Goal: Task Accomplishment & Management: Use online tool/utility

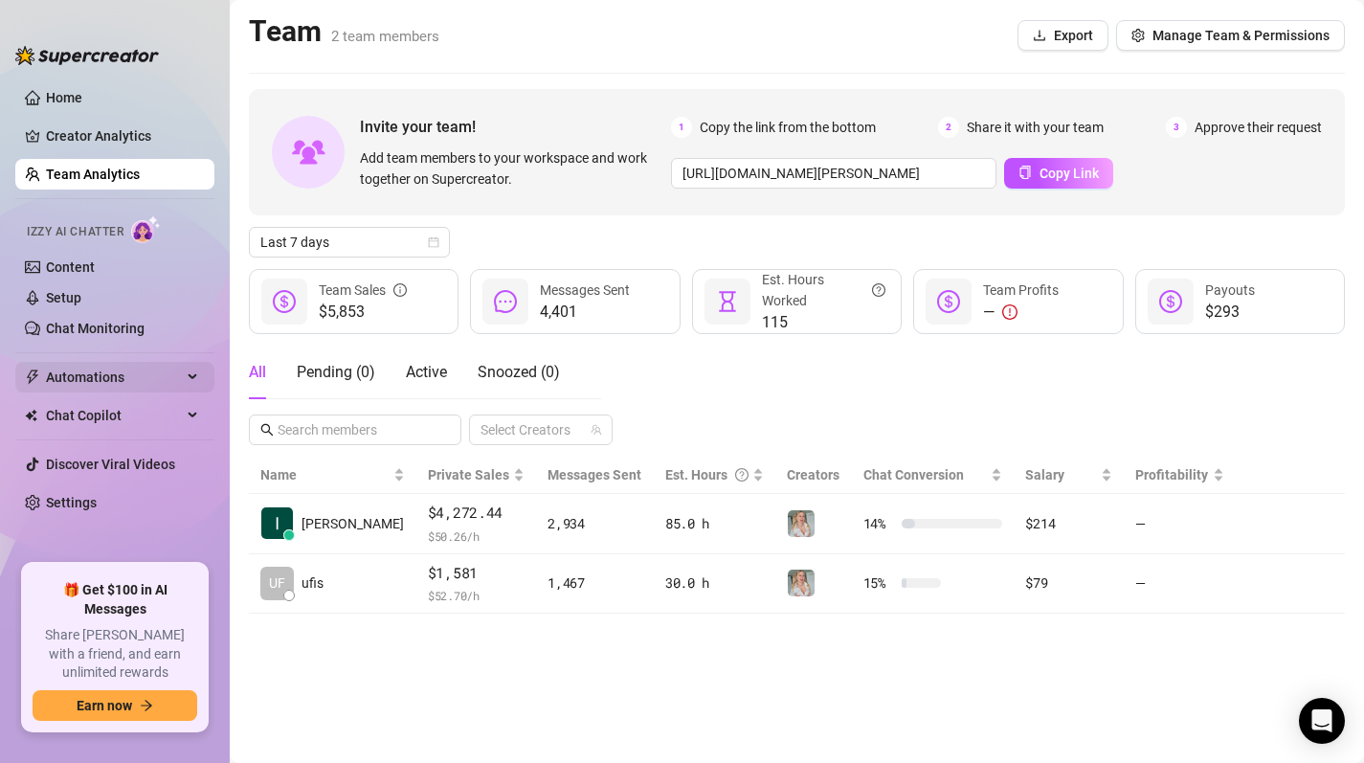
click at [76, 382] on span "Automations" at bounding box center [114, 377] width 136 height 31
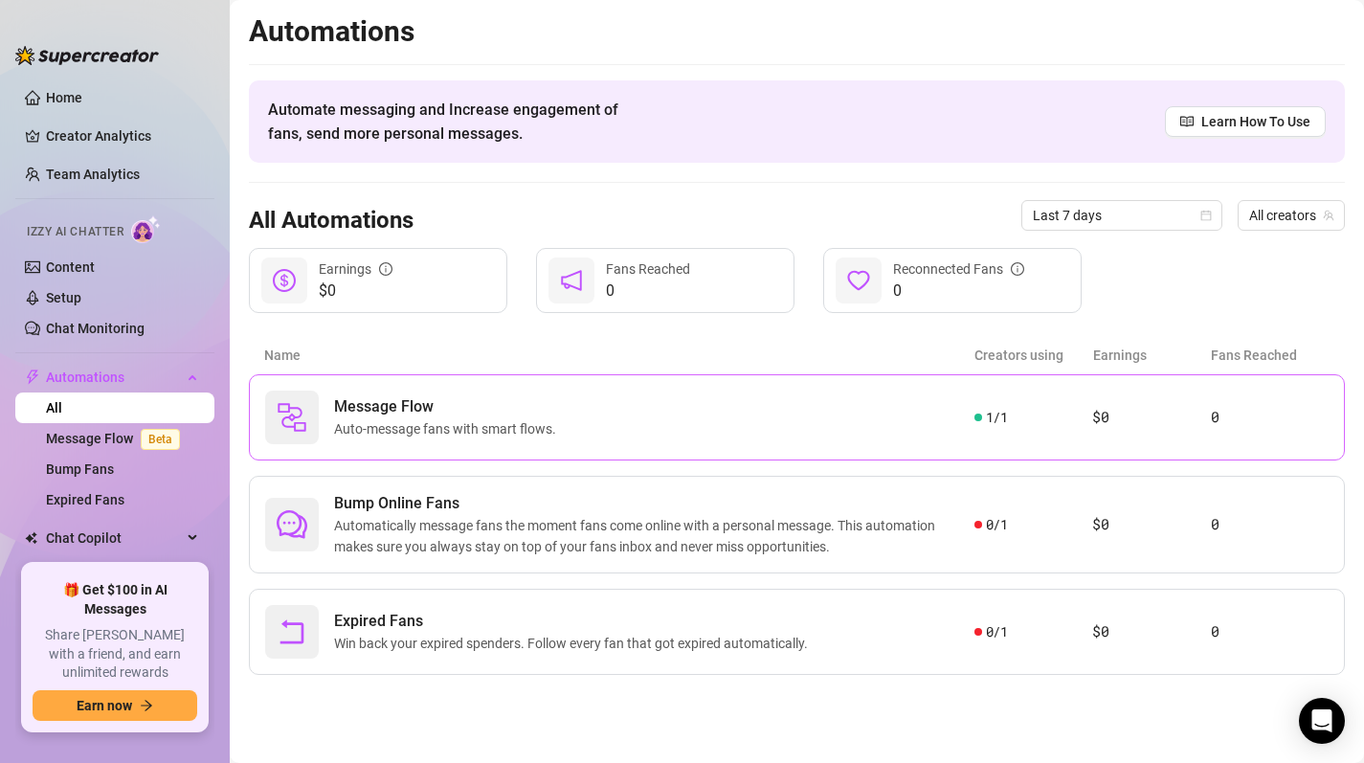
click at [749, 413] on div "Message Flow Auto-message fans with smart flows." at bounding box center [619, 418] width 709 height 54
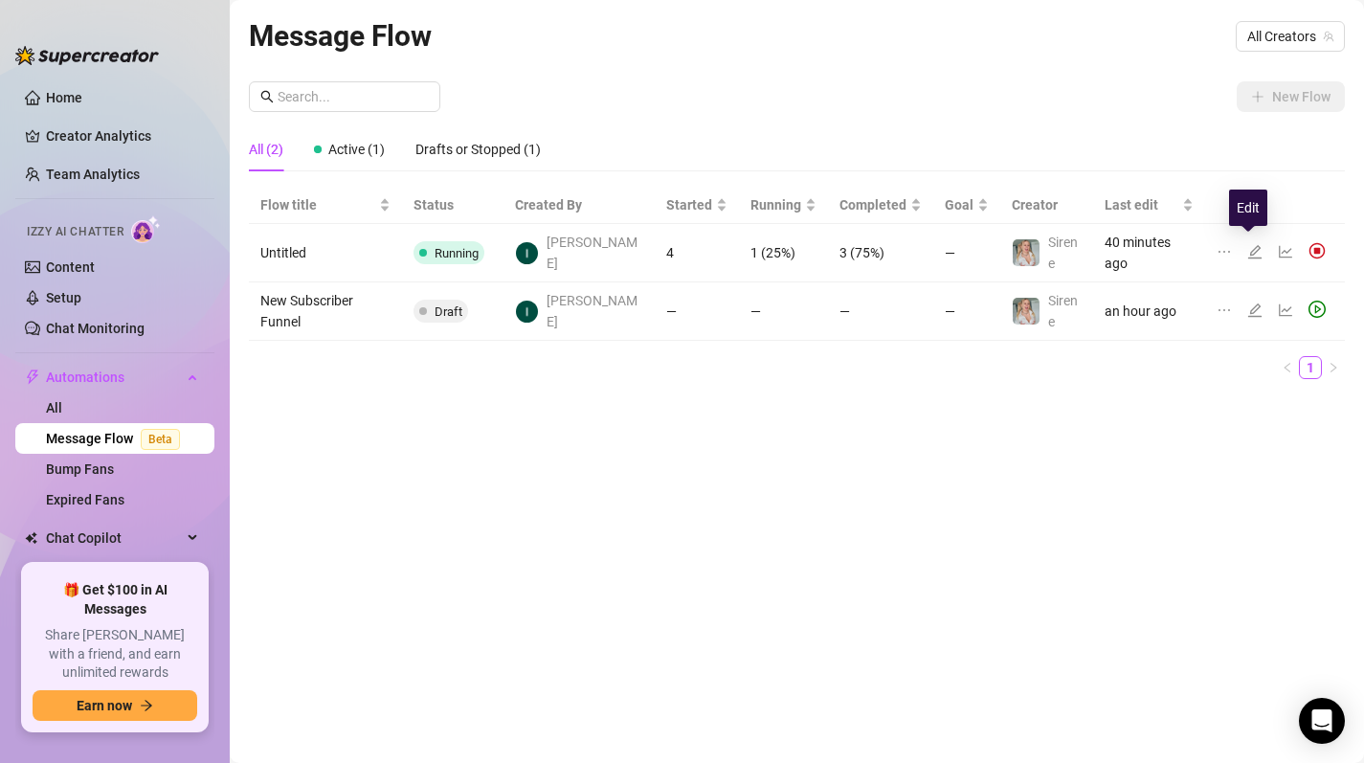
click at [1250, 244] on icon "edit" at bounding box center [1254, 251] width 15 height 15
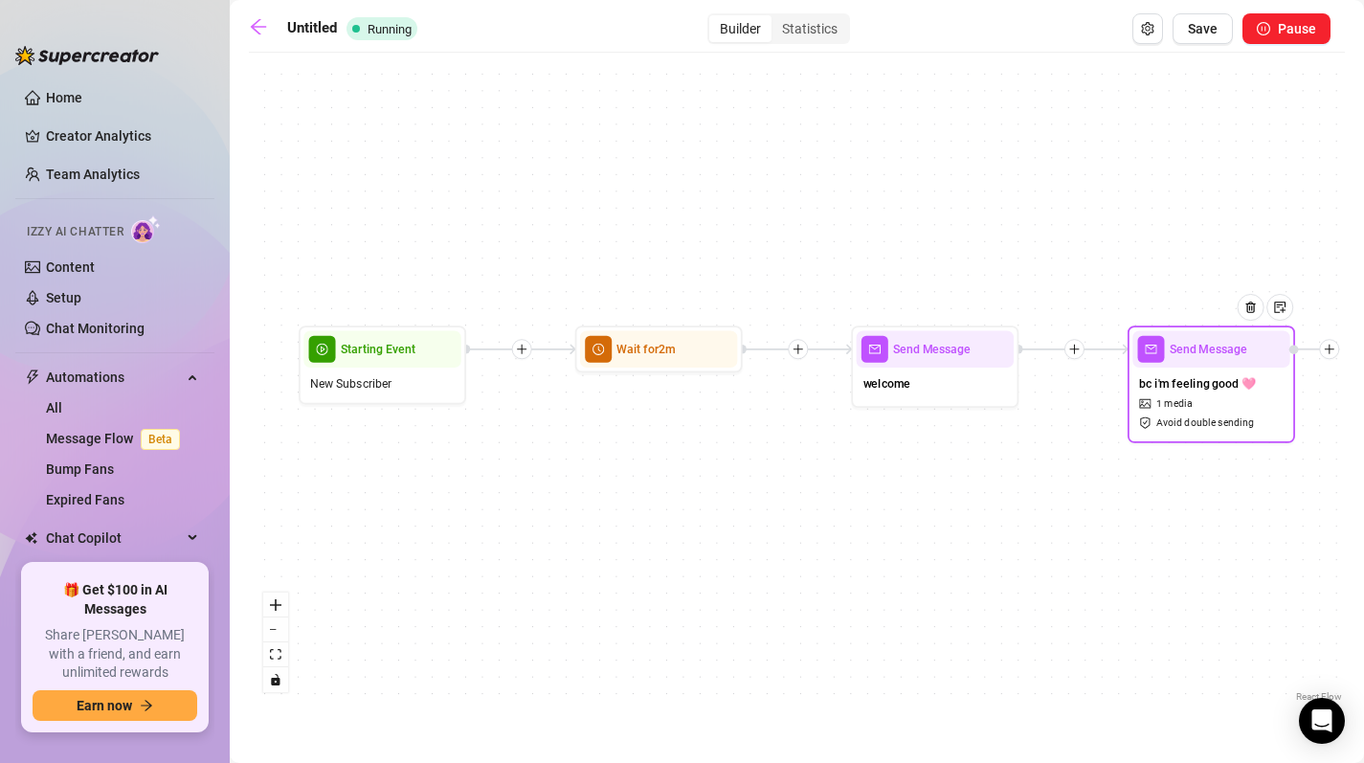
click at [1203, 423] on span "Avoid double sending" at bounding box center [1205, 422] width 98 height 15
type textarea "bc i'm feeling good 🩷"
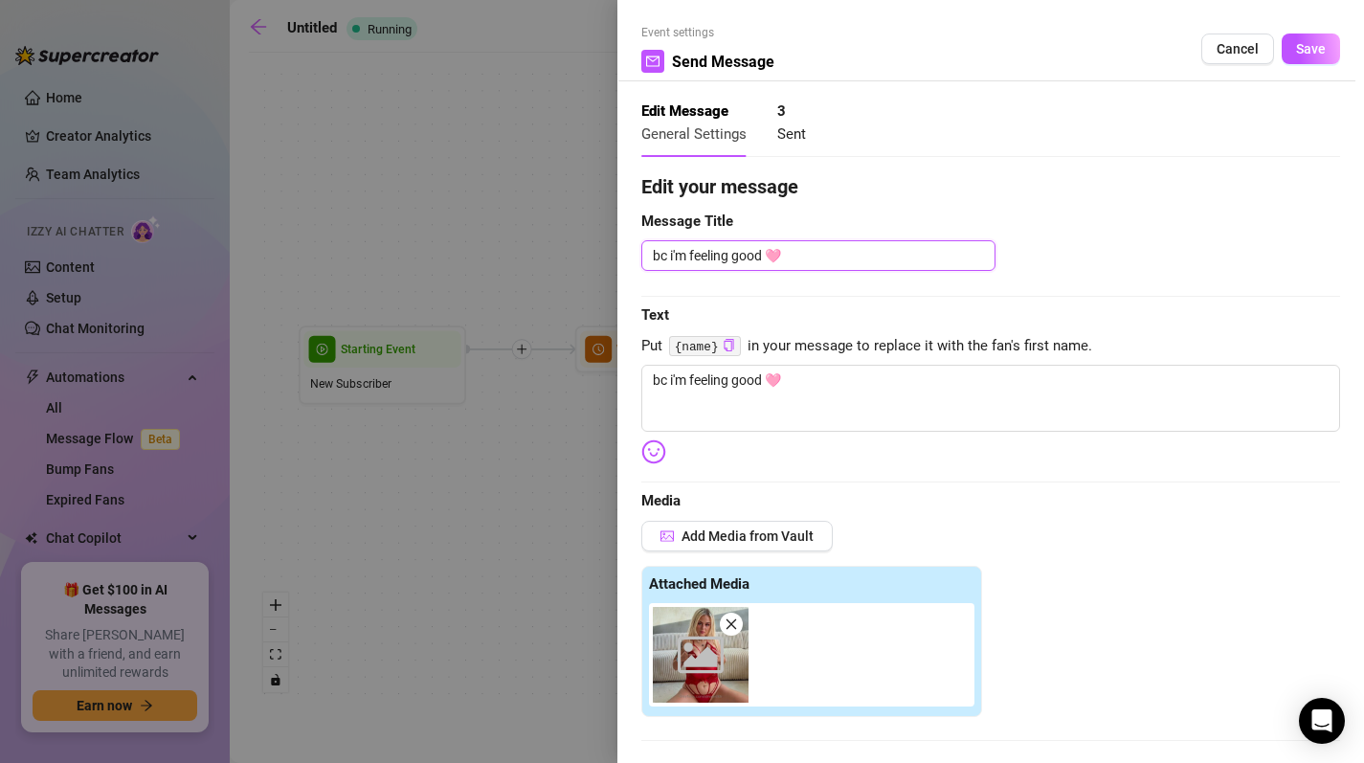
click at [670, 255] on textarea "bc i'm feeling good 🩷" at bounding box center [818, 255] width 354 height 31
type textarea "bci'm feeling good 🩷"
type textarea "bi'm feeling good 🩷"
type textarea "i'm feeling good 🩷"
click at [1308, 45] on span "Save" at bounding box center [1311, 48] width 30 height 15
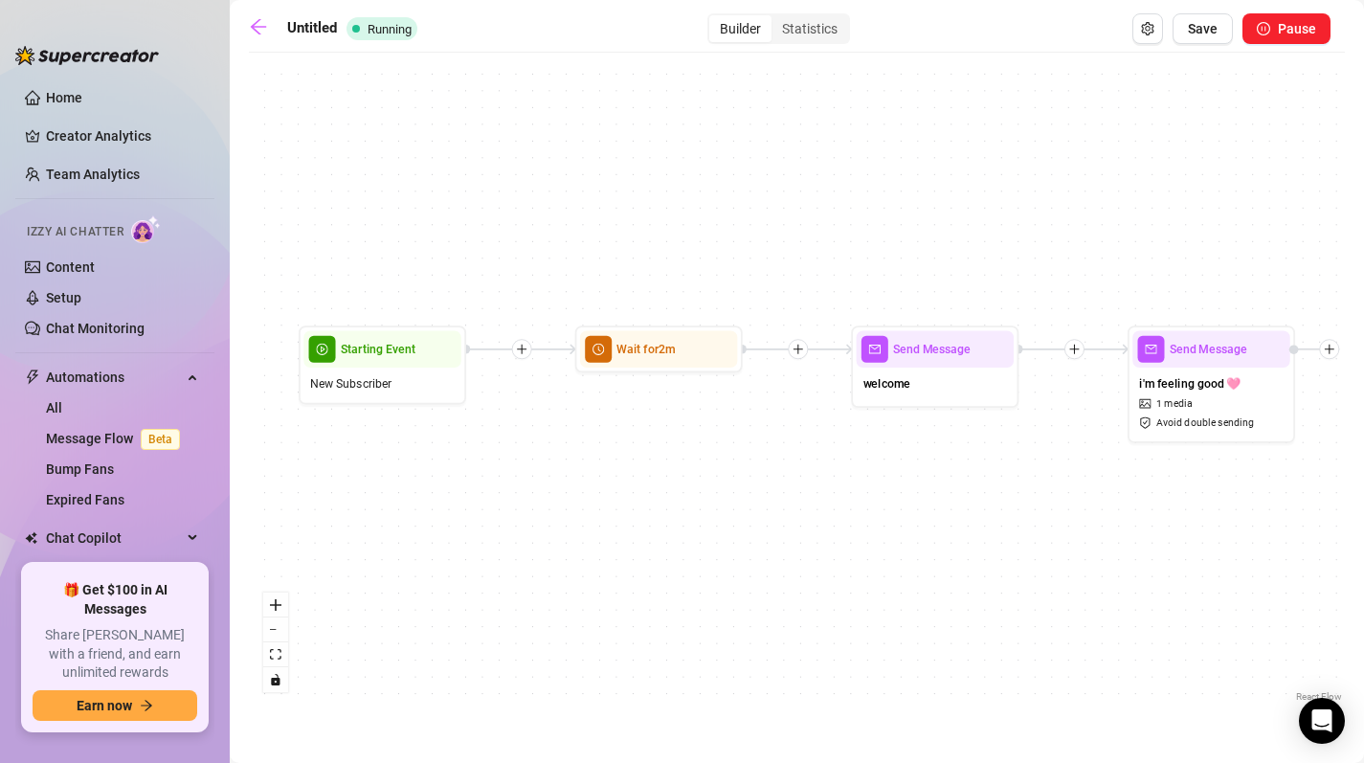
click at [1186, 166] on div "Send Message i'm feeling good 🩷 1 media Avoid double sending Send Message welco…" at bounding box center [797, 384] width 1096 height 644
click at [242, 24] on main "Untitled Running Builder Statistics Save Pause Send Message i'm feeling good 🩷 …" at bounding box center [797, 381] width 1134 height 763
click at [264, 17] on icon "arrow-left" at bounding box center [258, 26] width 19 height 19
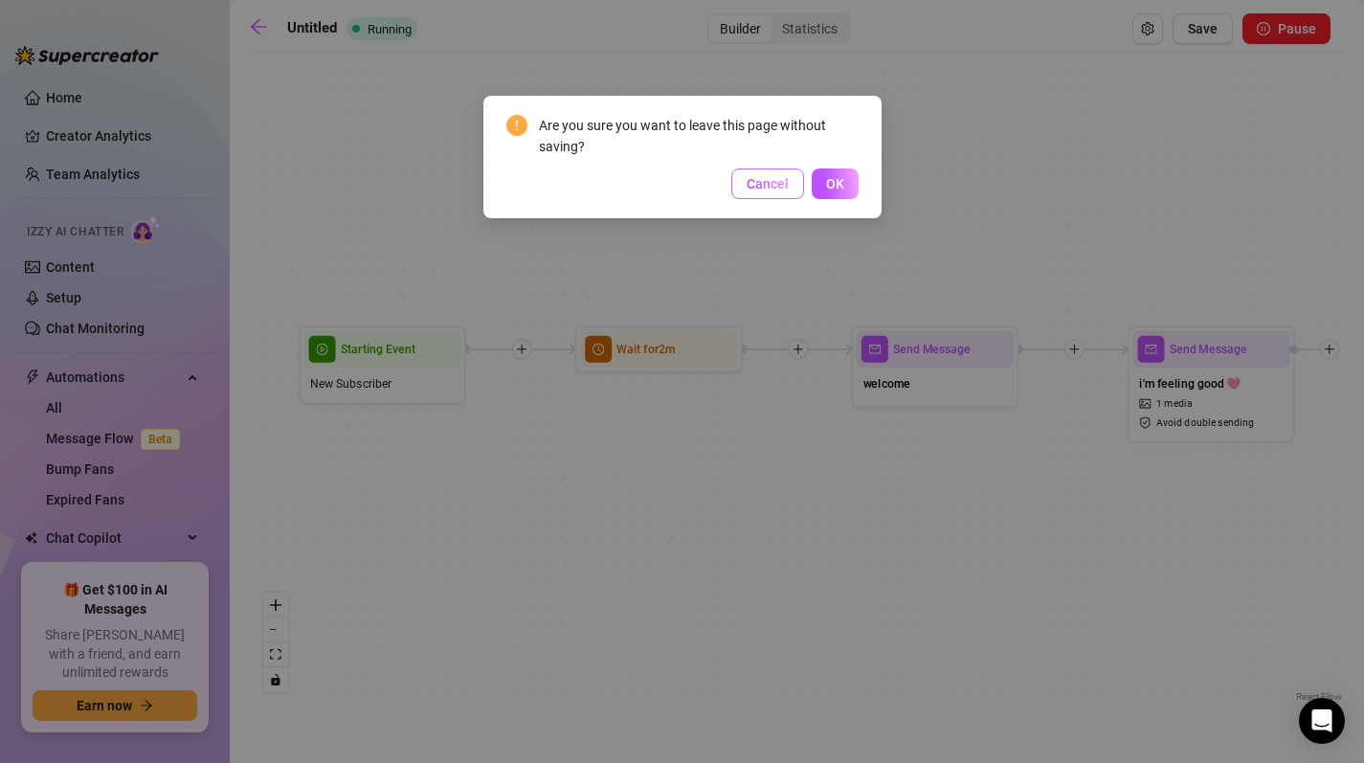
click at [766, 187] on span "Cancel" at bounding box center [768, 183] width 42 height 15
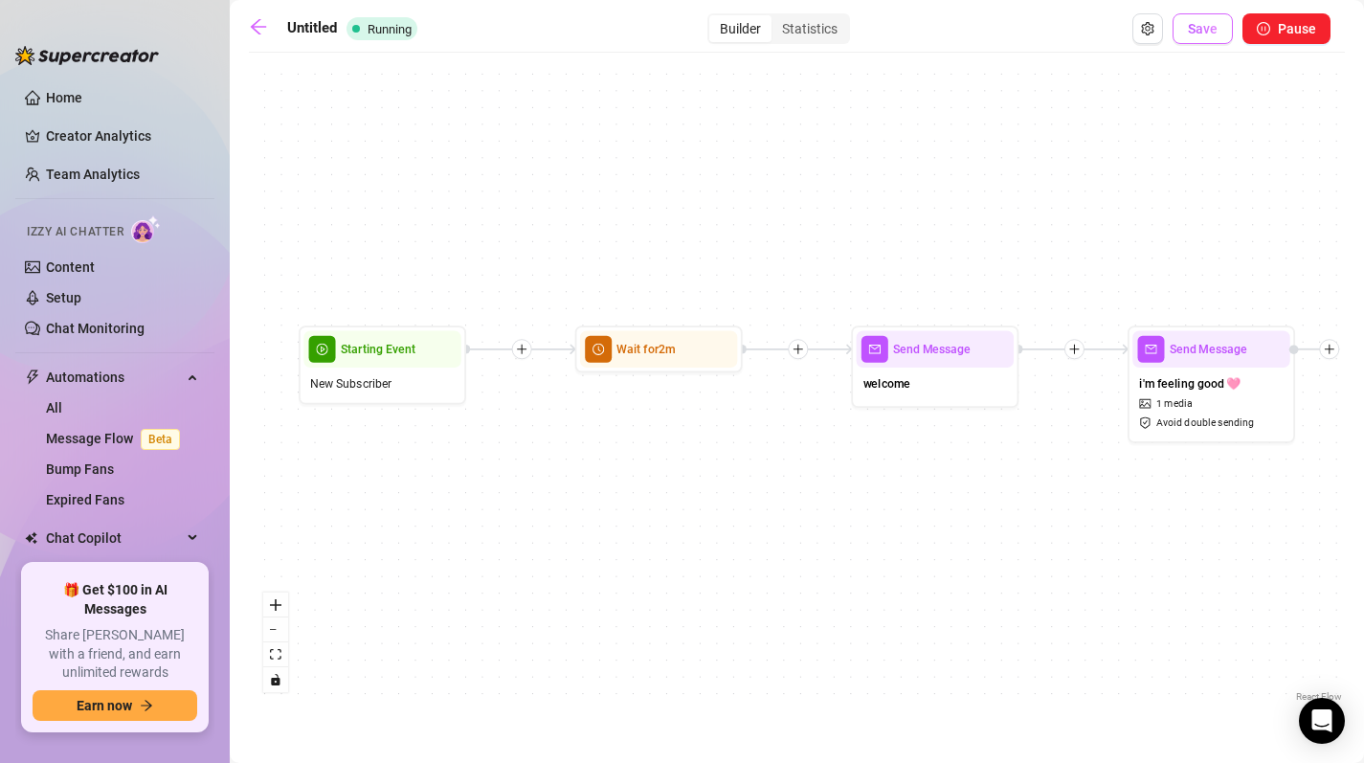
click at [1196, 30] on span "Save" at bounding box center [1203, 28] width 30 height 15
click at [67, 259] on link "Content" at bounding box center [70, 266] width 49 height 15
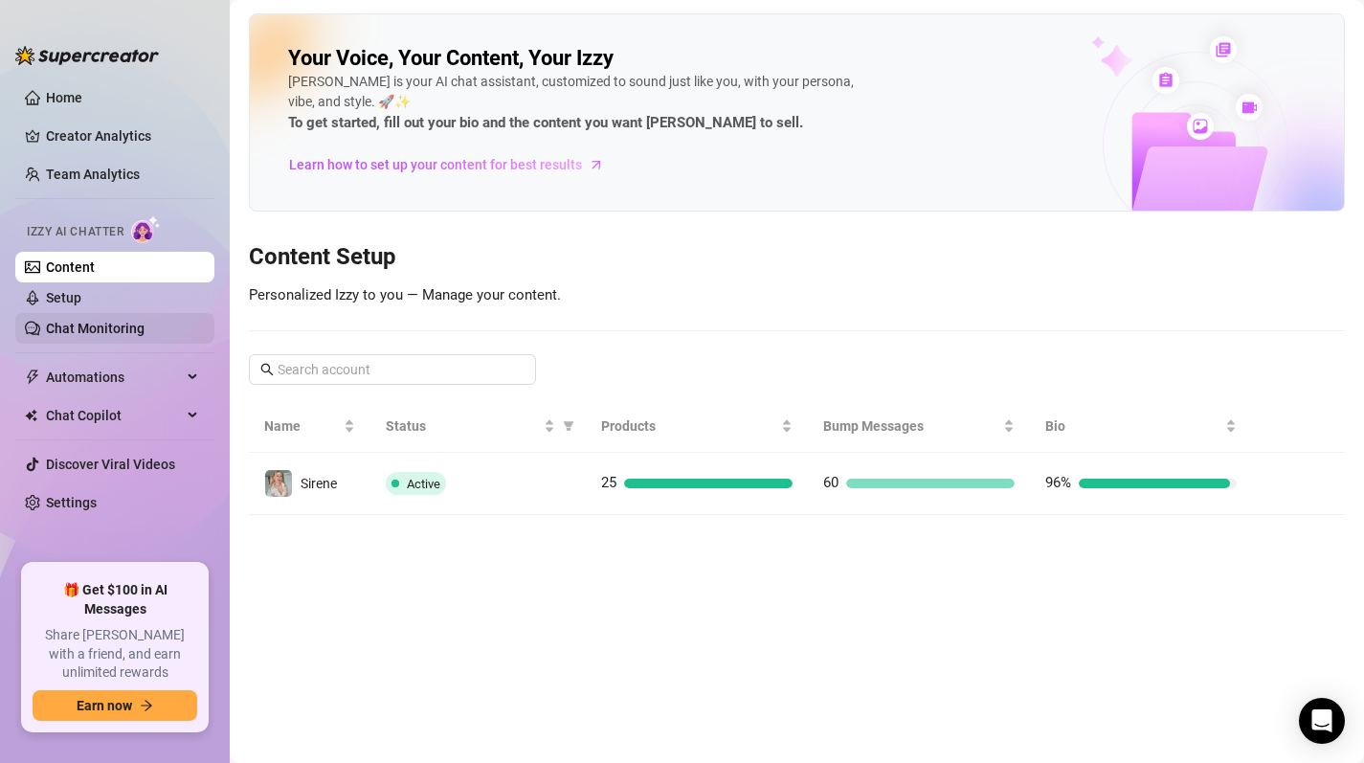
click at [99, 326] on link "Chat Monitoring" at bounding box center [95, 328] width 99 height 15
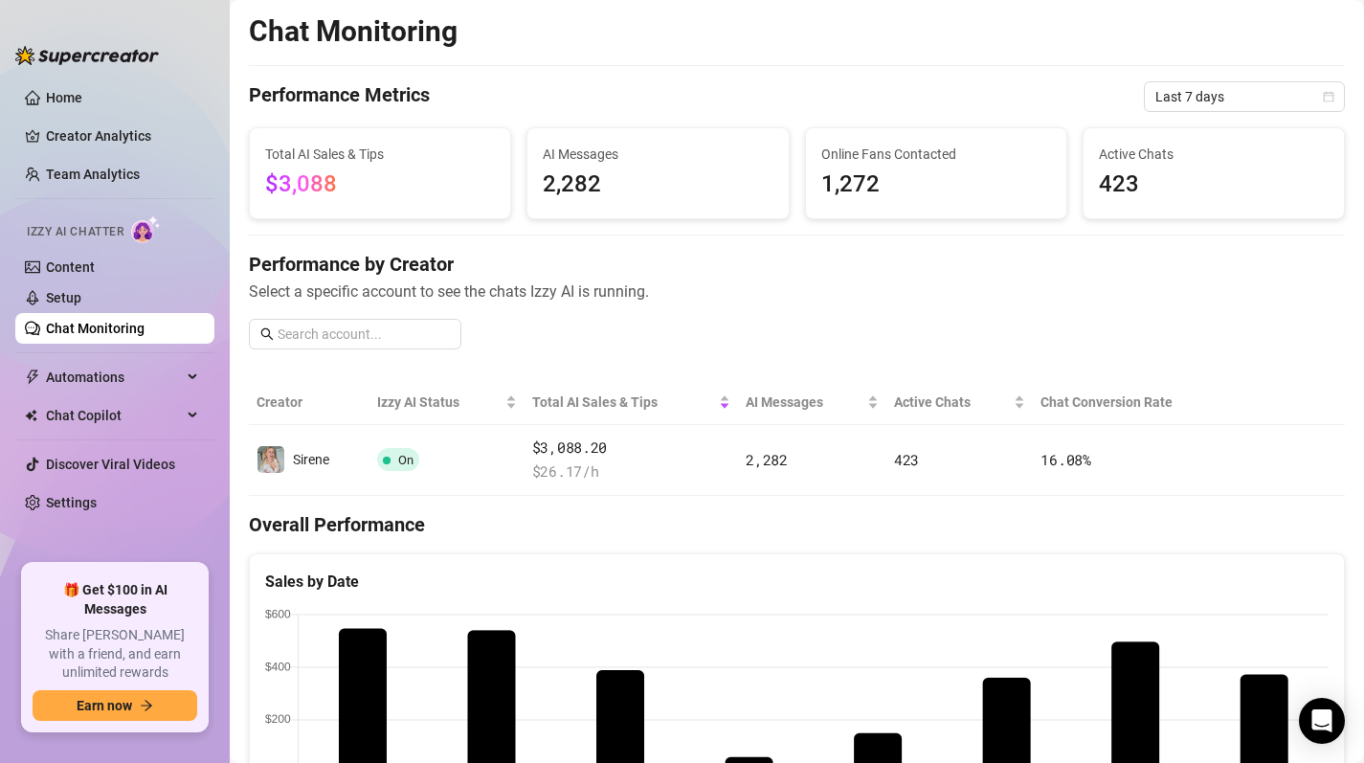
click at [89, 393] on ul "Home Creator Analytics Team Analytics Izzy AI Chatter Content Setup Chat Monito…" at bounding box center [114, 316] width 199 height 482
click at [85, 373] on span "Automations" at bounding box center [114, 377] width 136 height 31
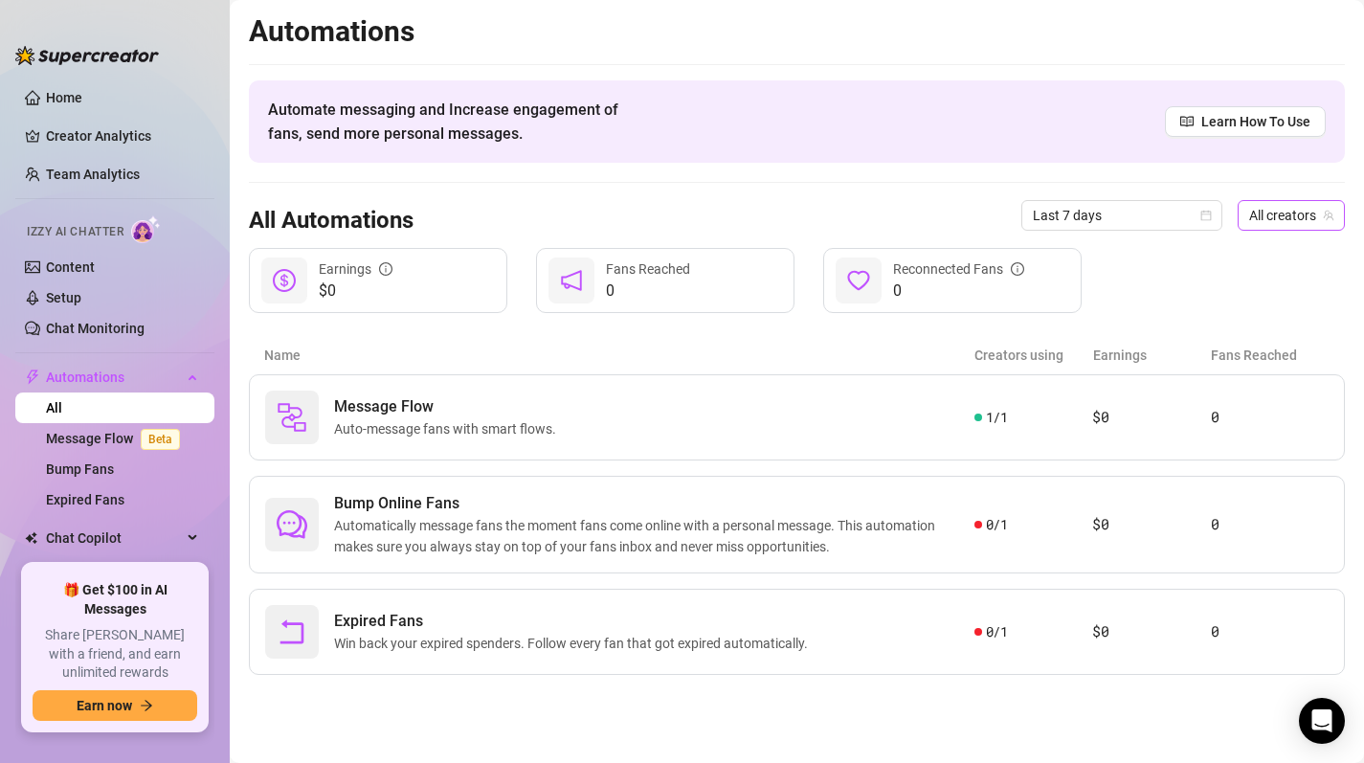
click at [1289, 213] on span "All creators" at bounding box center [1291, 215] width 84 height 29
click at [1263, 281] on span "( sirenedith )" at bounding box center [1296, 285] width 68 height 21
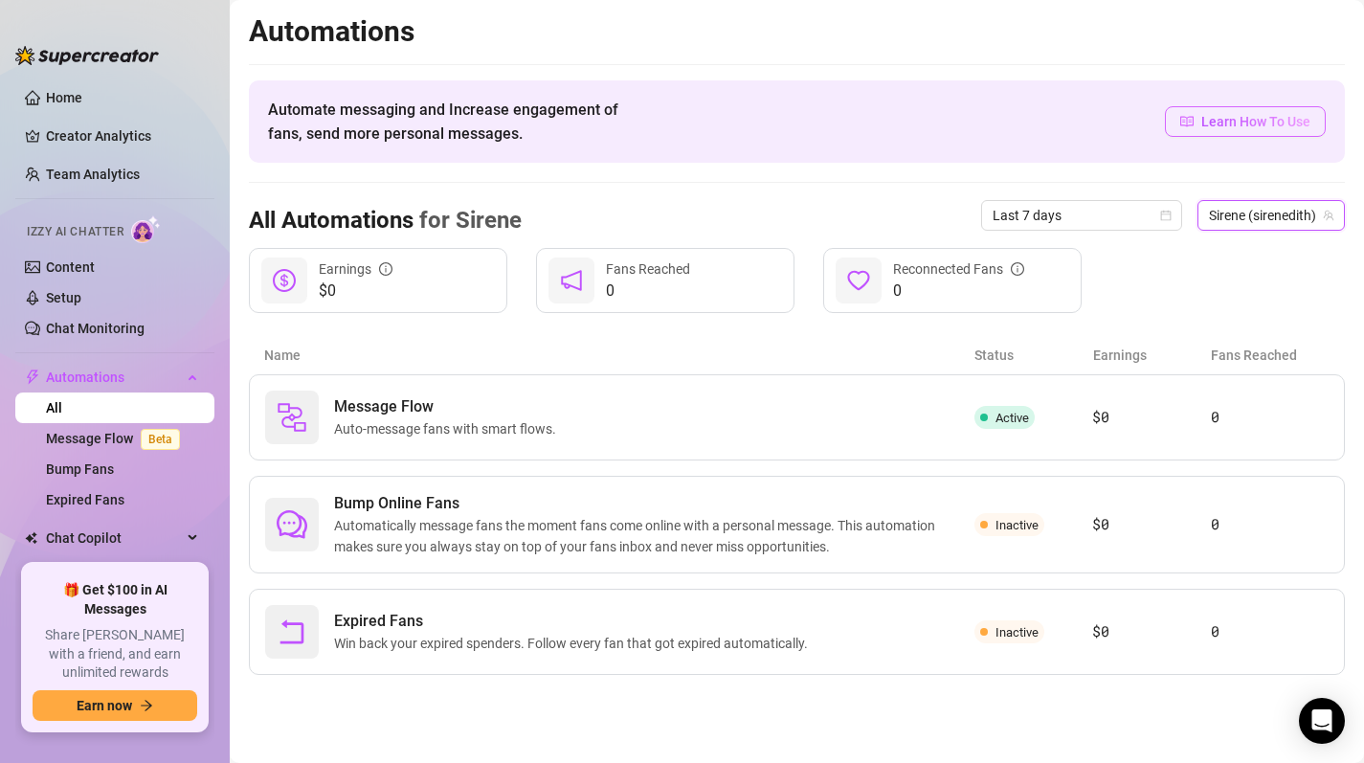
click at [1234, 126] on span "Learn How To Use" at bounding box center [1255, 121] width 109 height 21
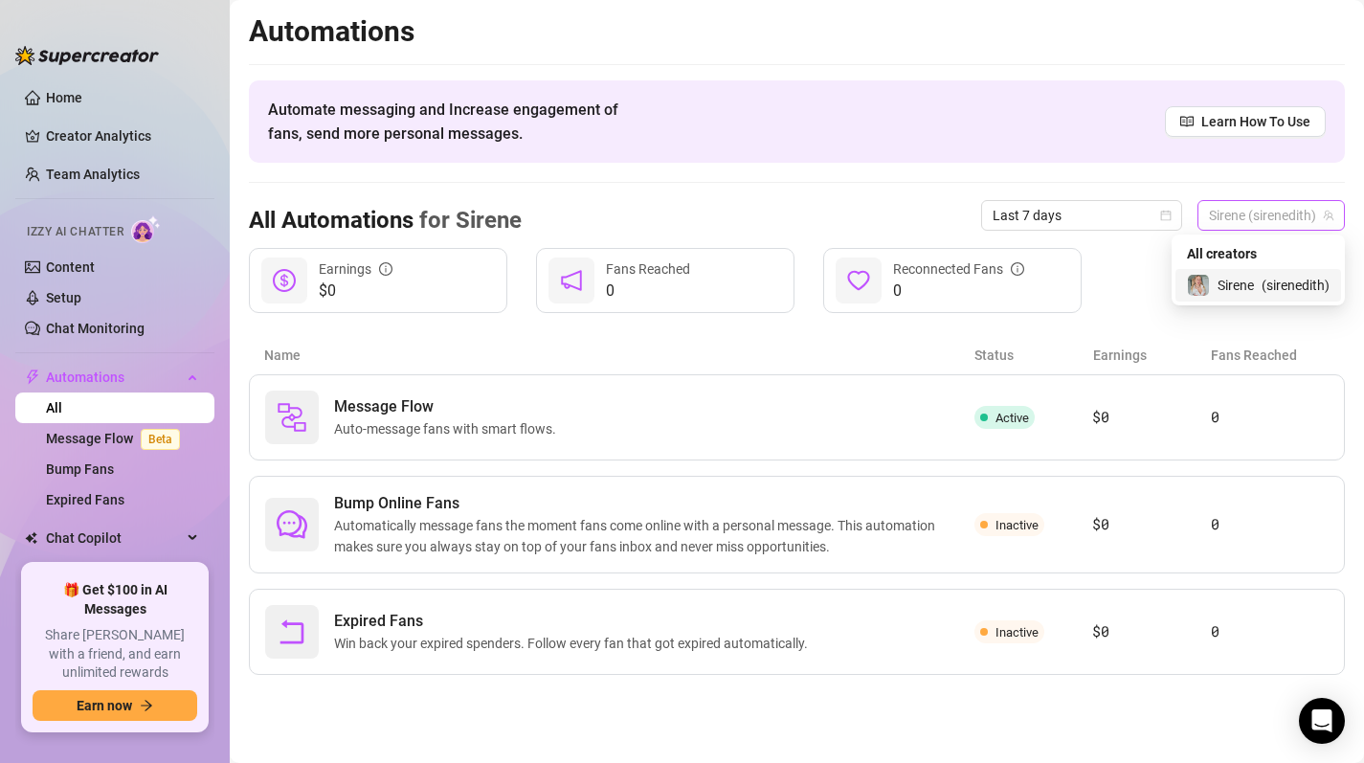
click at [1300, 207] on span "Sirene (sirenedith)" at bounding box center [1271, 215] width 124 height 29
click at [1246, 286] on span "Sirene" at bounding box center [1236, 285] width 36 height 21
click at [531, 431] on span "Auto-message fans with smart flows." at bounding box center [449, 428] width 230 height 21
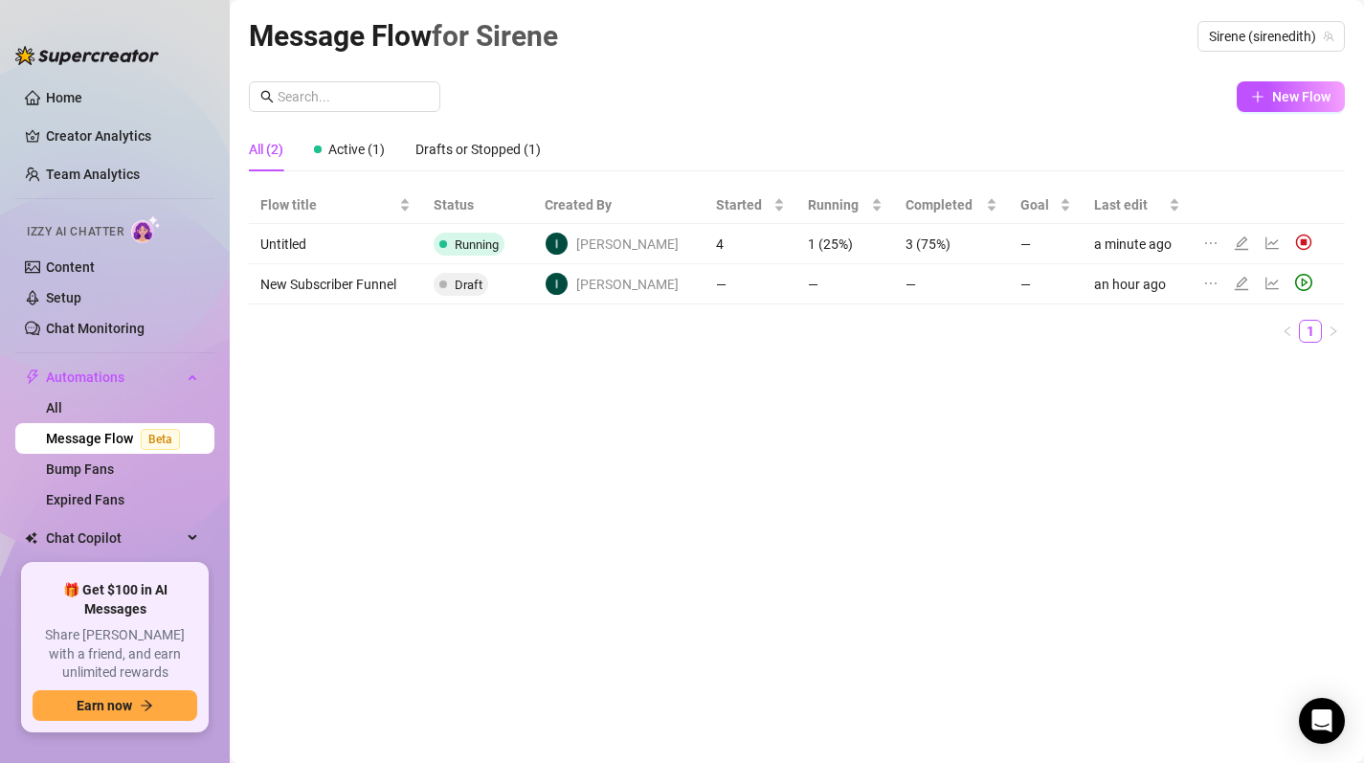
click at [1272, 112] on div "New Flow All (2) Active (1) Drafts or Stopped (1) Flow title Status Created By …" at bounding box center [797, 219] width 1096 height 277
click at [1273, 98] on span "New Flow" at bounding box center [1301, 96] width 58 height 15
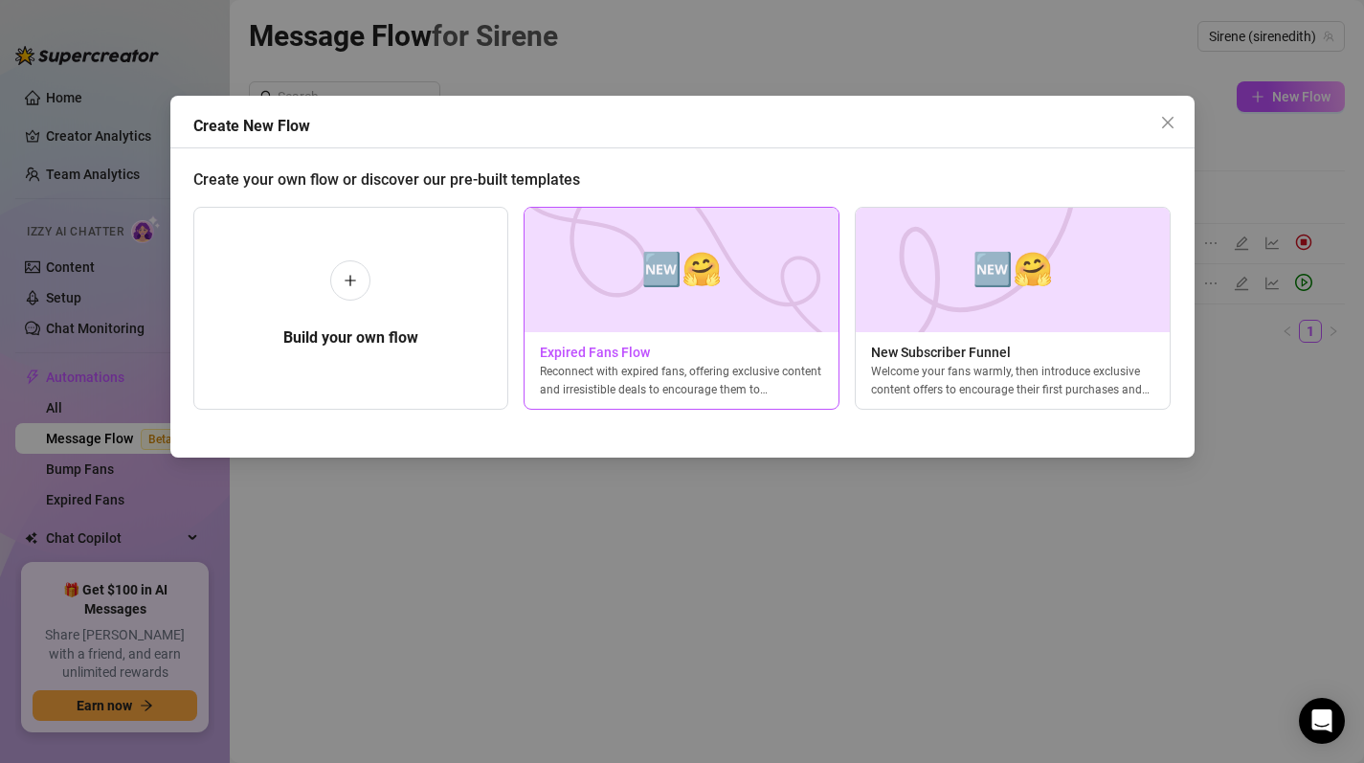
click at [676, 287] on span "🆕🤗" at bounding box center [681, 269] width 80 height 51
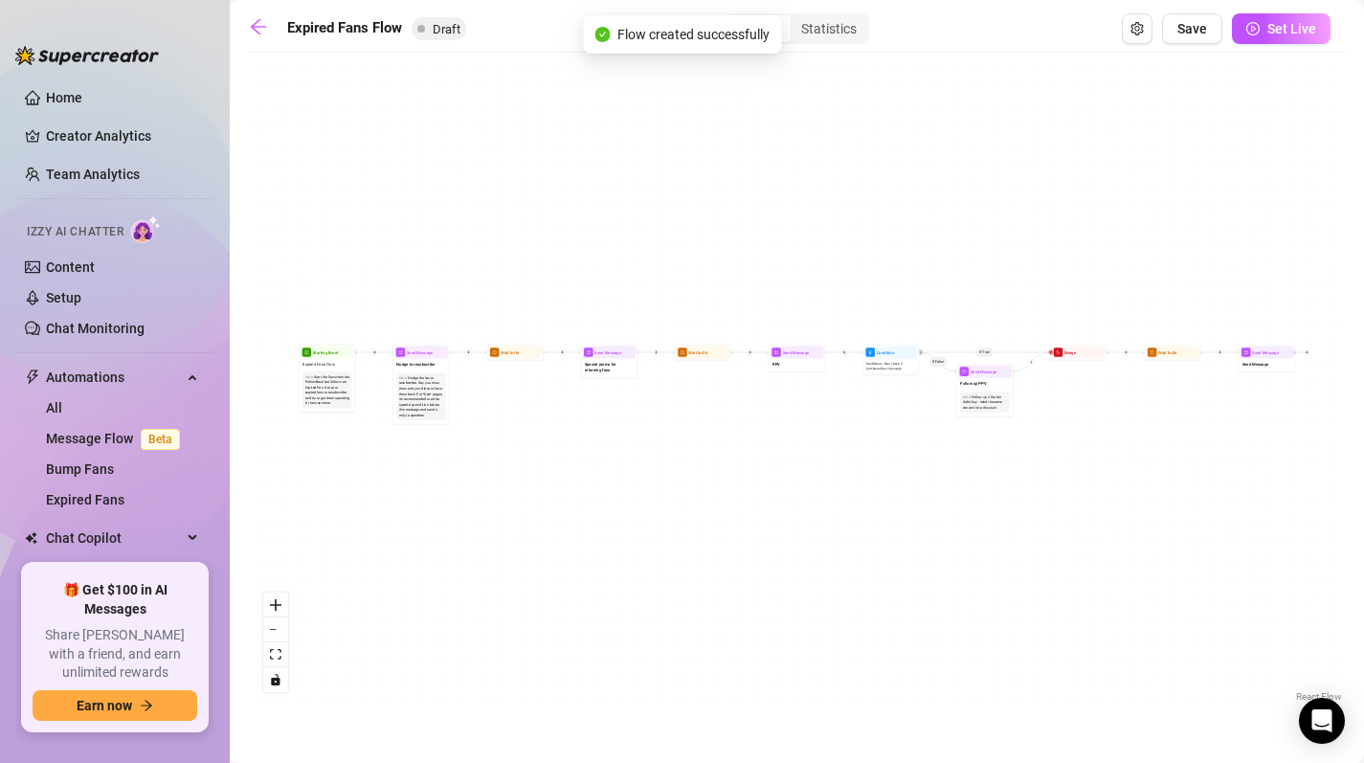
click at [321, 394] on div "Start the flow when the Follow-Back bot follows an Expired Fan. Get your expire…" at bounding box center [327, 390] width 44 height 33
click at [274, 608] on icon "zoom in" at bounding box center [275, 604] width 11 height 11
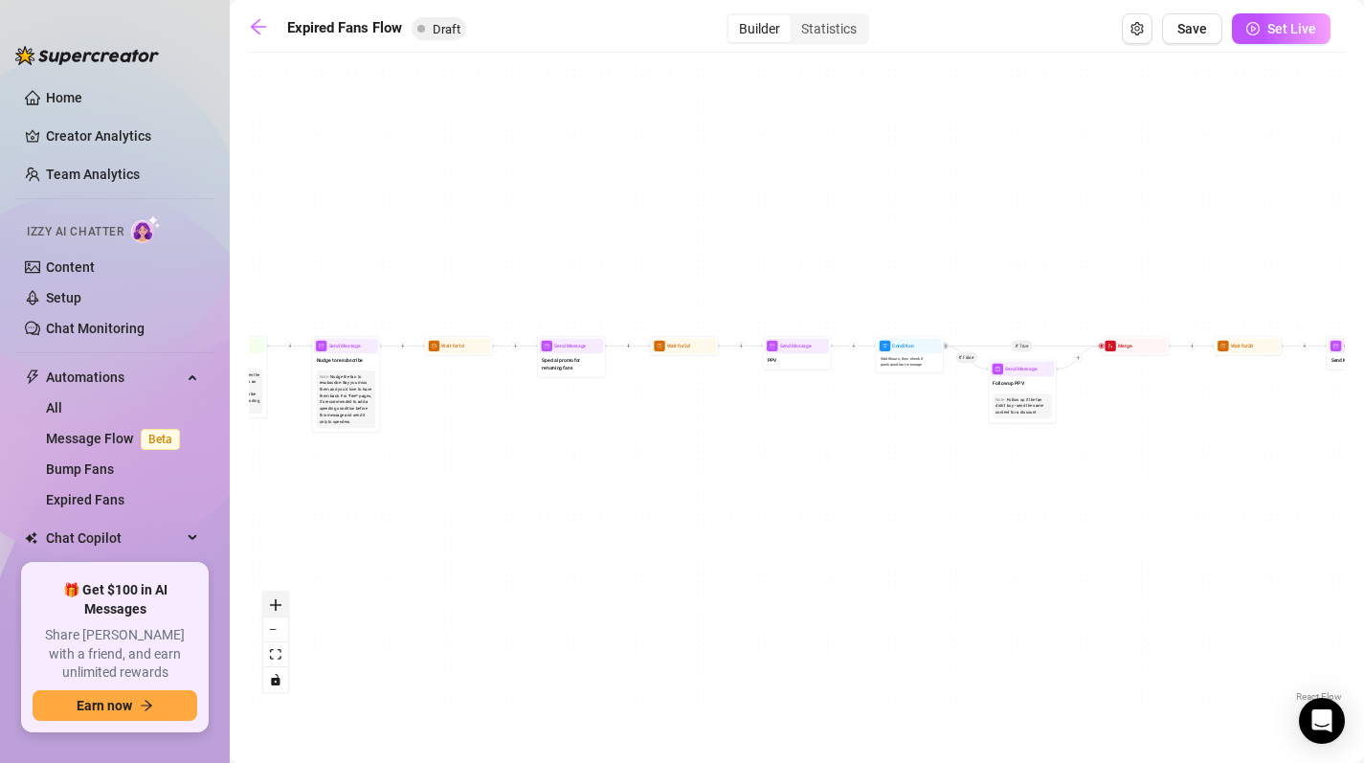
click at [274, 608] on icon "zoom in" at bounding box center [275, 604] width 11 height 11
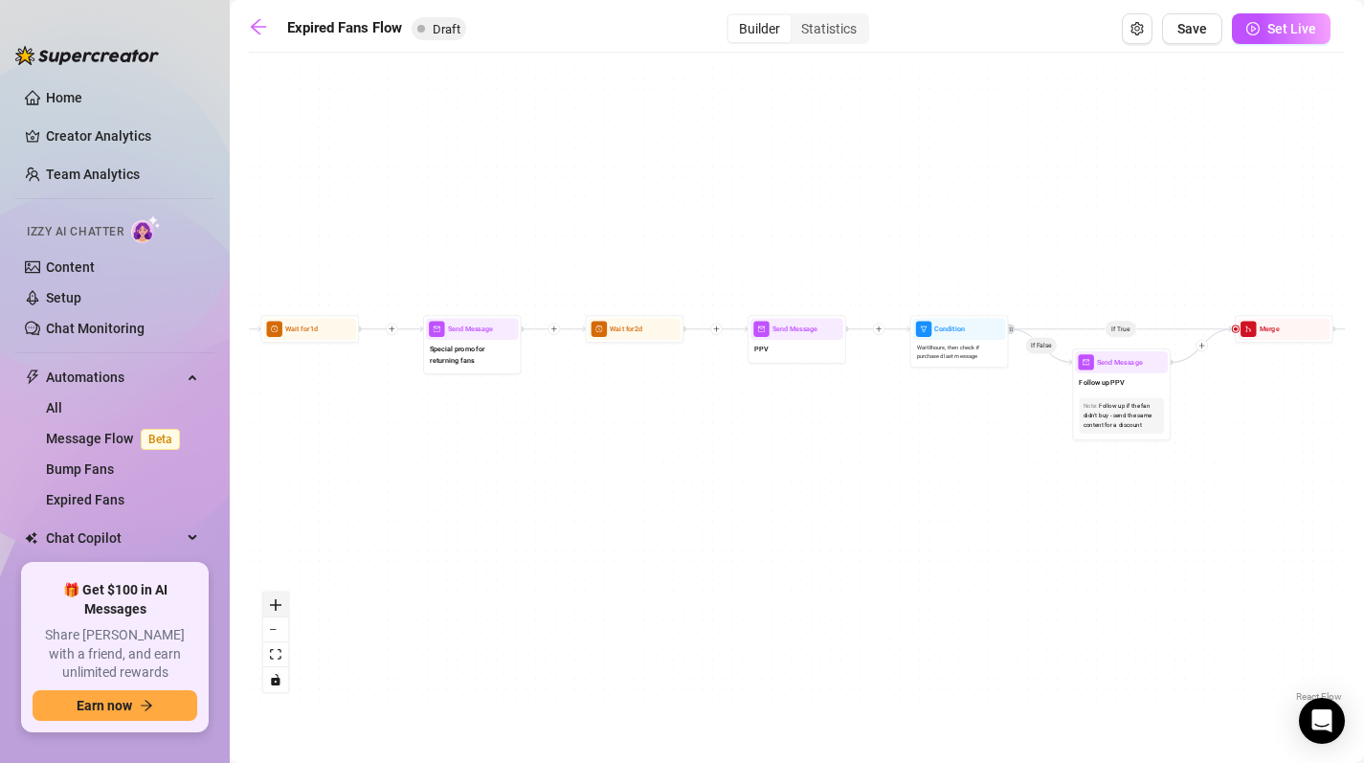
click at [274, 608] on icon "zoom in" at bounding box center [275, 604] width 11 height 11
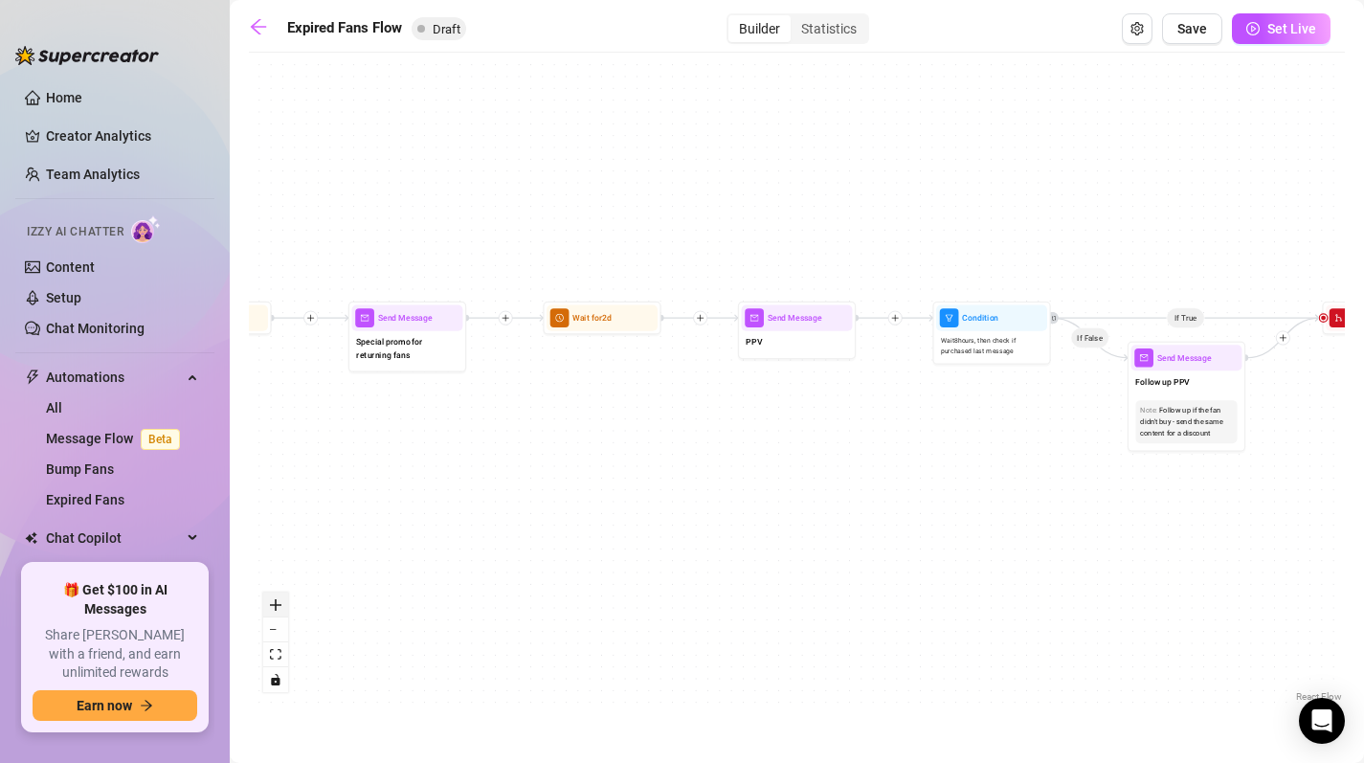
click at [274, 608] on icon "zoom in" at bounding box center [275, 604] width 11 height 11
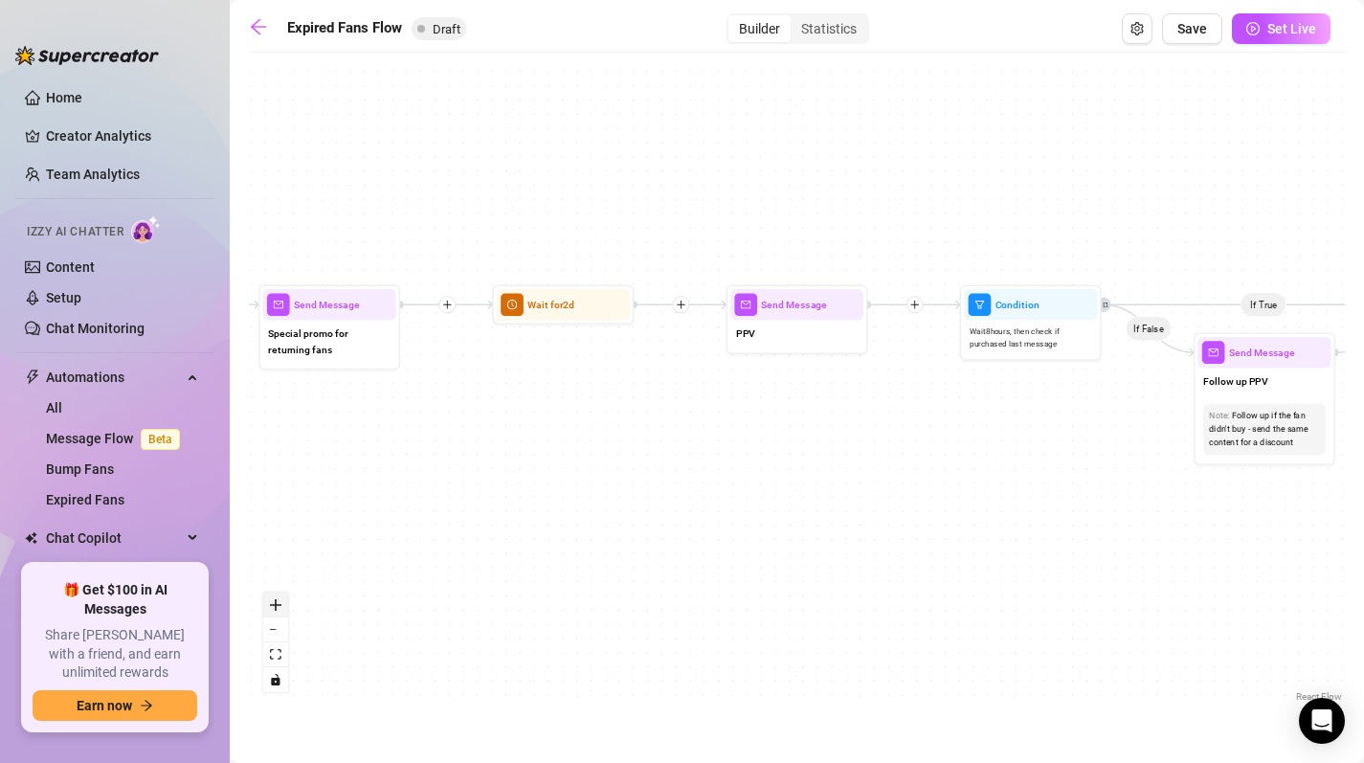
click at [274, 608] on icon "zoom in" at bounding box center [275, 604] width 11 height 11
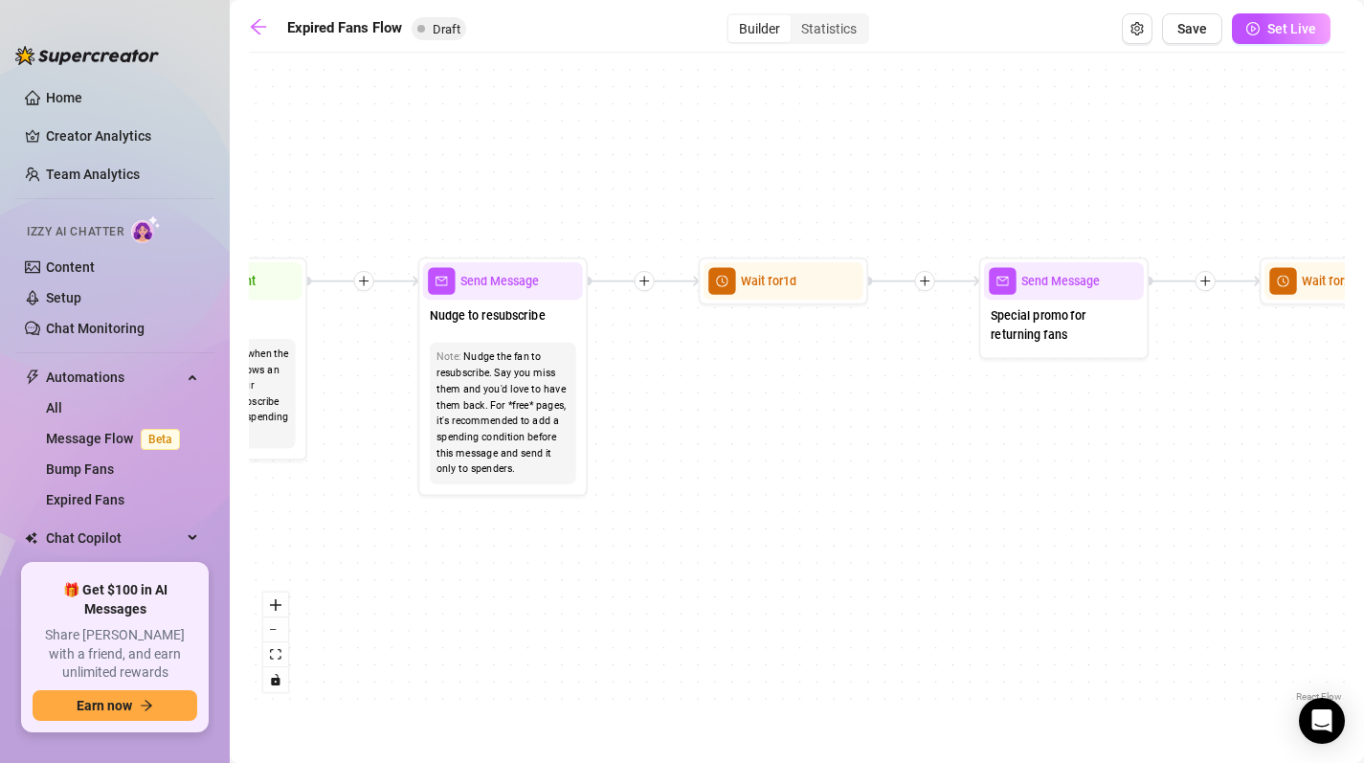
drag, startPoint x: 347, startPoint y: 508, endPoint x: 1190, endPoint y: 493, distance: 843.5
click at [1190, 493] on div "If True If False Send Message Send Message Wait for 2d Merge Send Message Follo…" at bounding box center [797, 384] width 1096 height 644
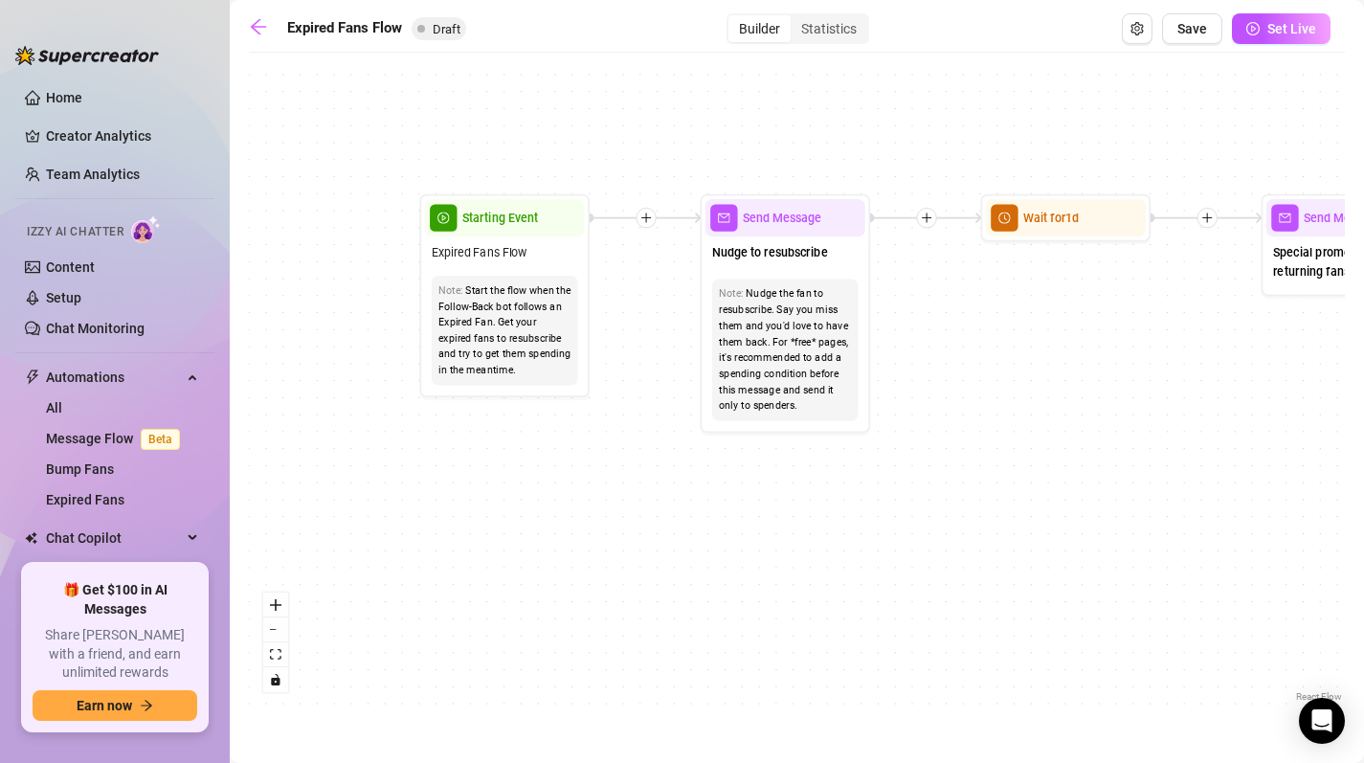
drag, startPoint x: 541, startPoint y: 649, endPoint x: 1154, endPoint y: 605, distance: 614.3
click at [1154, 605] on div "If True If False Send Message Send Message Wait for 2d Merge Send Message Follo…" at bounding box center [797, 384] width 1096 height 644
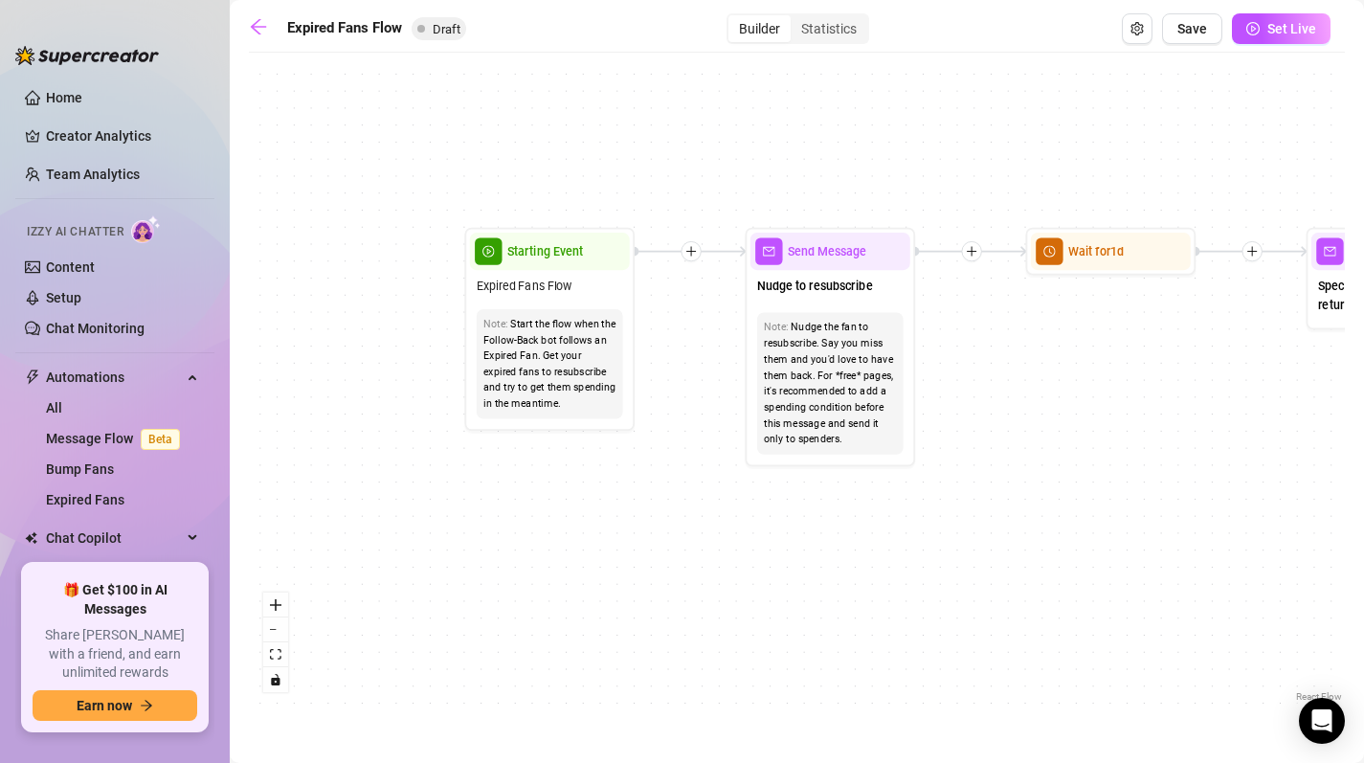
drag, startPoint x: 1088, startPoint y: 554, endPoint x: 788, endPoint y: 576, distance: 301.4
click at [788, 576] on div "If True If False Send Message Send Message Wait for 2d Merge Send Message Follo…" at bounding box center [797, 384] width 1096 height 644
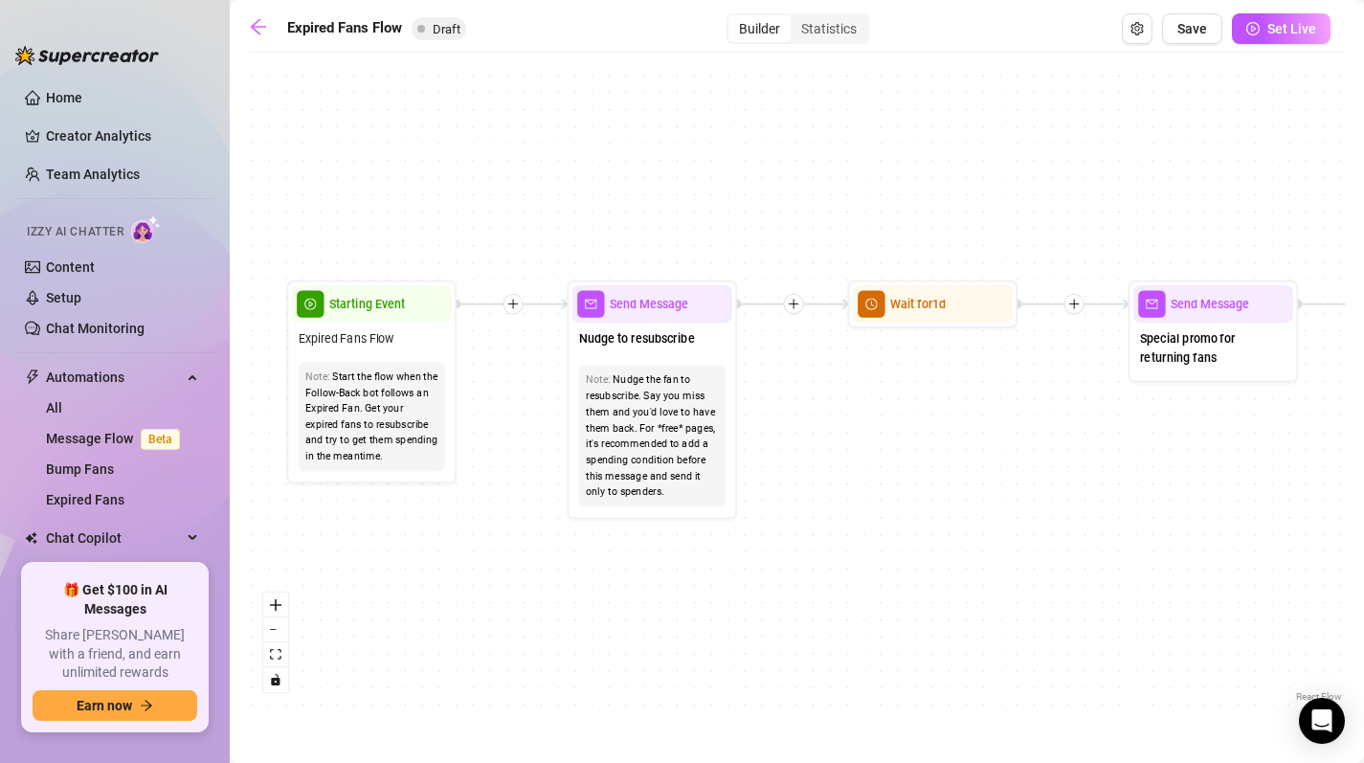
drag, startPoint x: 969, startPoint y: 510, endPoint x: 757, endPoint y: 583, distance: 223.7
click at [757, 583] on div "If True If False Send Message Send Message Wait for 2d Merge Send Message Follo…" at bounding box center [797, 384] width 1096 height 644
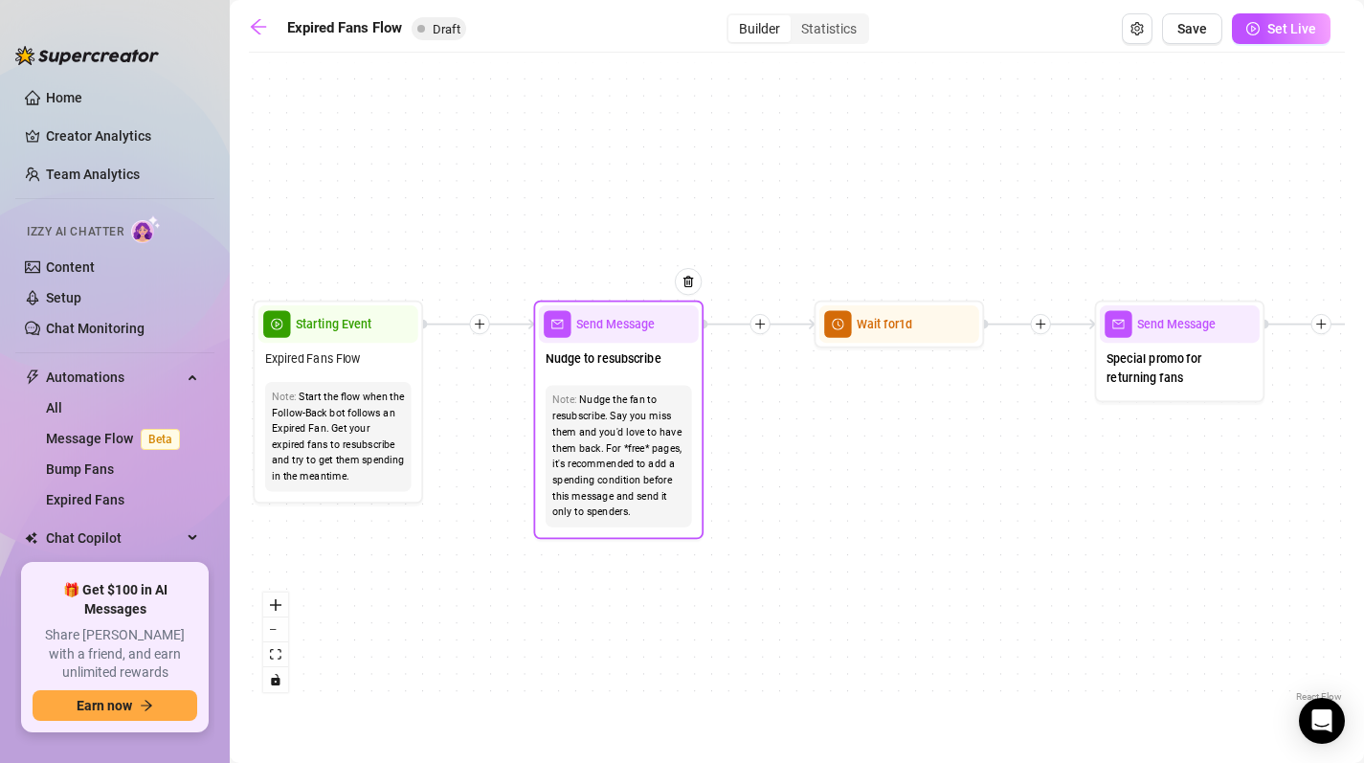
click at [657, 504] on div "Nudge the fan to resubscribe. Say you miss them and you'd love to have them bac…" at bounding box center [618, 457] width 133 height 128
click at [656, 527] on div "Note: Nudge the fan to resubscribe. Say you miss them and you'd love to have th…" at bounding box center [619, 457] width 146 height 142
type textarea "Nudge to resubscribe"
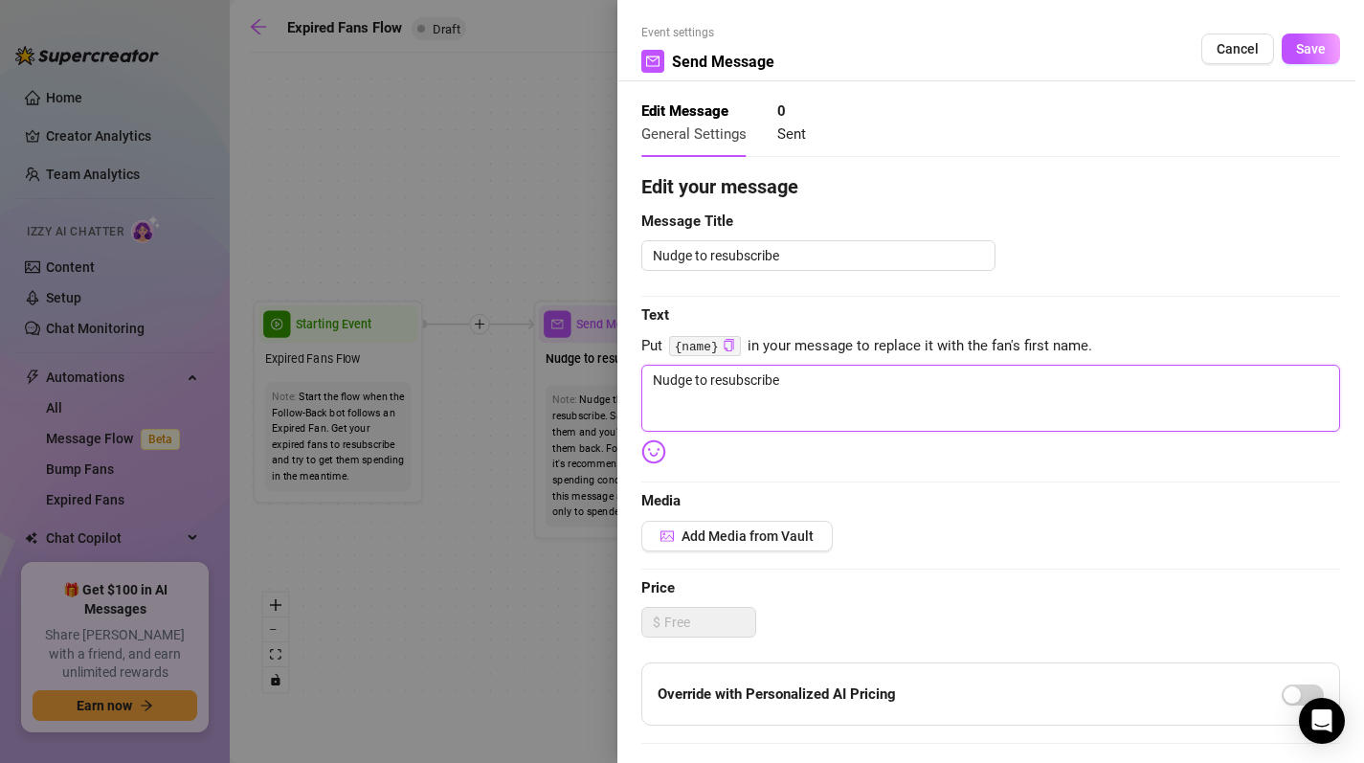
click at [838, 404] on textarea "Nudge to resubscribe" at bounding box center [990, 398] width 699 height 67
type textarea "Write your message here"
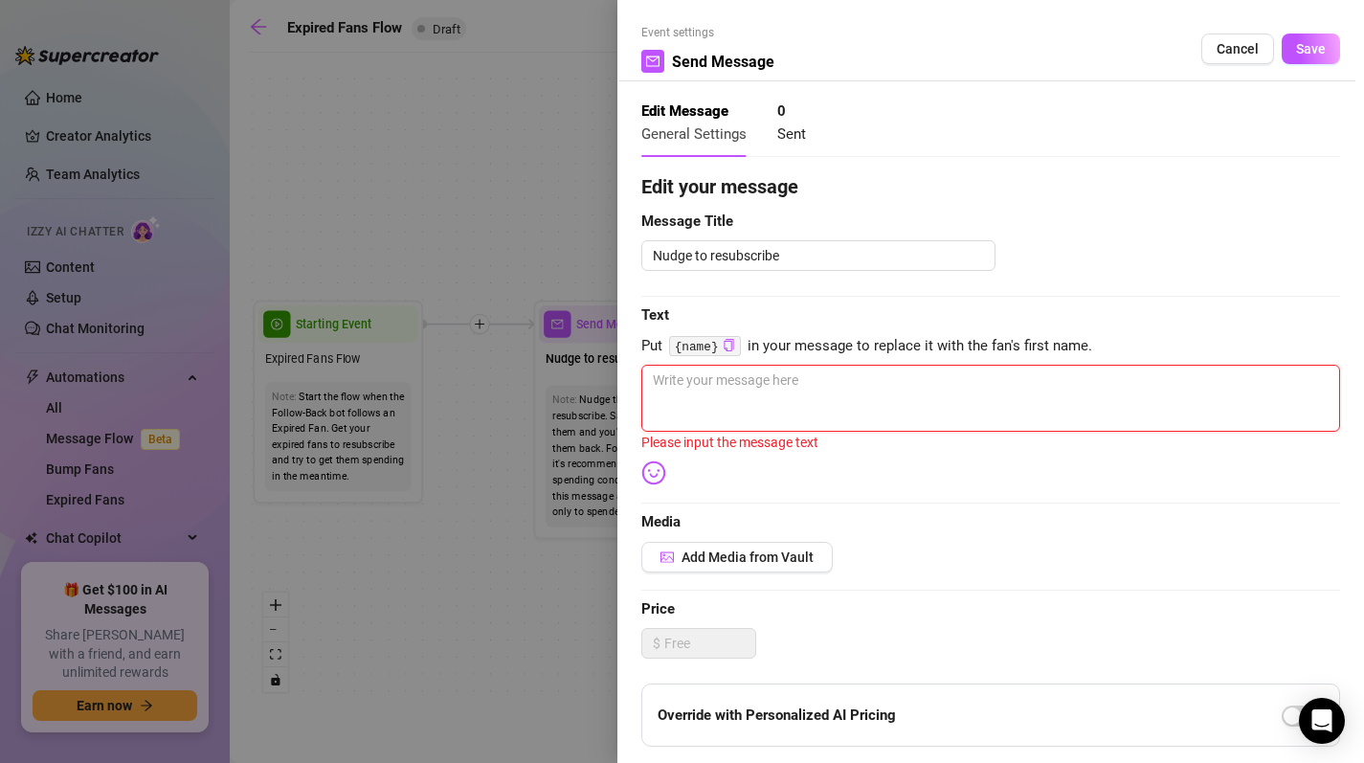
type textarea "H"
type textarea "He"
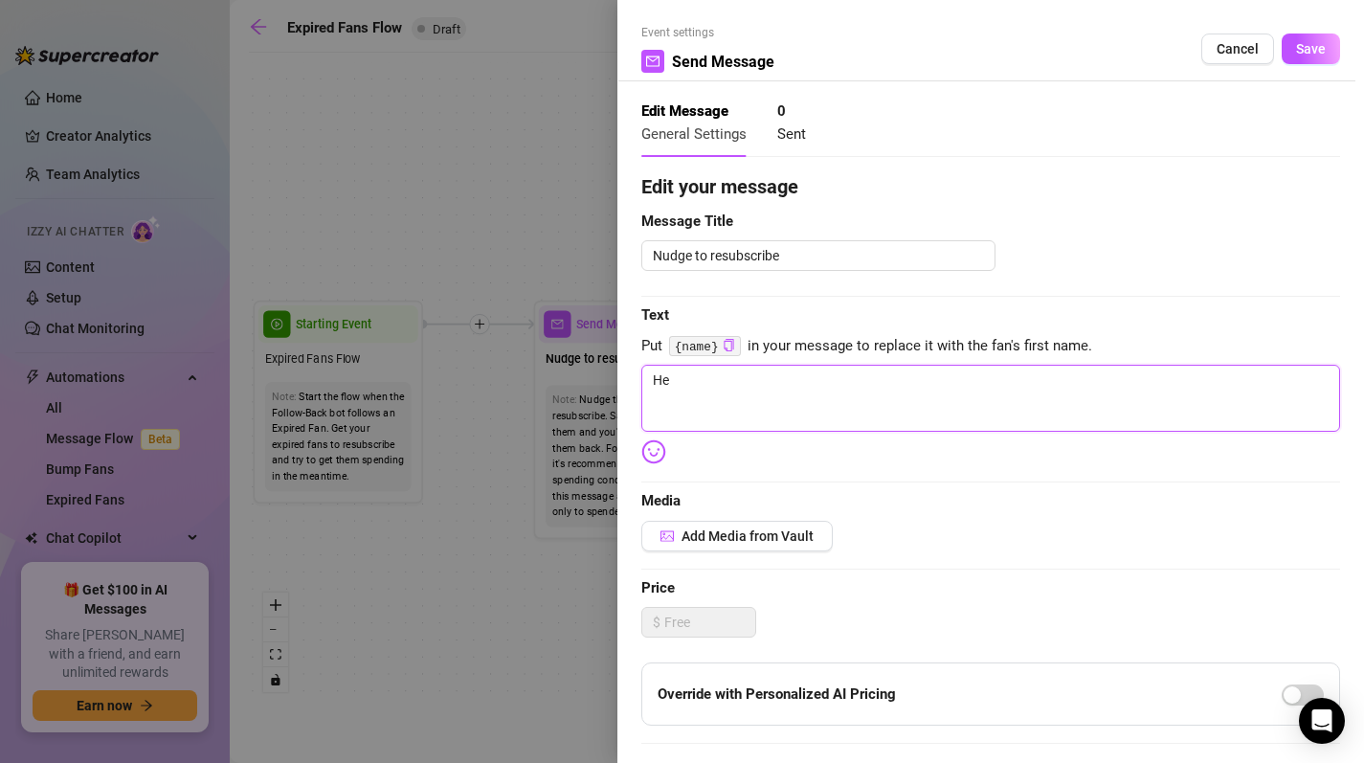
type textarea "Hey"
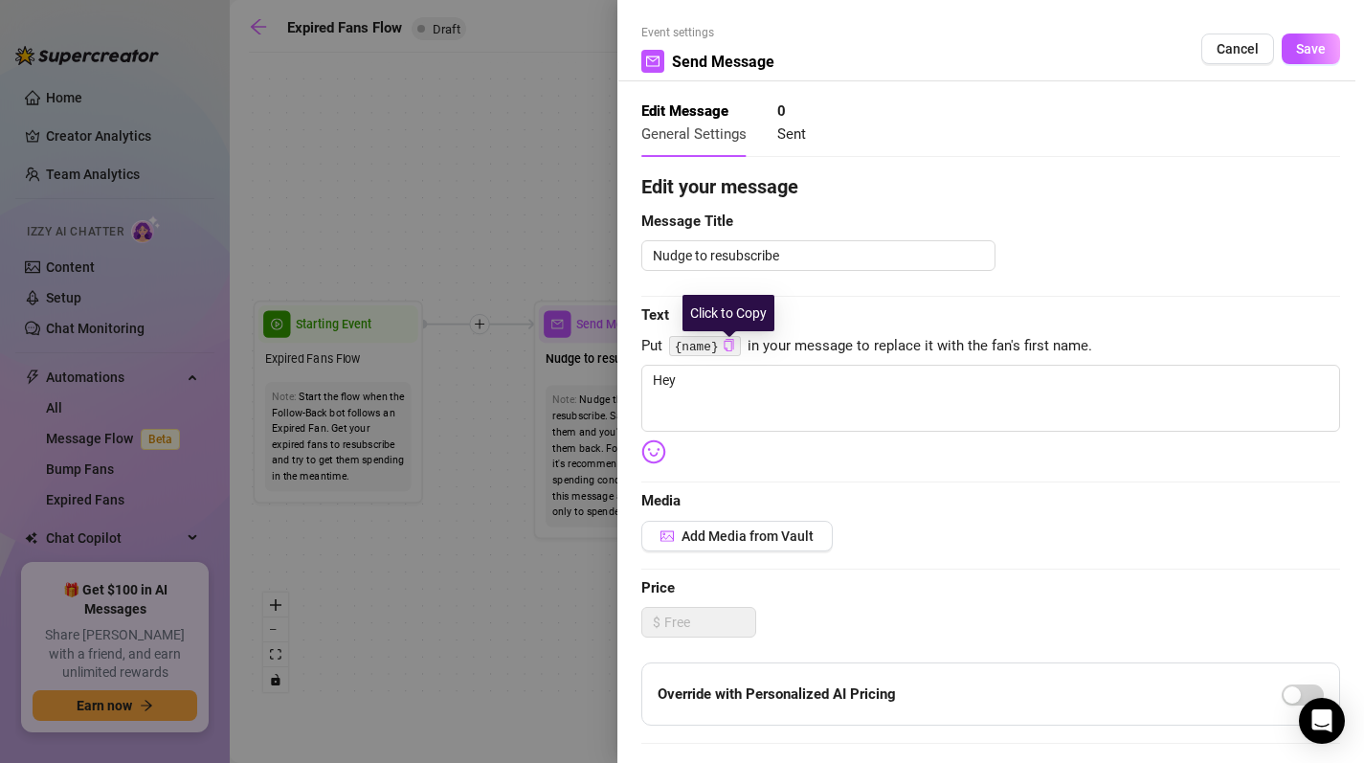
click at [729, 343] on icon "copy" at bounding box center [729, 345] width 10 height 12
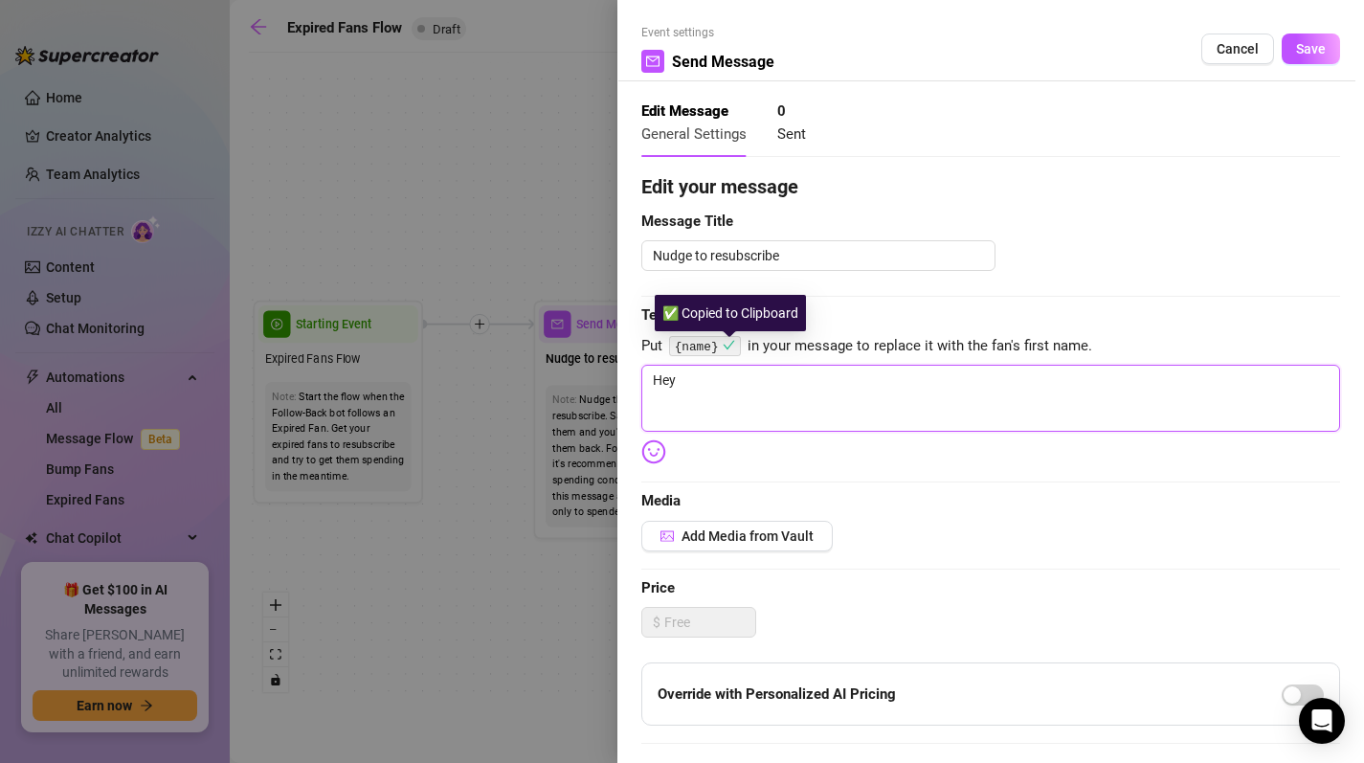
click at [723, 397] on textarea "Hey" at bounding box center [990, 398] width 699 height 67
paste textarea "{name}"
type textarea "Hey {name}"
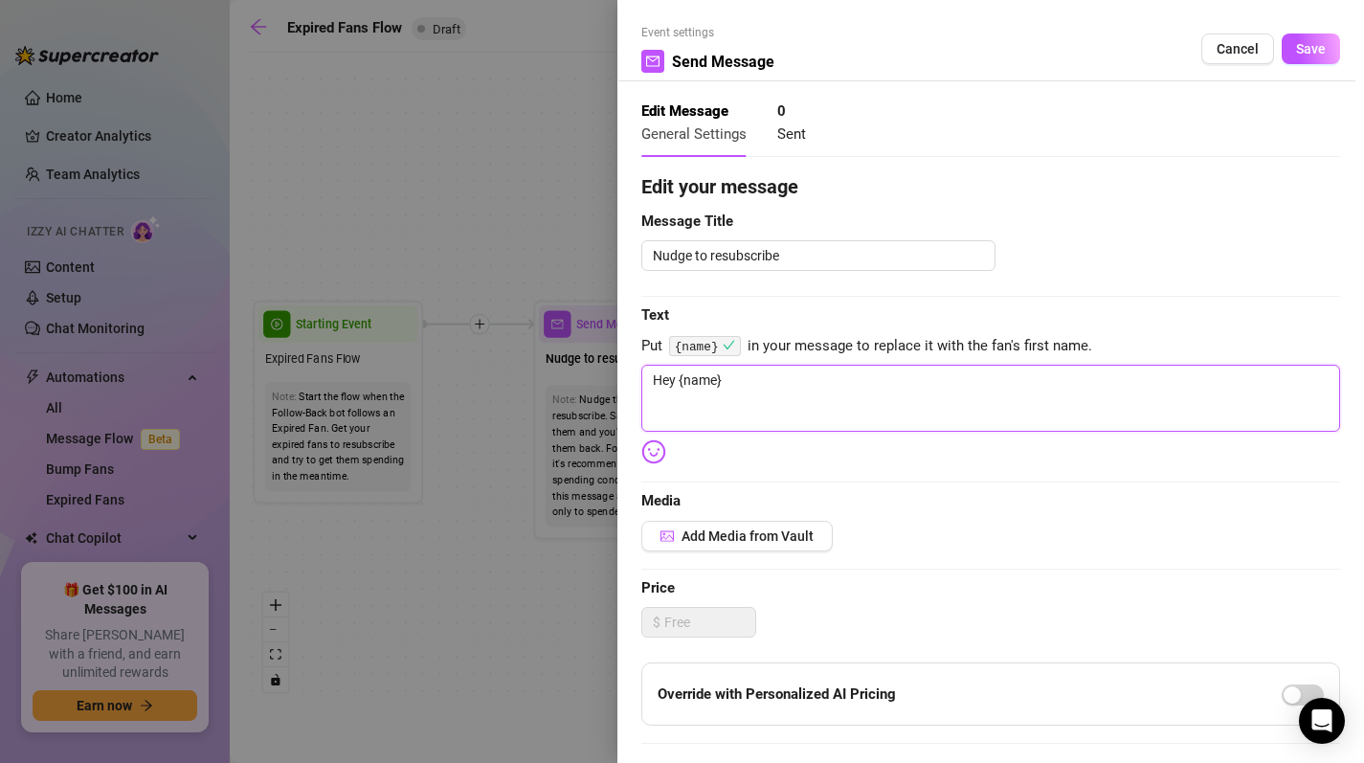
type textarea "Hey {name}"
type textarea "Hey {name} 🥺"
click at [824, 392] on textarea "Hey {name} 🥺" at bounding box center [990, 398] width 699 height 67
type textarea "Hey {name} 🥺"
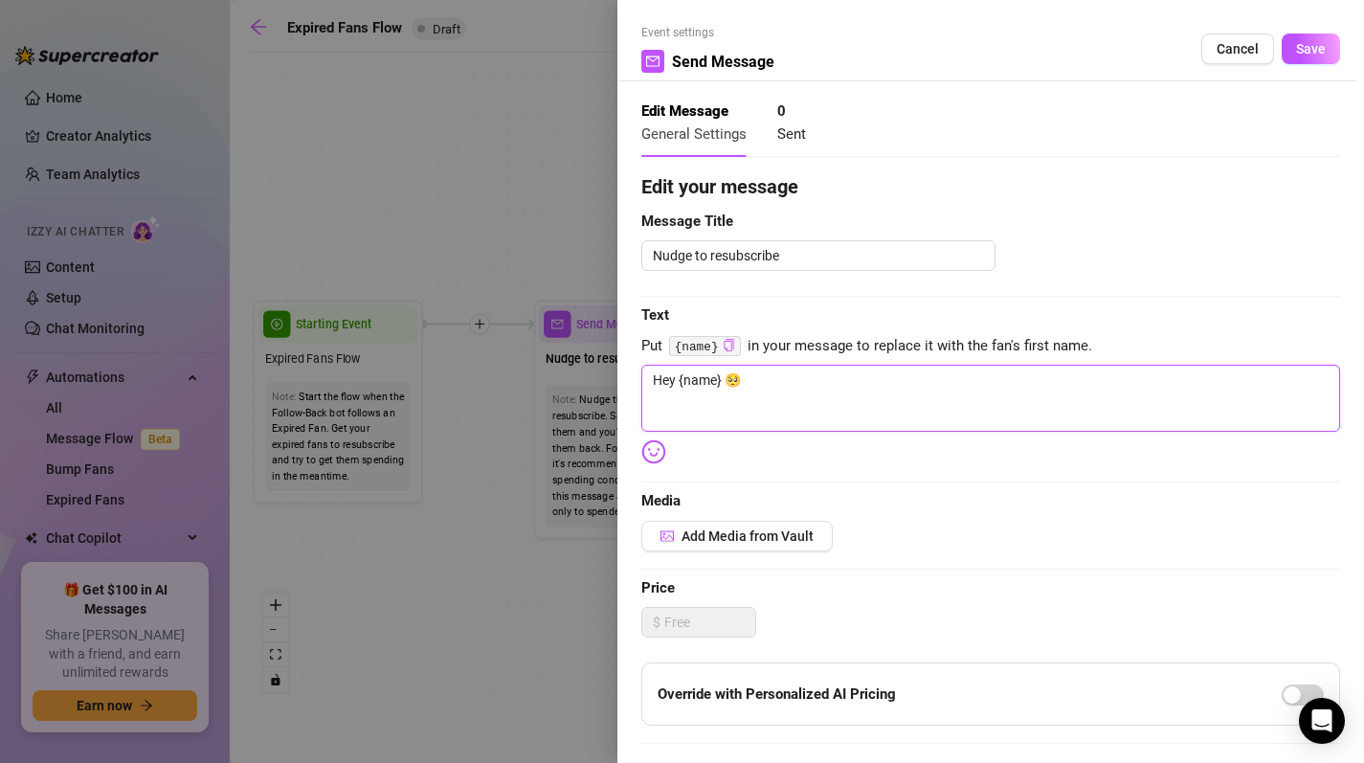
type textarea "Hey {name} 🥺"
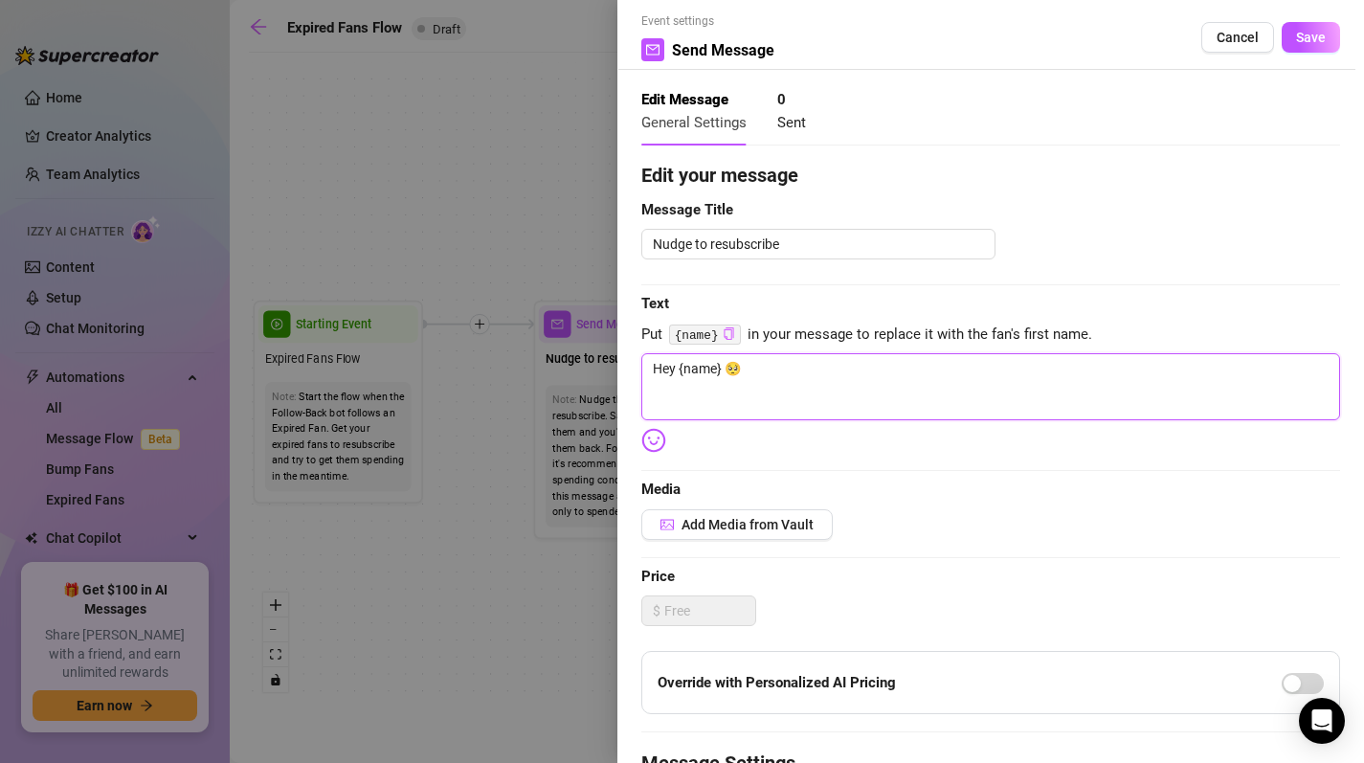
scroll to position [2, 0]
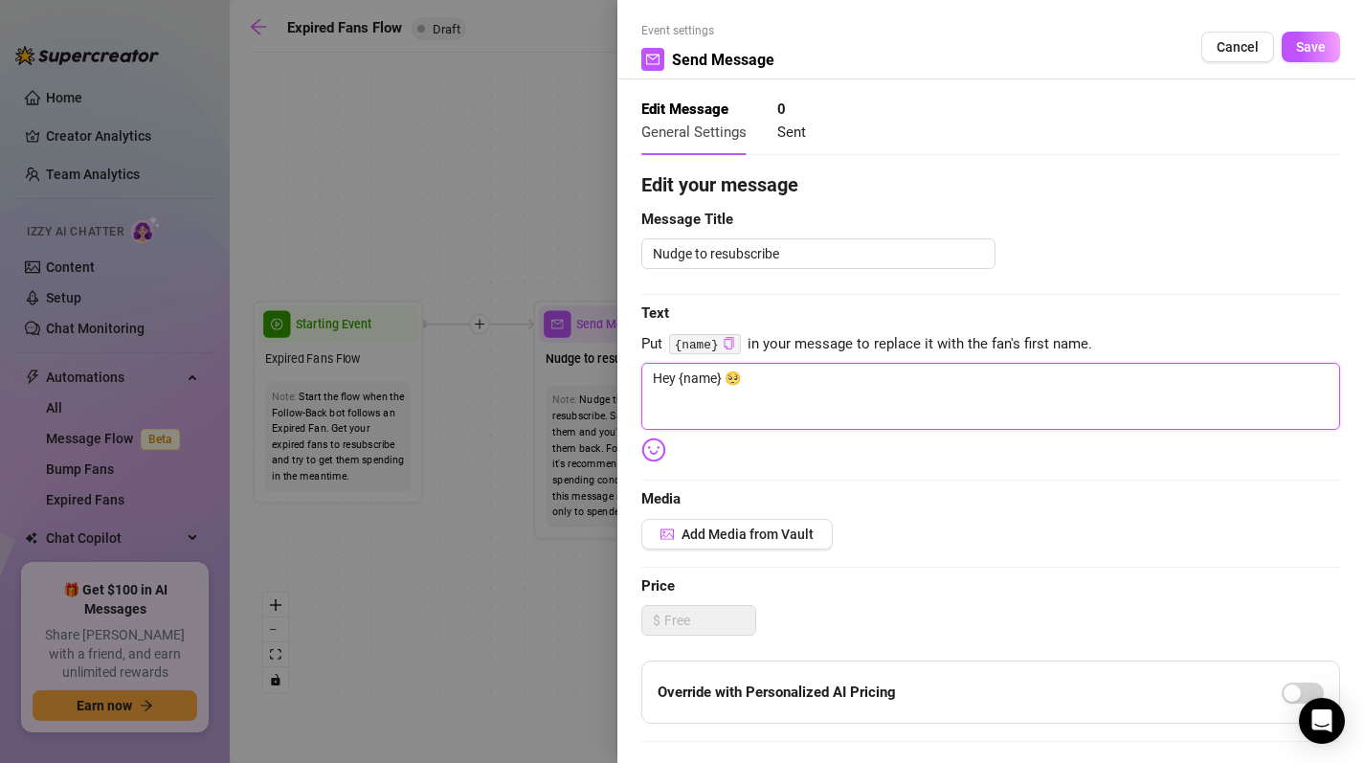
type textarea "Hey {name} 🥺 I"
type textarea "Hey {name} 🥺 I w"
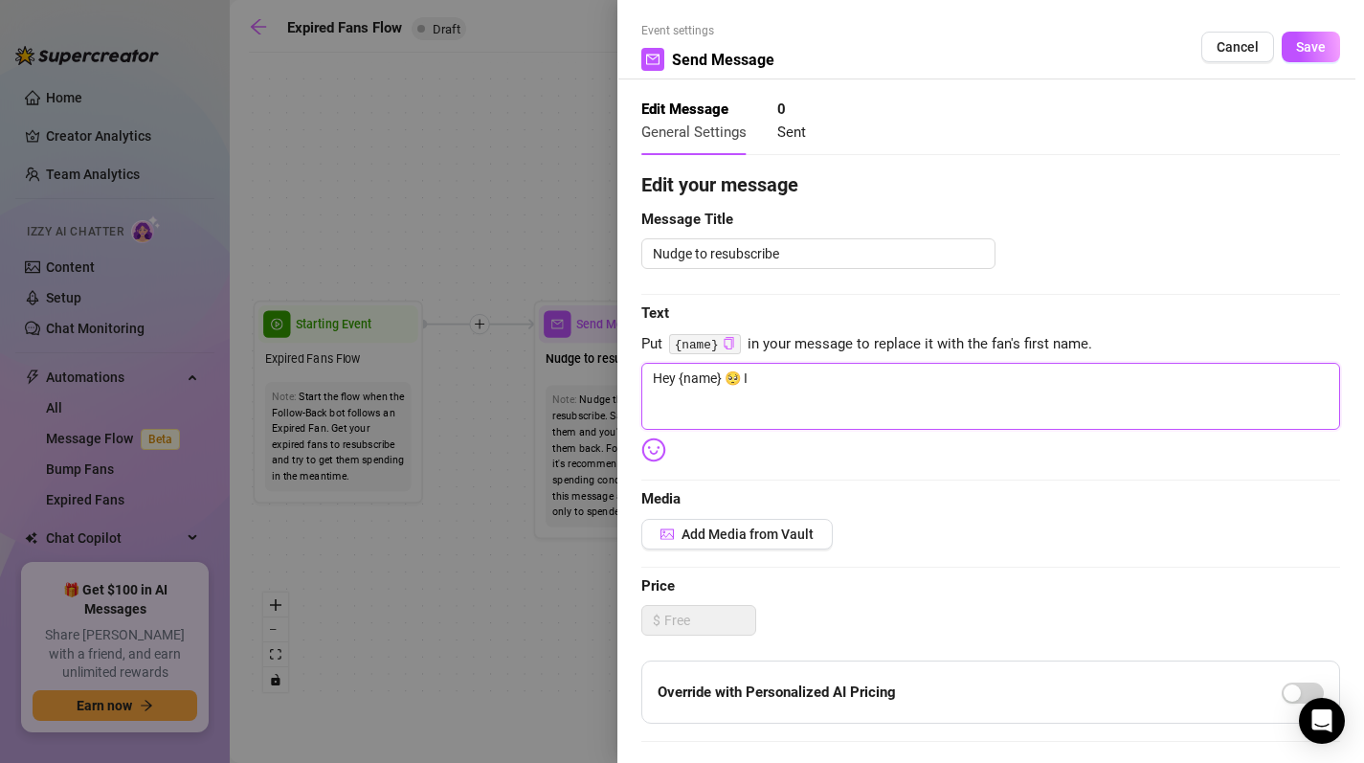
type textarea "Hey {name} 🥺 I w"
type textarea "Hey {name} 🥺 I wa"
type textarea "Hey {name} 🥺 I was"
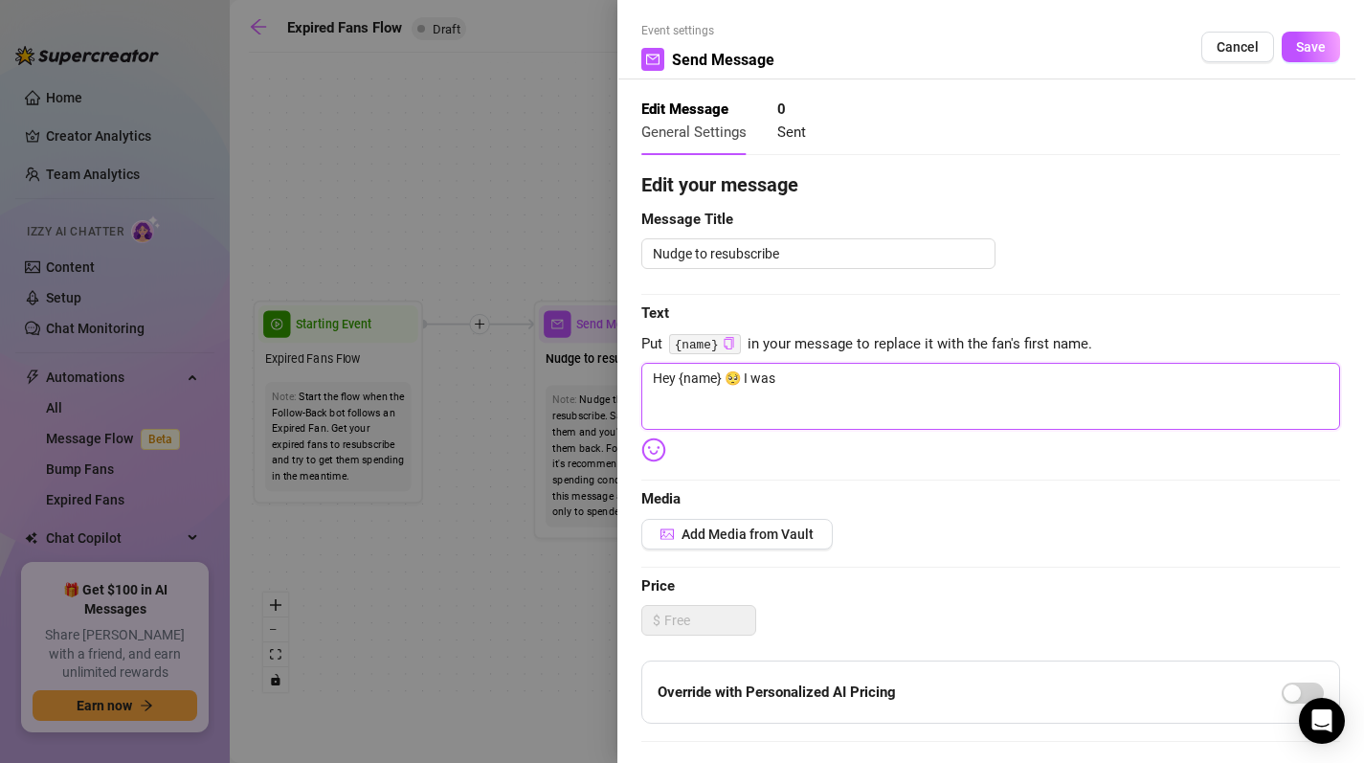
type textarea "Hey {name} 🥺 I was"
type textarea "Hey {name} 🥺 I was t"
type textarea "Hey {name} 🥺 I was th"
type textarea "Hey {name} 🥺 I was thi"
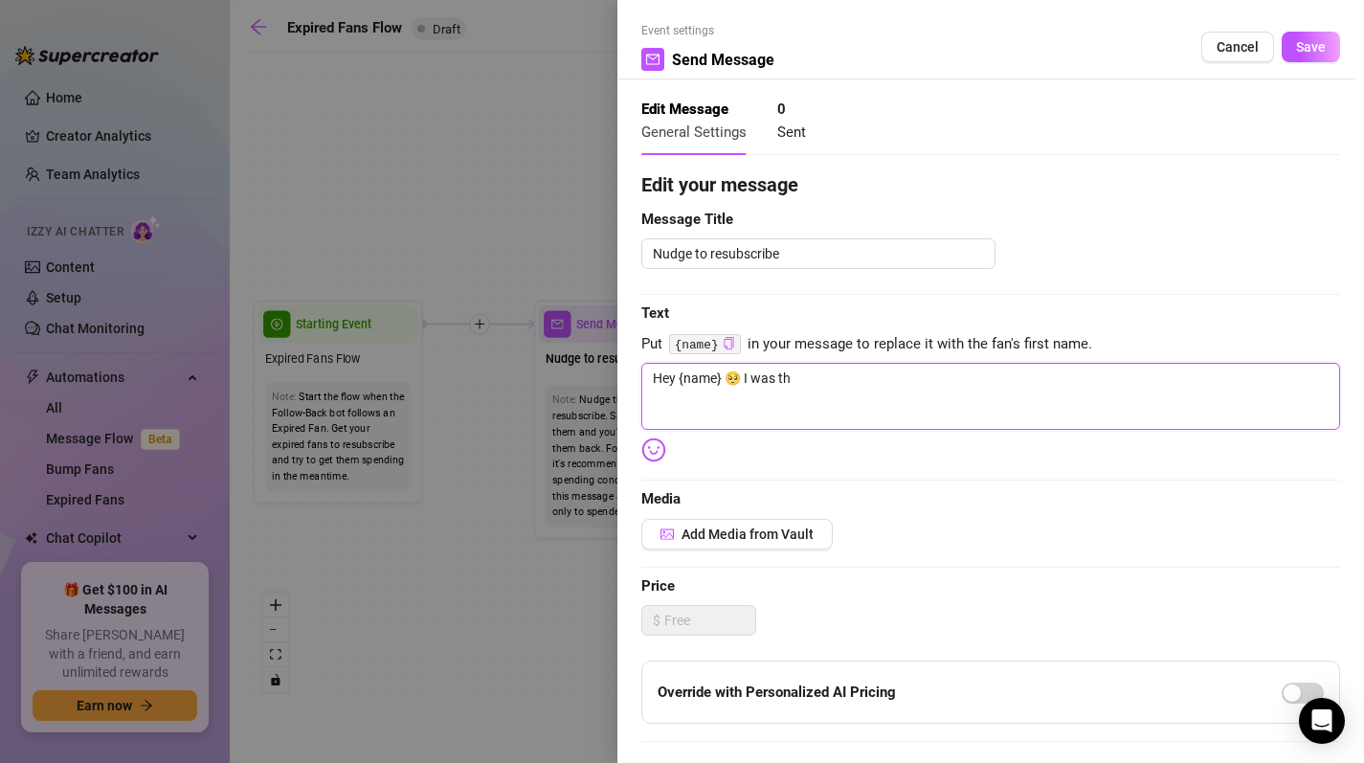
type textarea "Hey {name} 🥺 I was thi"
type textarea "Hey {name} 🥺 I was thin"
type textarea "Hey {name} 🥺 I was think"
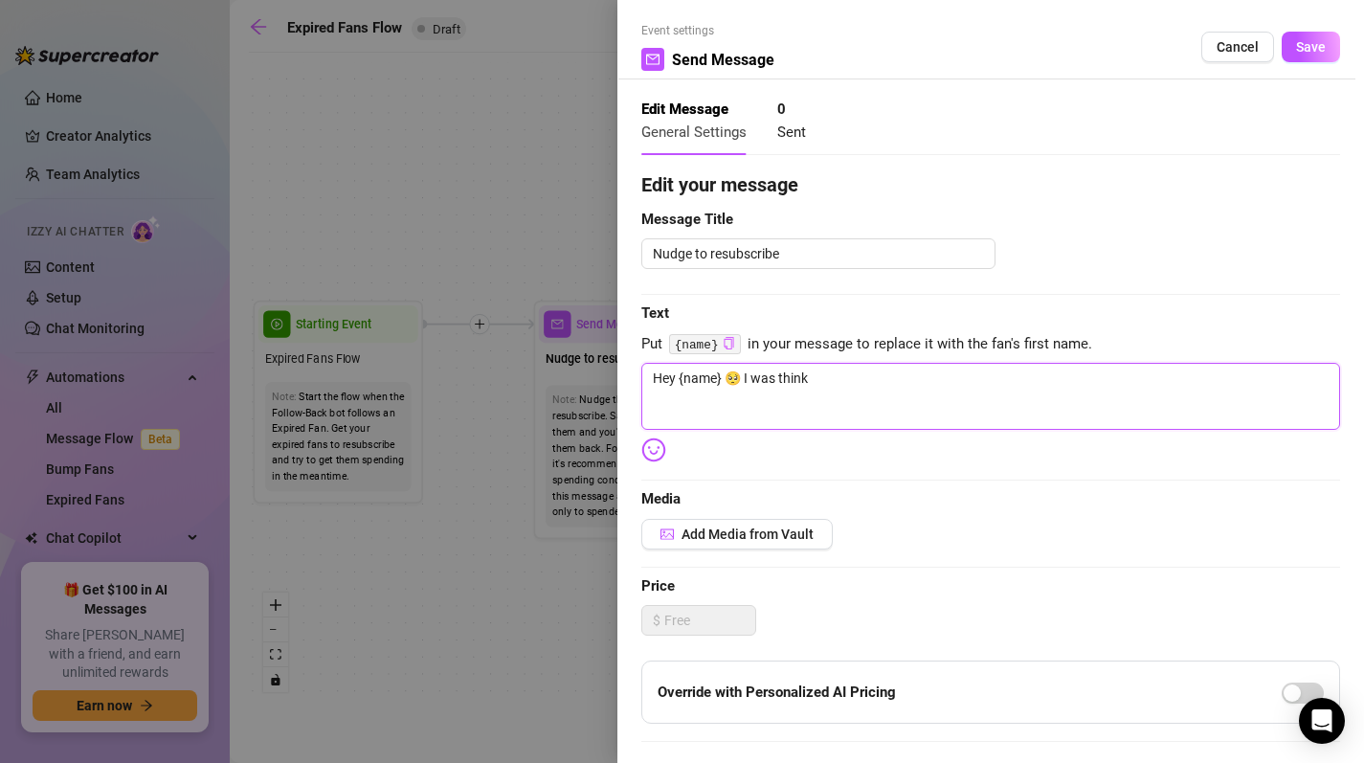
type textarea "Hey {name} 🥺 I was thinki"
type textarea "Hey {name} 🥺 I was thinkin"
type textarea "Hey {name} 🥺 I was thinking"
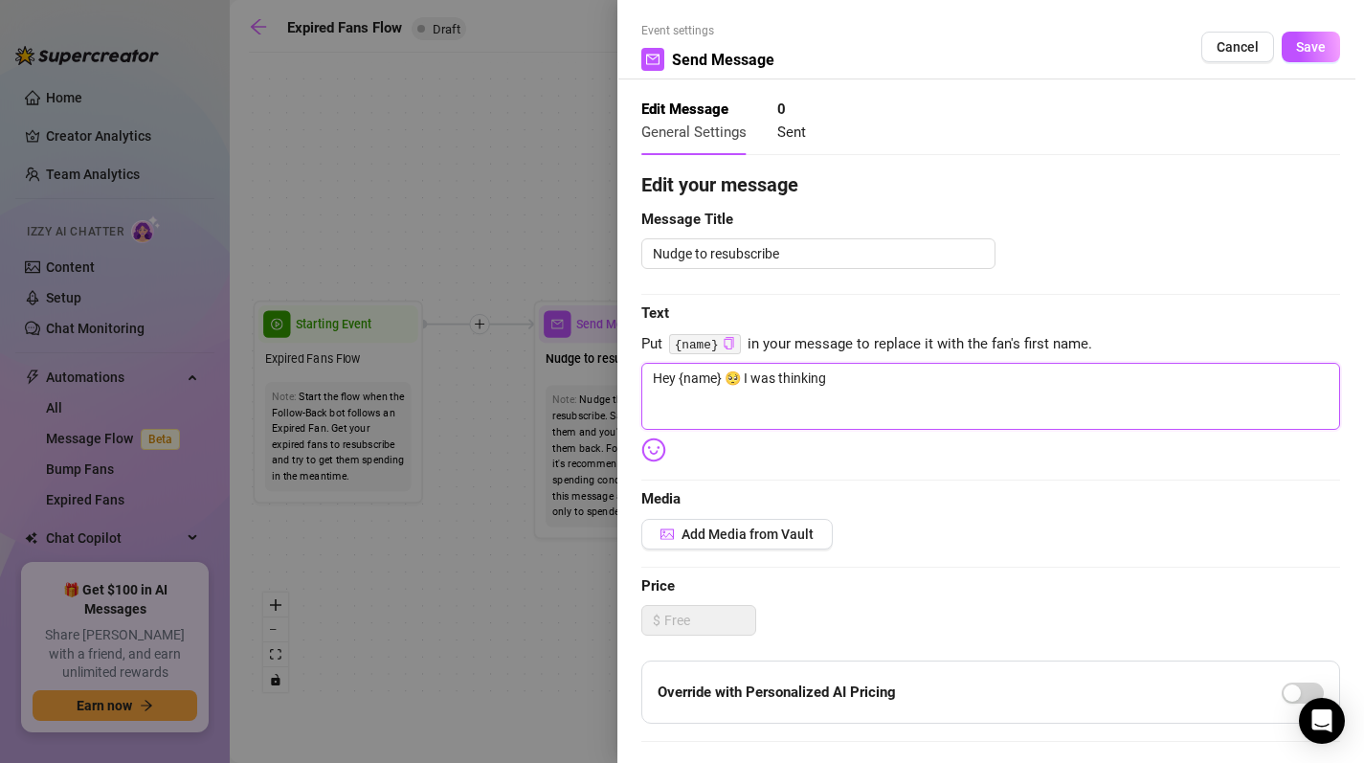
type textarea "Hey {name} 🥺 I was thinking"
type textarea "Hey {name} 🥺 I was thinking t"
type textarea "Hey {name} 🥺 I was thinking th"
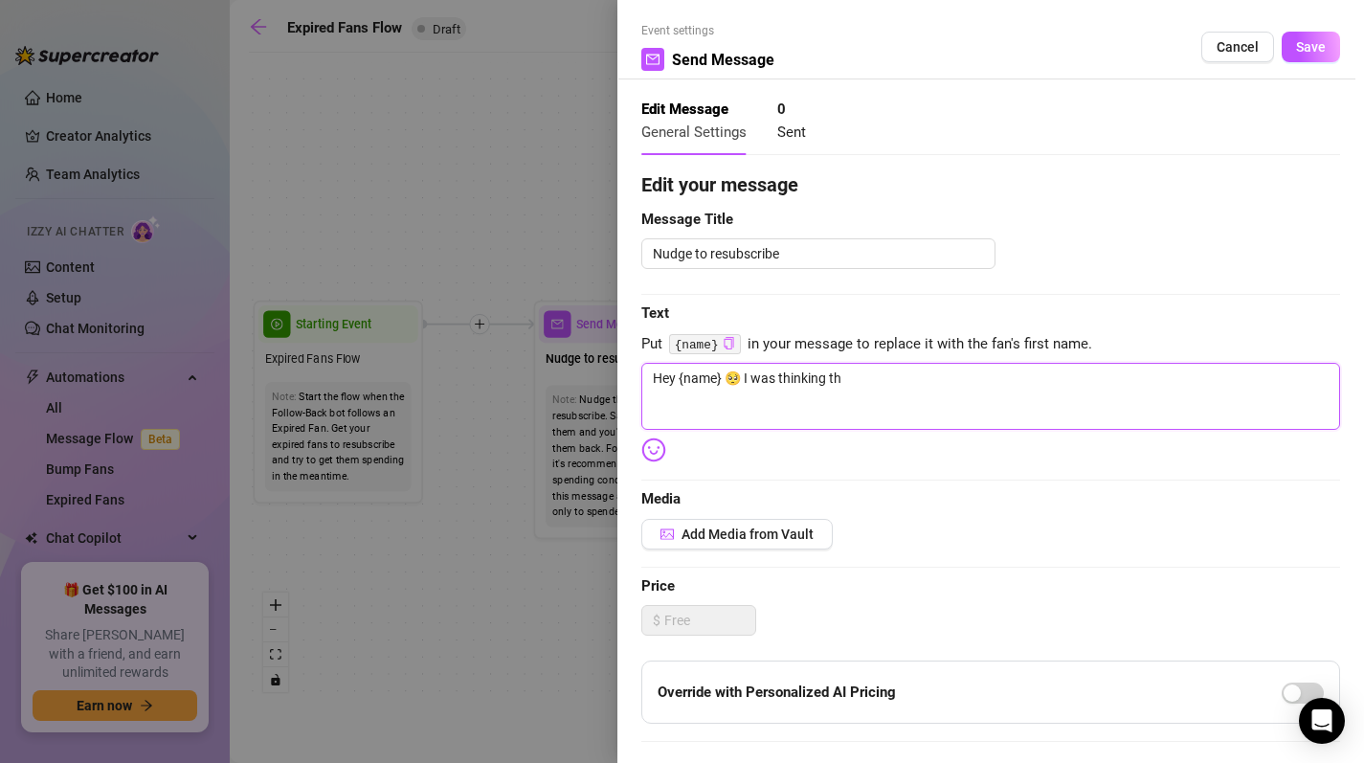
type textarea "Hey {name} 🥺 I was thinking tha"
type textarea "Hey {name} 🥺 I was thinking that"
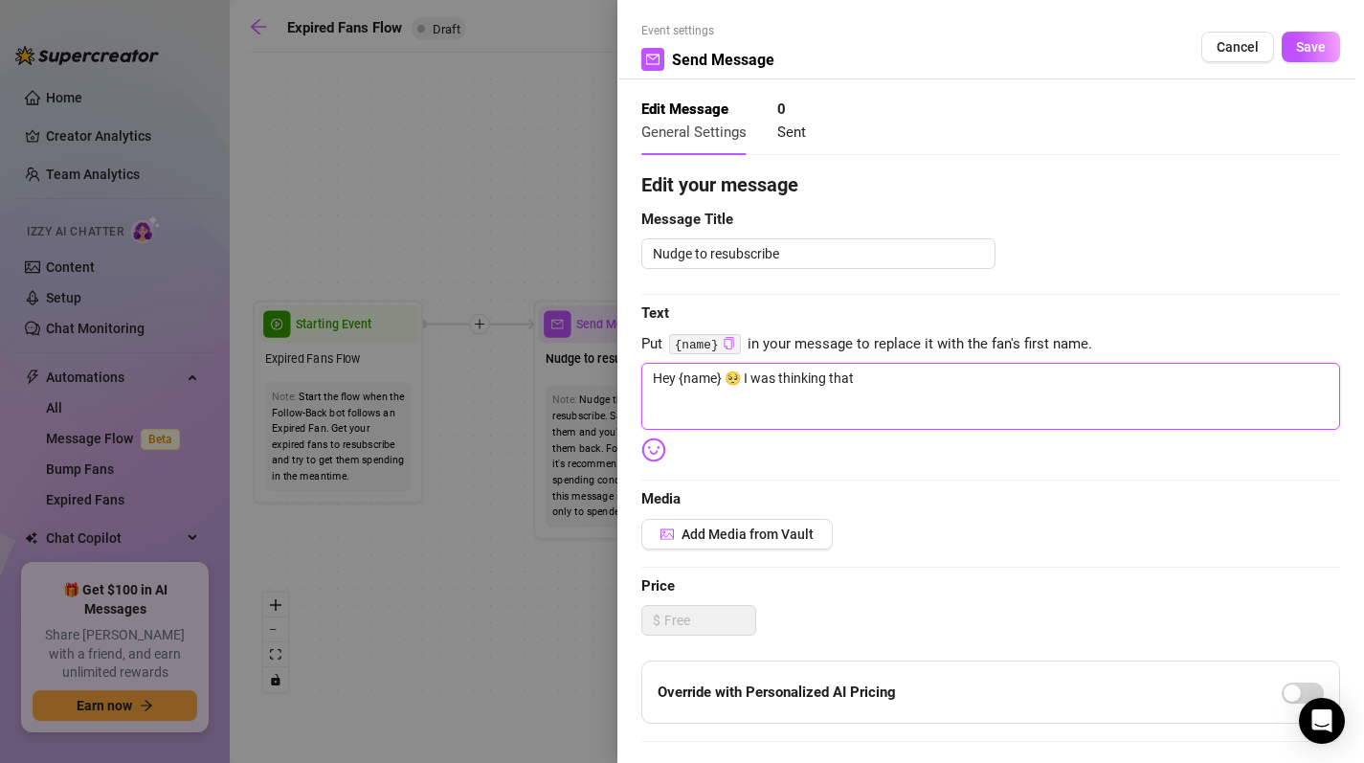
type textarea "Hey {name} 🥺 I was thinking that"
type textarea "Hey {name} 🥺 I was thinking that u"
type textarea "Hey {name} 🥺 I was thinking that"
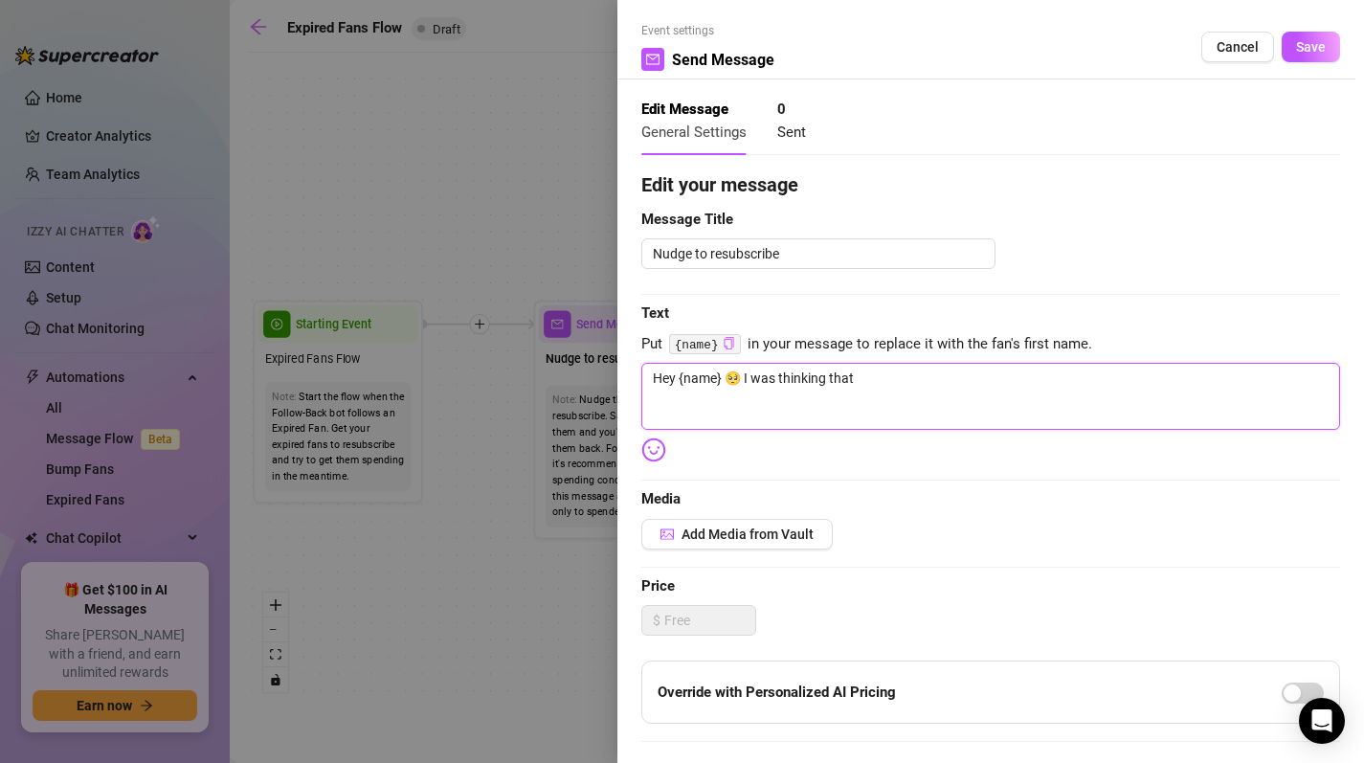
type textarea "Hey {name} 🥺 I was thinking that"
type textarea "Hey {name} 🥺 I was thinking that m"
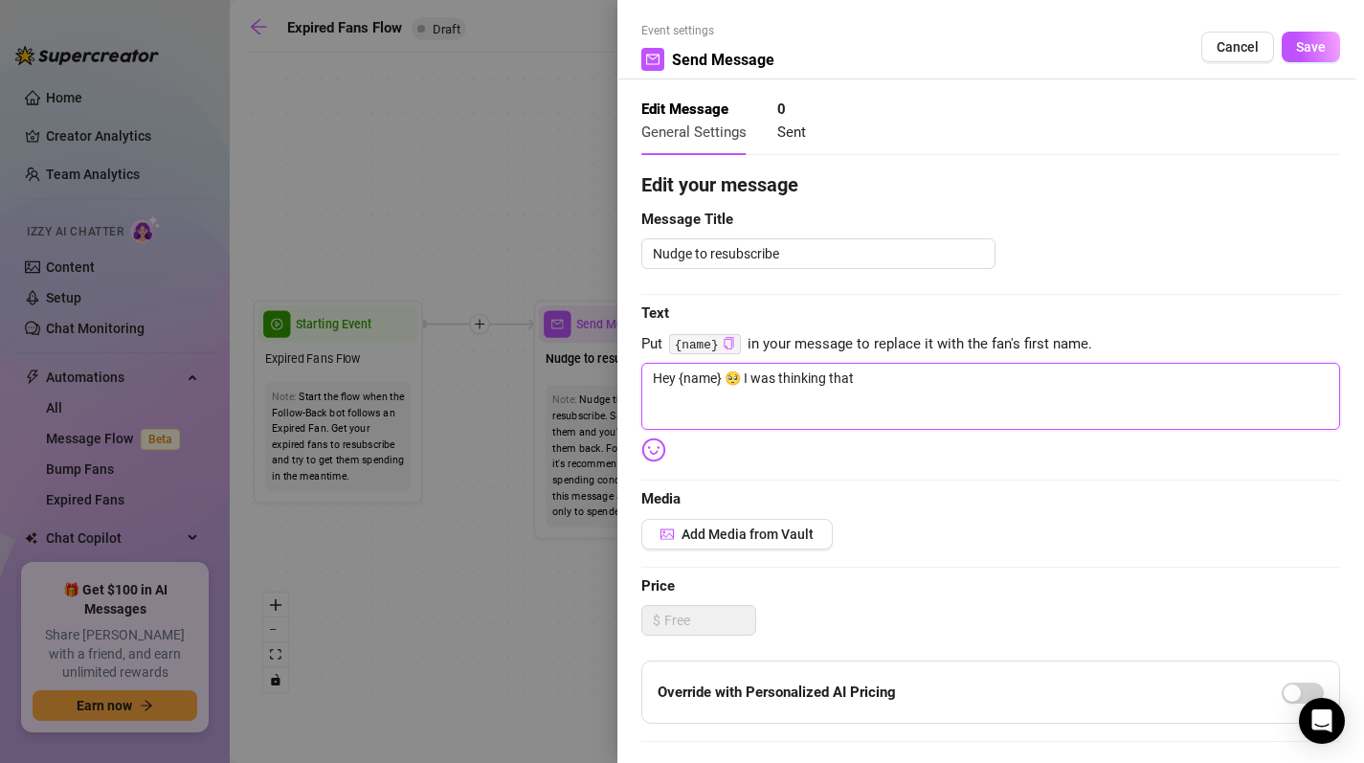
type textarea "Hey {name} 🥺 I was thinking that m"
type textarea "Hey {name} 🥺 I was thinking that ma"
type textarea "Hey {name} 🥺 I was thinking that may"
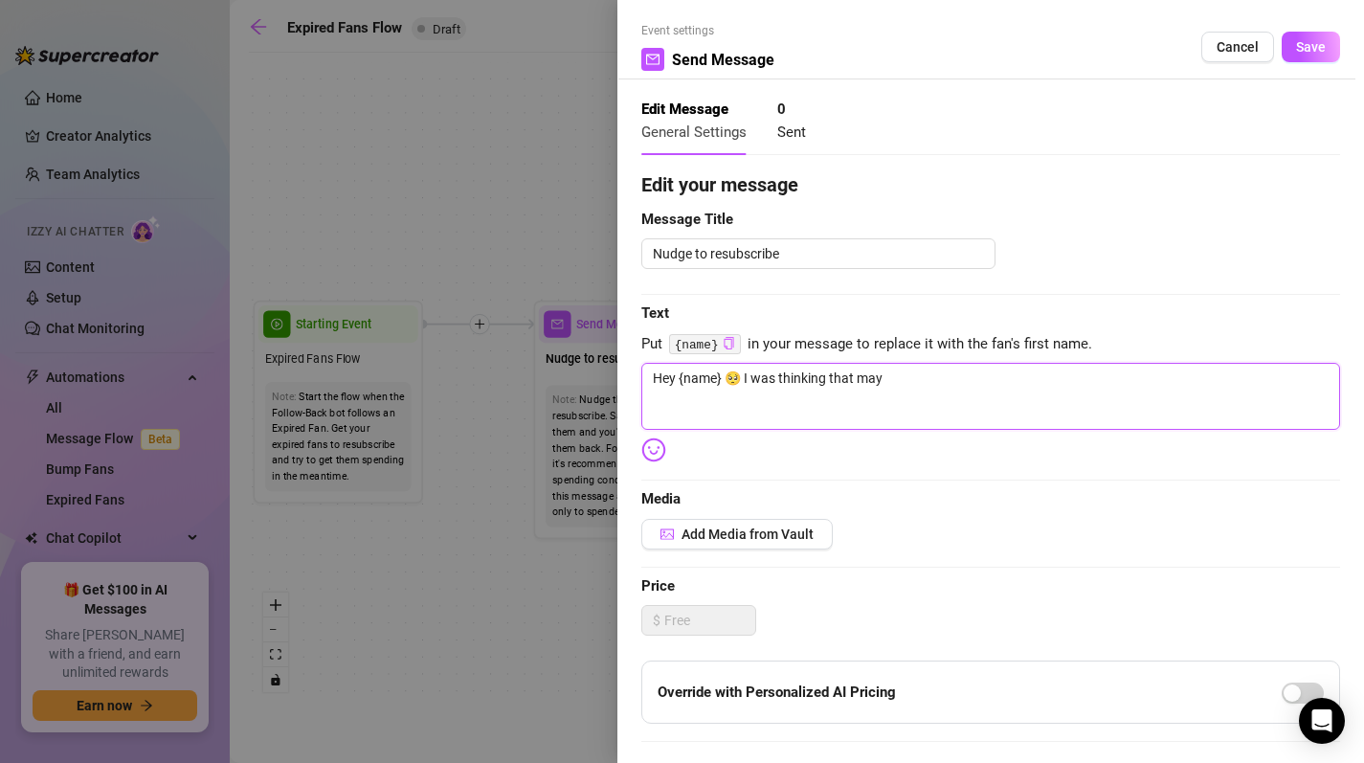
type textarea "Hey {name} 🥺 I was thinking that mayb"
type textarea "Hey {name} 🥺 I was thinking that maybe"
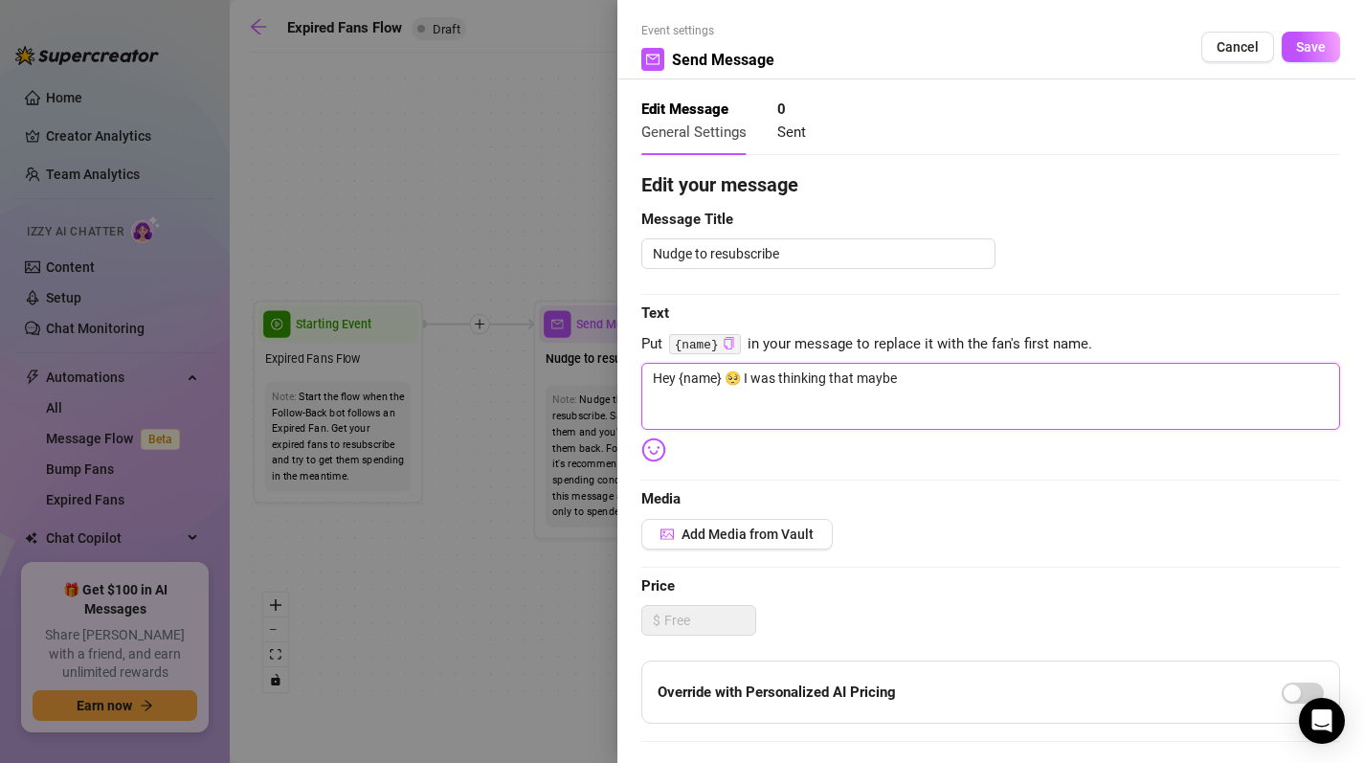
type textarea "Hey {name} 🥺 I was thinking that maybe"
type textarea "Hey {name} 🥺 I was thinking that maybe y"
type textarea "Hey {name} 🥺 I was thinking that maybe yo"
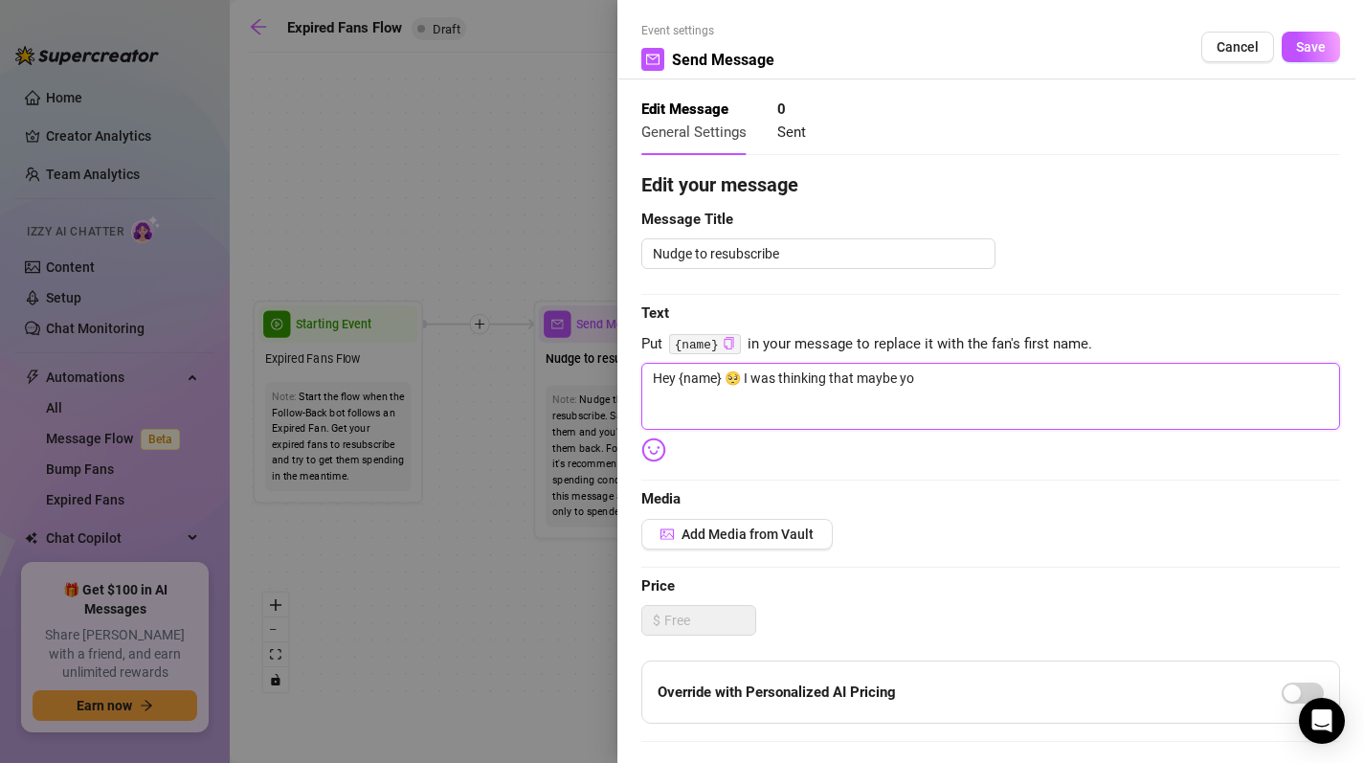
type textarea "Hey {name} 🥺 I was thinking that maybe you"
type textarea "Hey {name} 🥺 I was thinking that maybe you c"
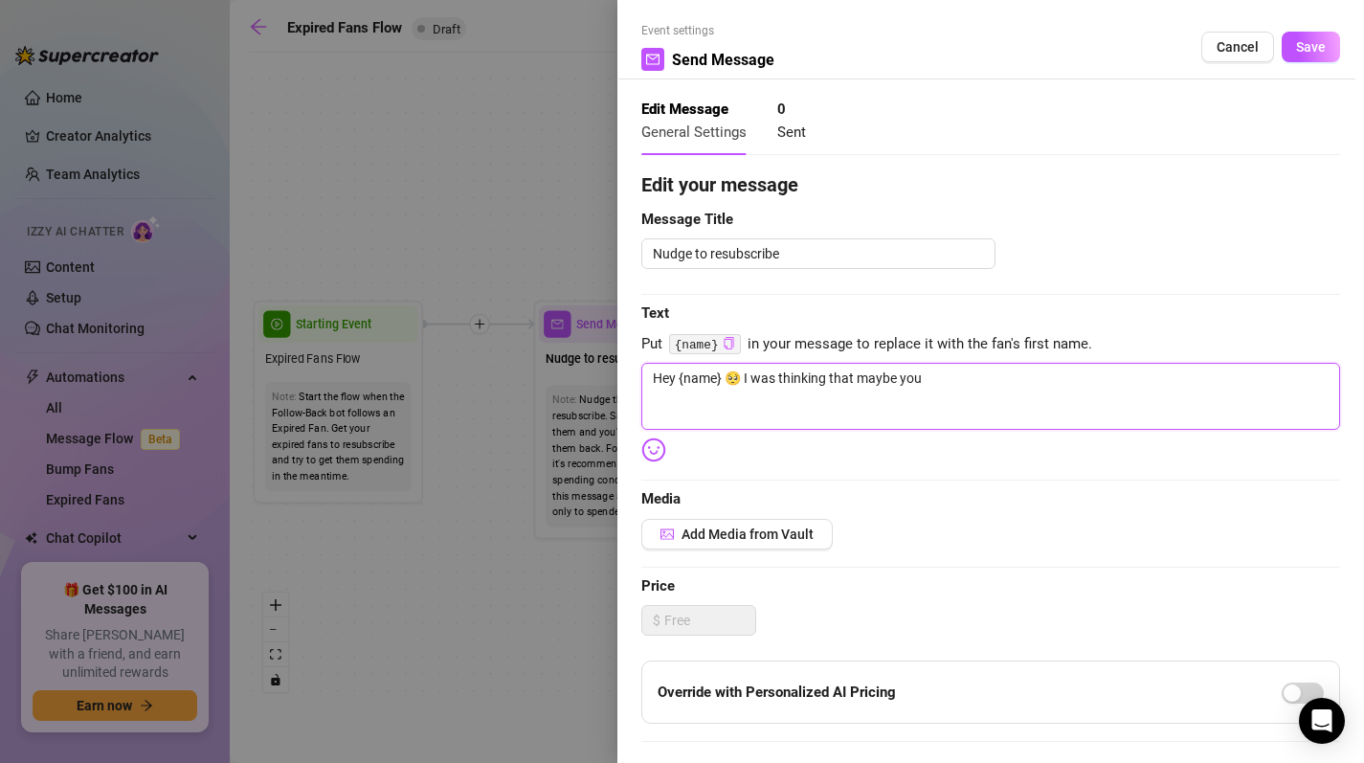
type textarea "Hey {name} 🥺 I was thinking that maybe you c"
type textarea "Hey {name} 🥺 I was thinking that maybe you co"
type textarea "Hey {name} 🥺 I was thinking that maybe you cou"
type textarea "Hey {name} 🥺 I was thinking that maybe you coul"
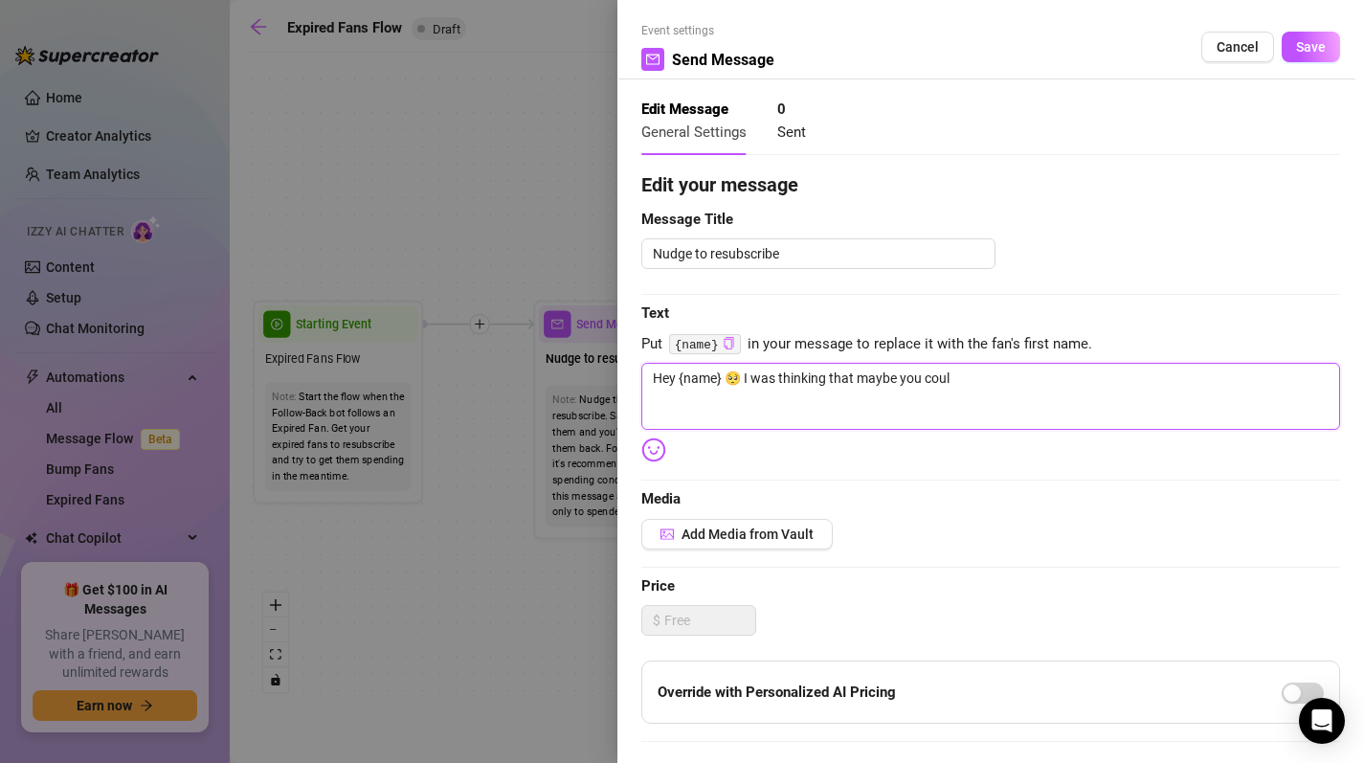
type textarea "Hey {name} 🥺 I was thinking that maybe you could"
type textarea "Hey {name} 🥺 I was thinking that maybe you could c"
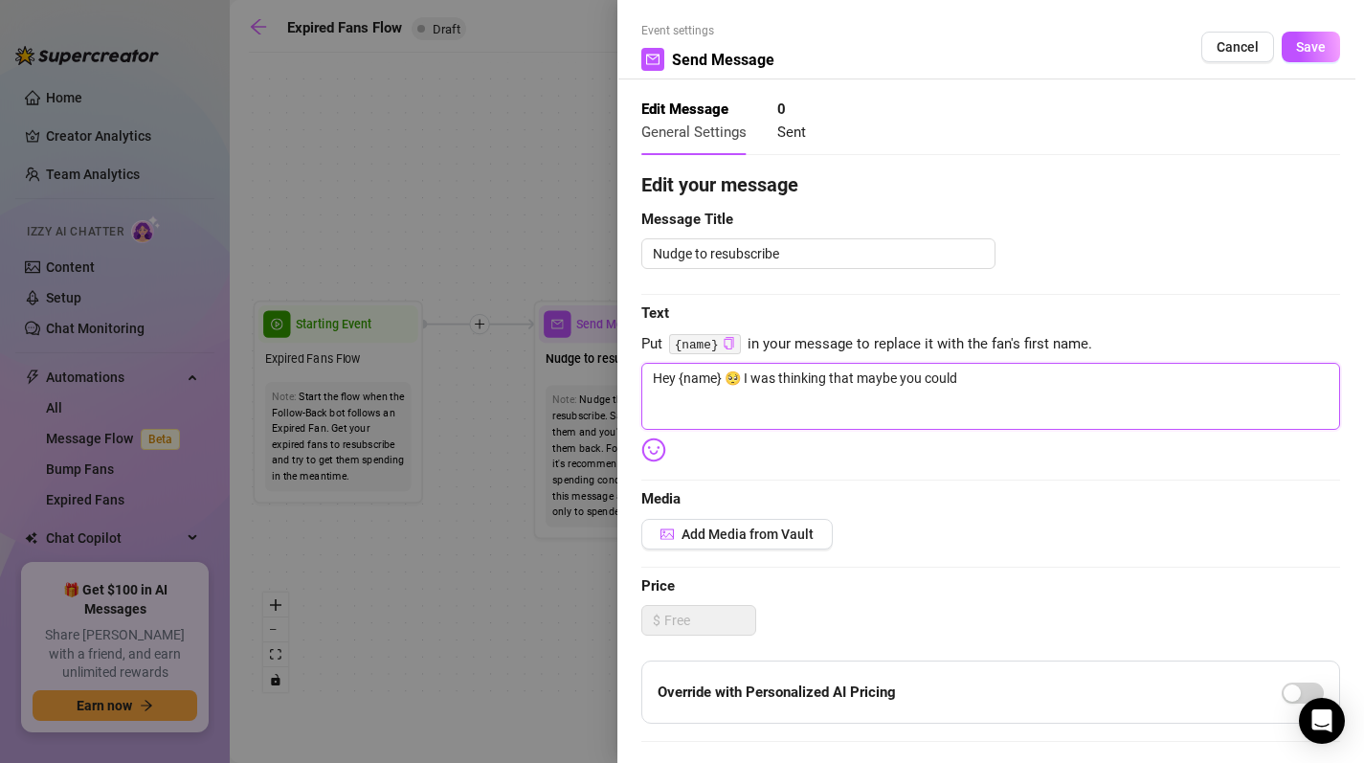
type textarea "Hey {name} 🥺 I was thinking that maybe you could c"
type textarea "Hey {name} 🥺 I was thinking that maybe you could co"
type textarea "Hey {name} 🥺 I was thinking that maybe you could com"
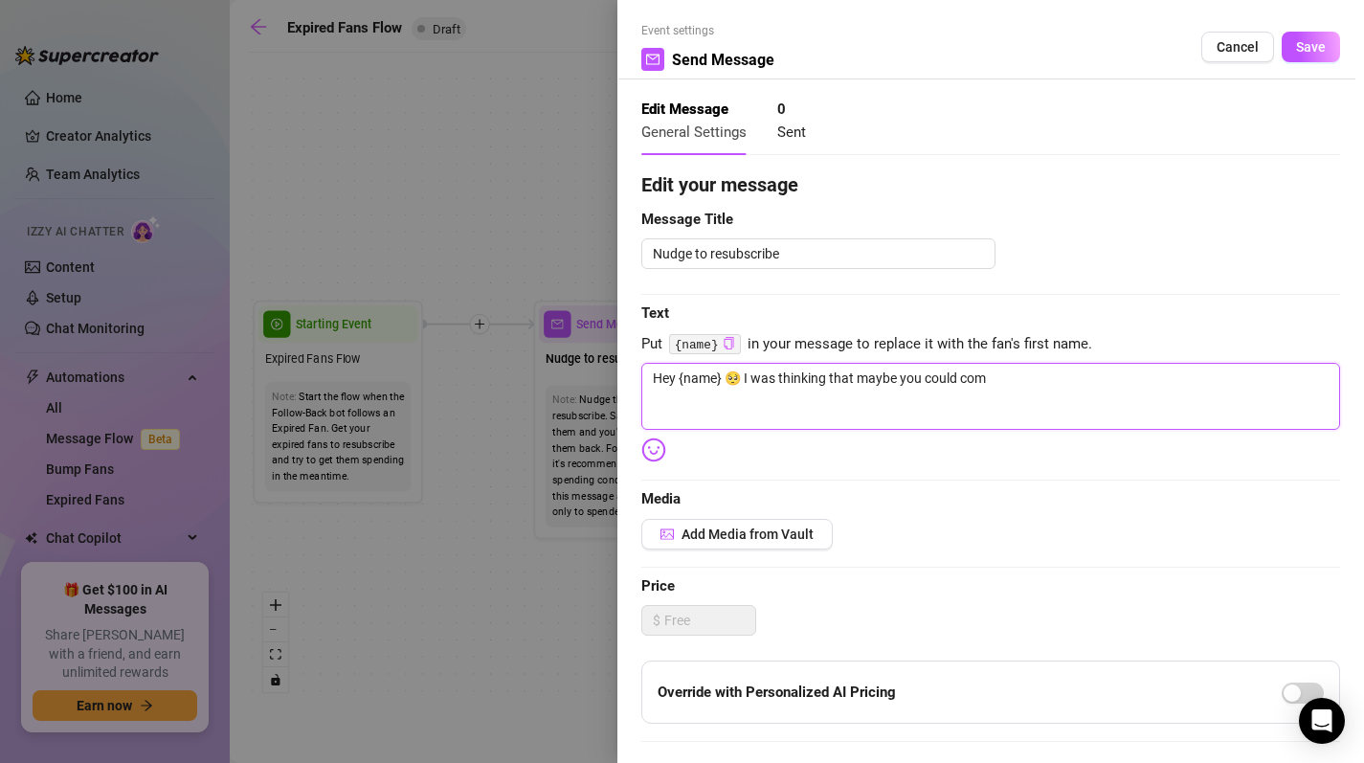
type textarea "Hey {name} 🥺 I was thinking that maybe you could come"
type textarea "Hey {name} 🥺 I was thinking that maybe you could come b"
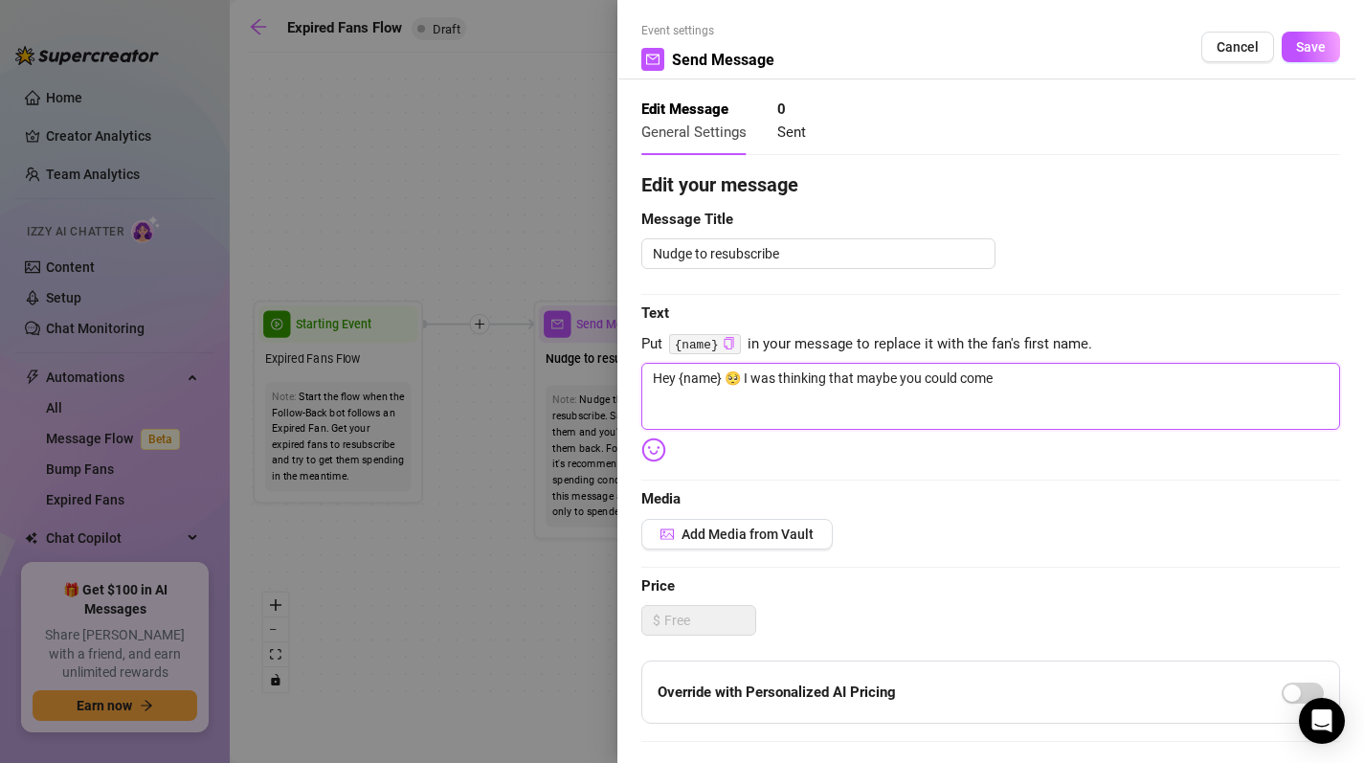
type textarea "Hey {name} 🥺 I was thinking that maybe you could come b"
type textarea "Hey {name} 🥺 I was thinking that maybe you could come ba"
type textarea "Hey {name} 🥺 I was thinking that maybe you could come bac"
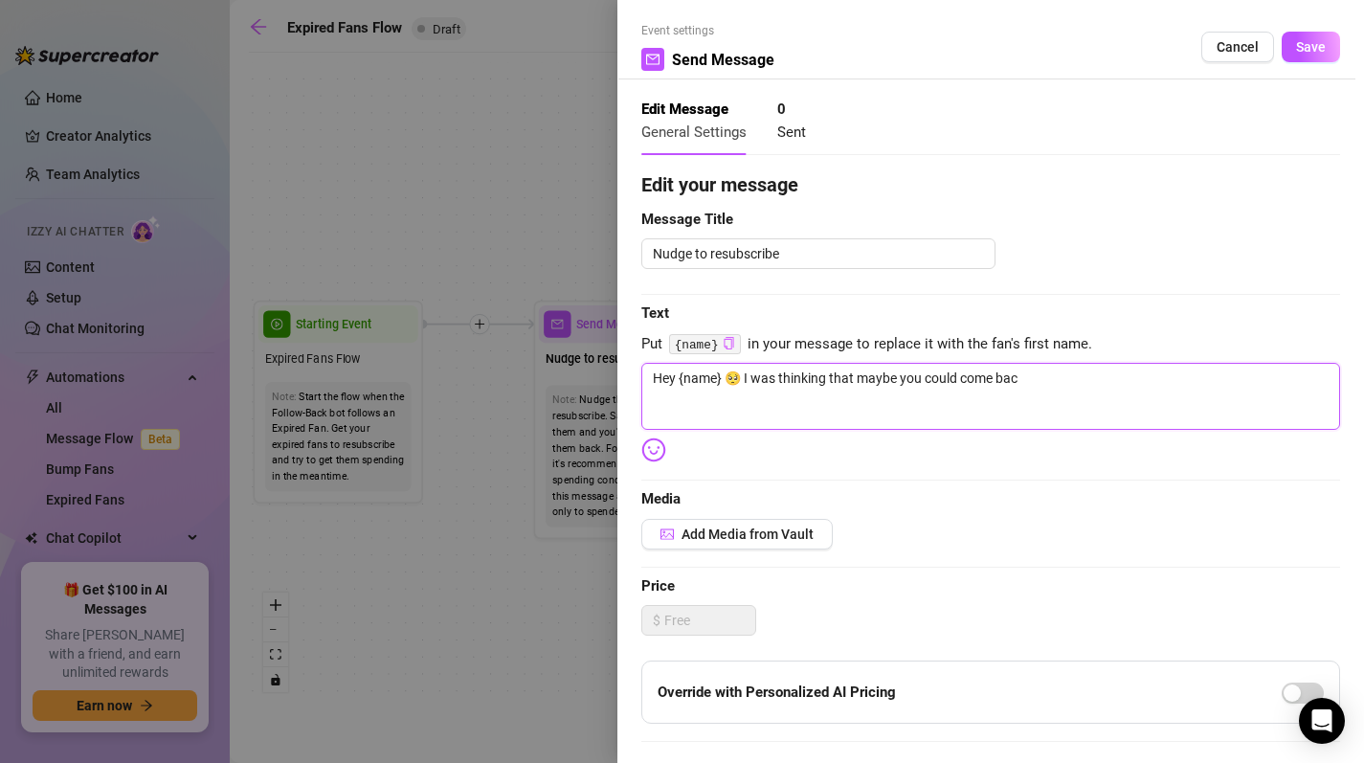
type textarea "Hey {name} 🥺 I was thinking that maybe you could come back"
type textarea "Hey {name} 🥺 I was thinking that maybe you could come back t"
type textarea "Hey {name} 🥺 I was thinking that maybe you could come back to"
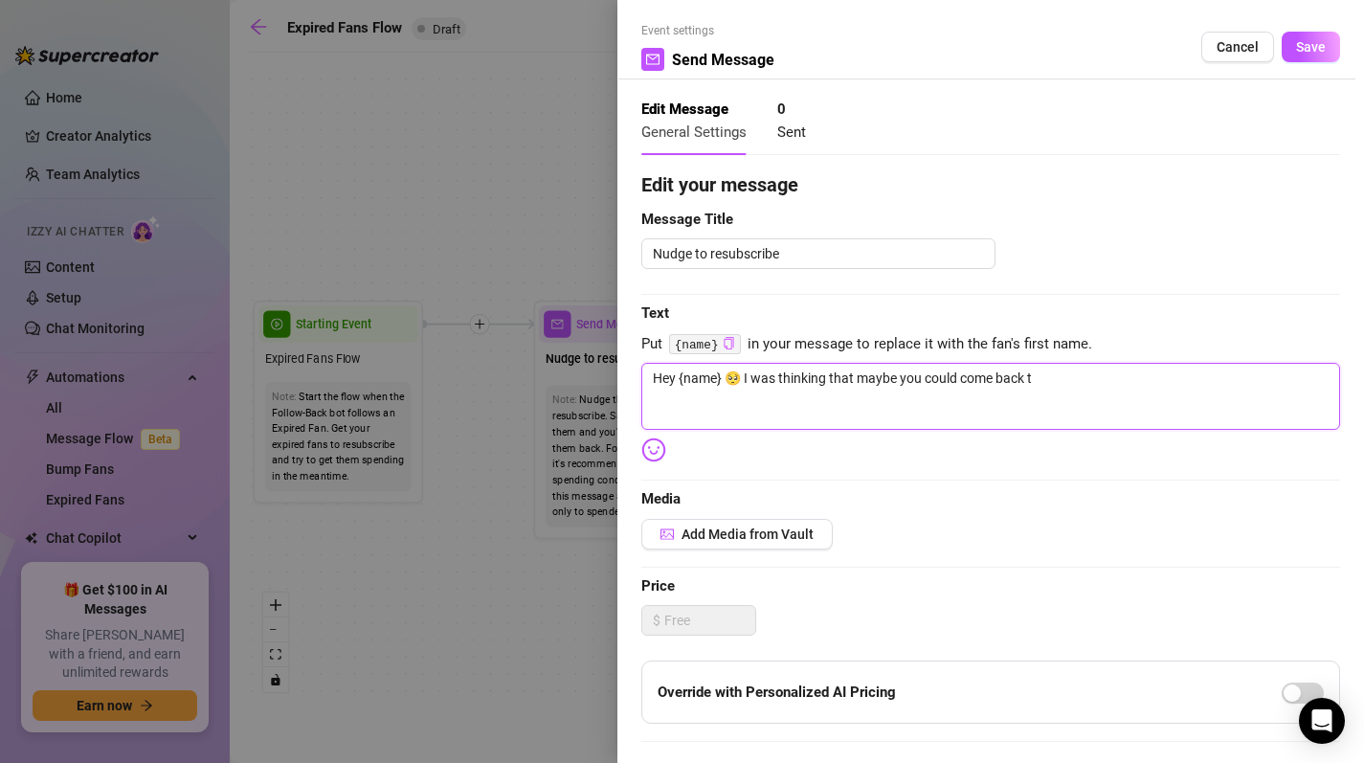
type textarea "Hey {name} 🥺 I was thinking that maybe you could come back to"
type textarea "Hey {name} 🥺 I was thinking that maybe you could come back to m"
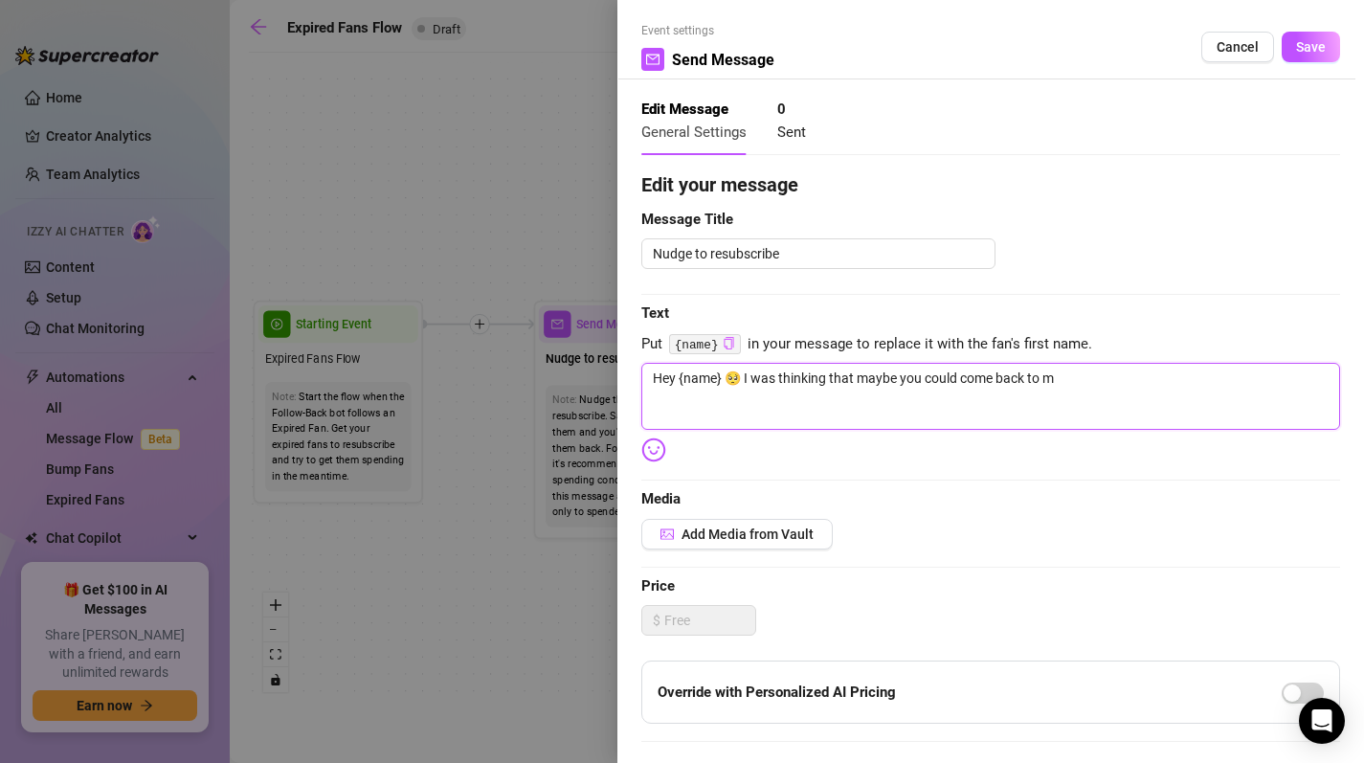
type textarea "Hey {name} 🥺 I was thinking that maybe you could come back to my"
type textarea "Hey {name} 🥺 I was thinking that maybe you could come back to my p"
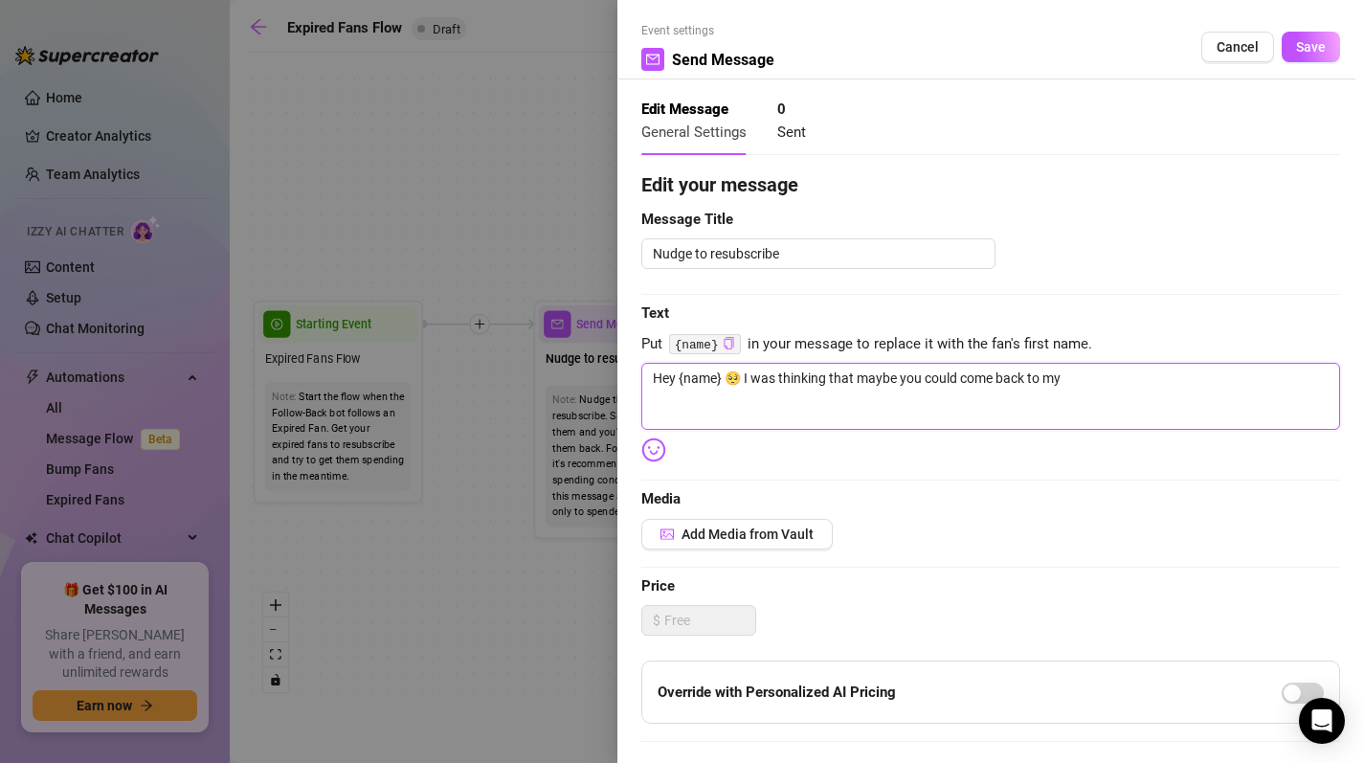
type textarea "Hey {name} 🥺 I was thinking that maybe you could come back to my p"
type textarea "Hey {name} 🥺 I was thinking that maybe you could come back to my pa"
type textarea "Hey {name} 🥺 I was thinking that maybe you could come back to my pag"
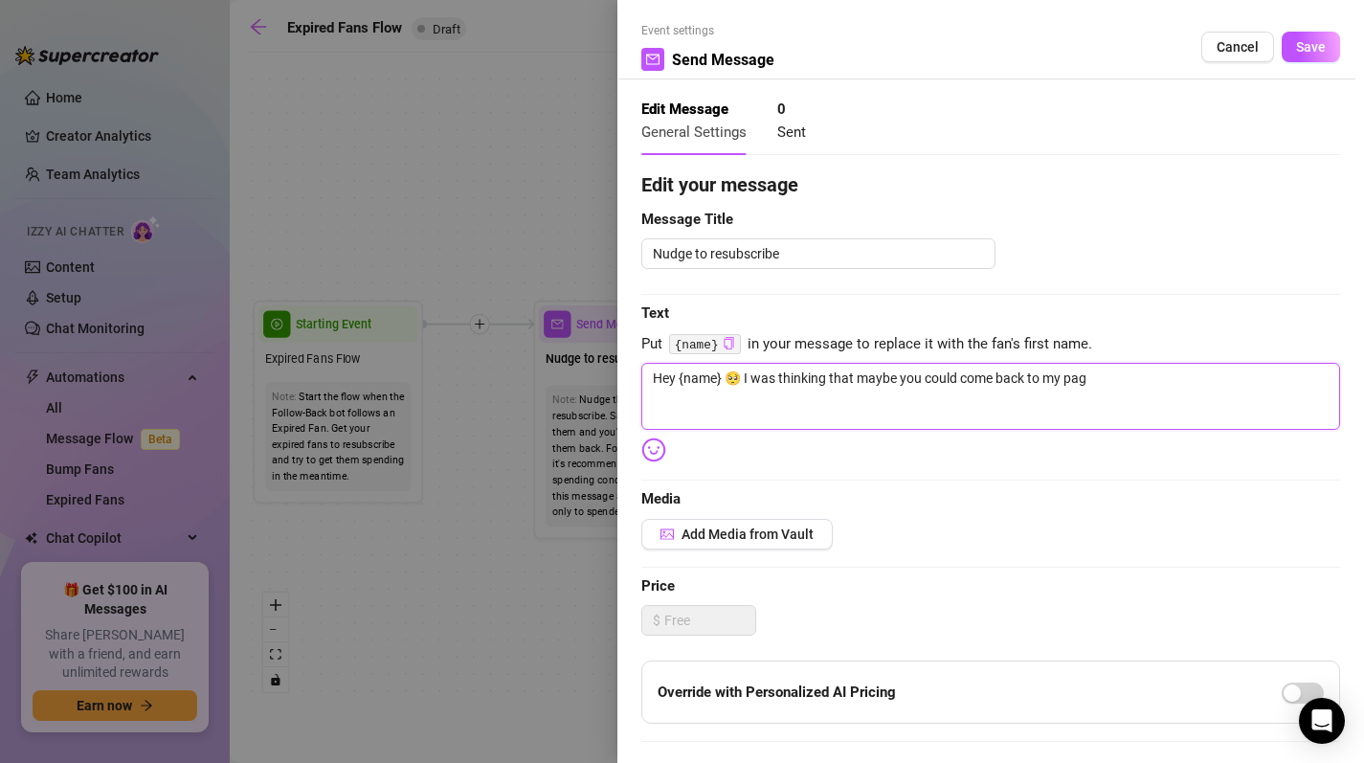
type textarea "Hey {name} 🥺 I was thinking that maybe you could come back to my page"
type textarea "Hey {name} 🥺 I was thinking that maybe you could come back to my page."
type textarea "Hey {name} 🥺 I was thinking that maybe you could come back to my page.."
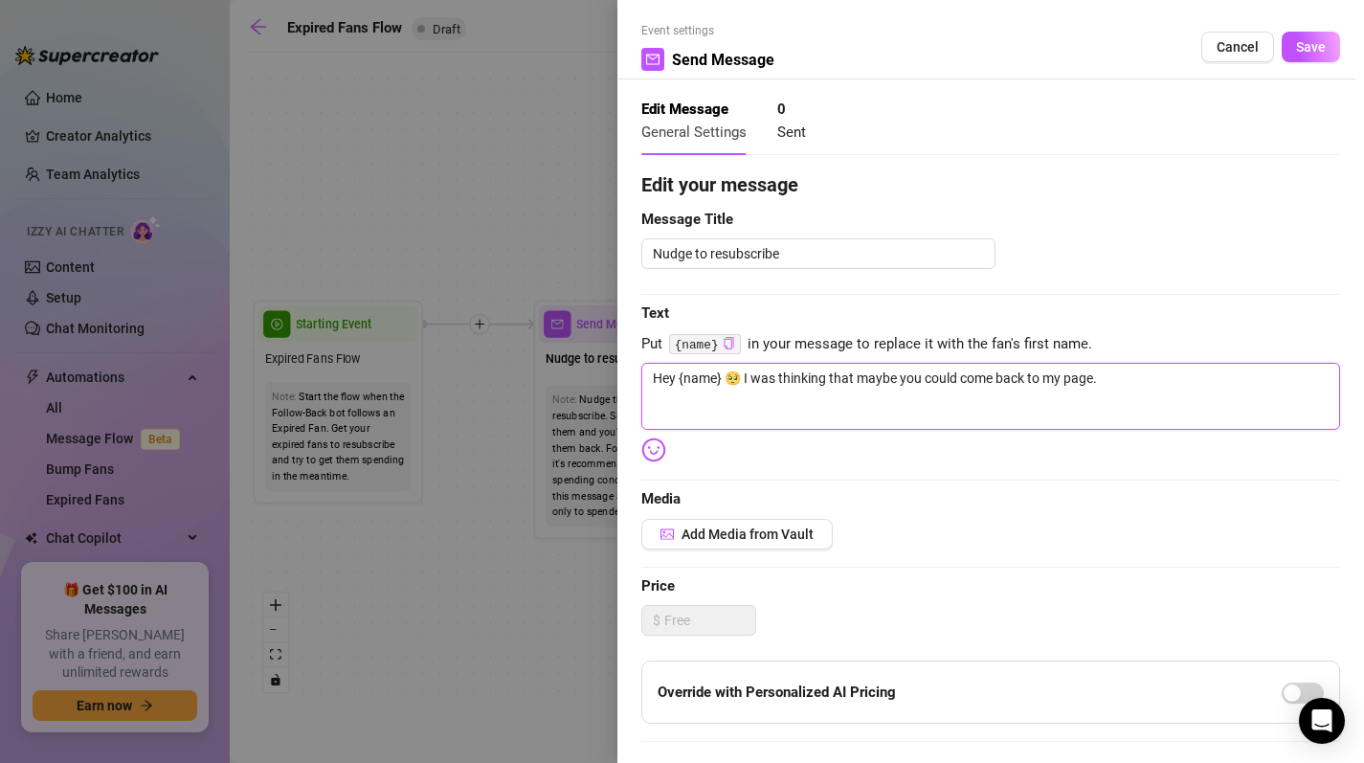
type textarea "Hey {name} 🥺 I was thinking that maybe you could come back to my page.."
type textarea "Hey {name} 🥺 I was thinking that maybe you could come back to my page..."
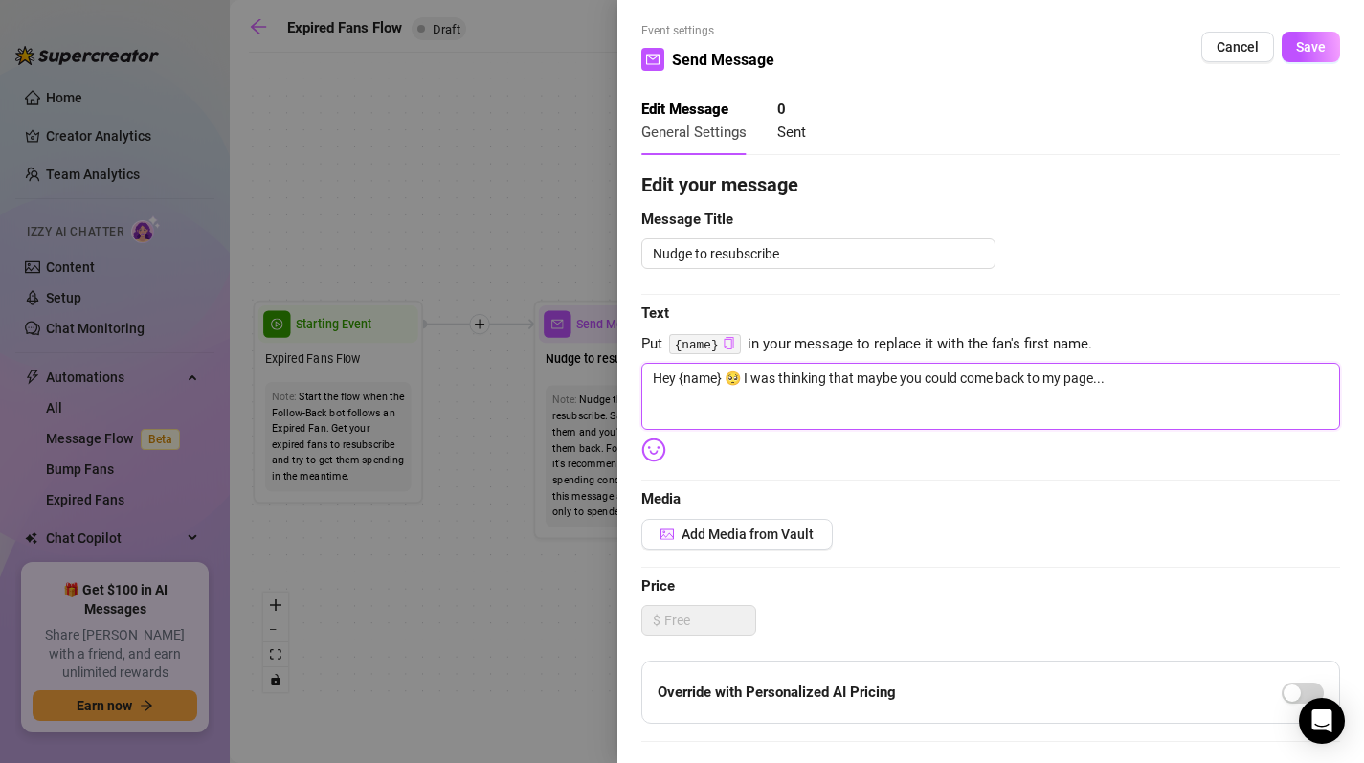
type textarea "Hey {name} 🥺 I was thinking that maybe you could come back to my page... I"
type textarea "Hey {name} 🥺 I was thinking that maybe you could come back to my page... It"
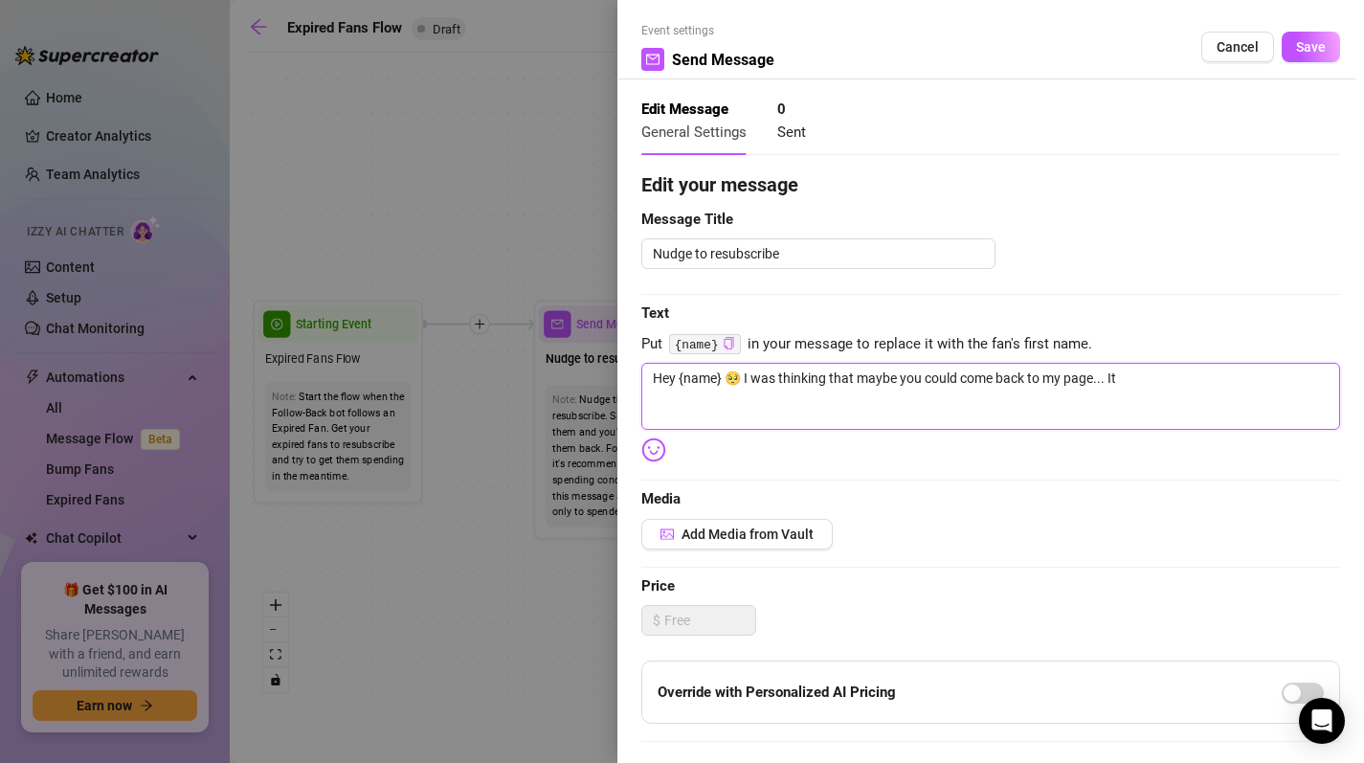
type textarea "Hey {name} 🥺 I was thinking that maybe you could come back to my page... It"
type textarea "Hey {name} 🥺 I was thinking that maybe you could come back to my page... It f"
type textarea "Hey {name} 🥺 I was thinking that maybe you could come back to my page... It fe"
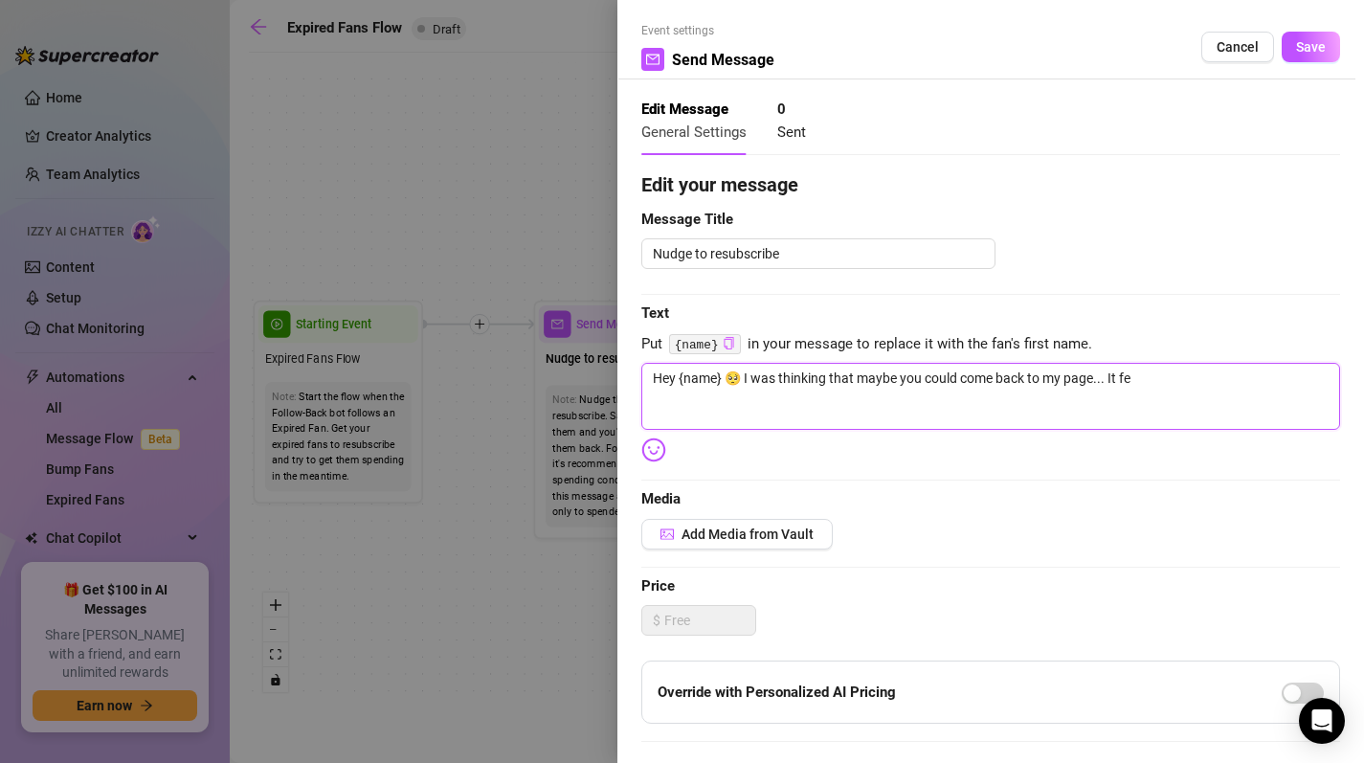
type textarea "Hey {name} 🥺 I was thinking that maybe you could come back to my page... It fee"
type textarea "Hey {name} 🥺 I was thinking that maybe you could come back to my page... It feel"
type textarea "Hey {name} 🥺 I was thinking that maybe you could come back to my page... It fee…"
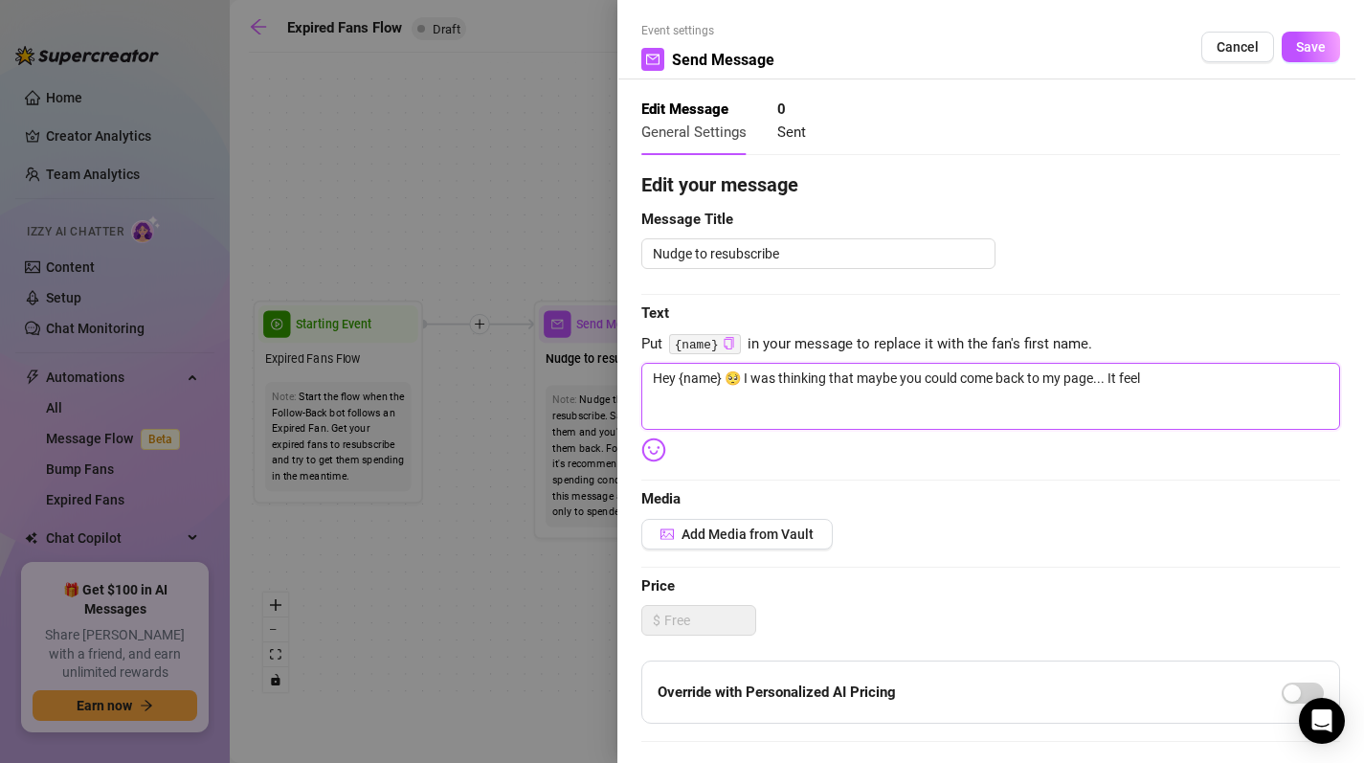
type textarea "Hey {name} 🥺 I was thinking that maybe you could come back to my page... It fee…"
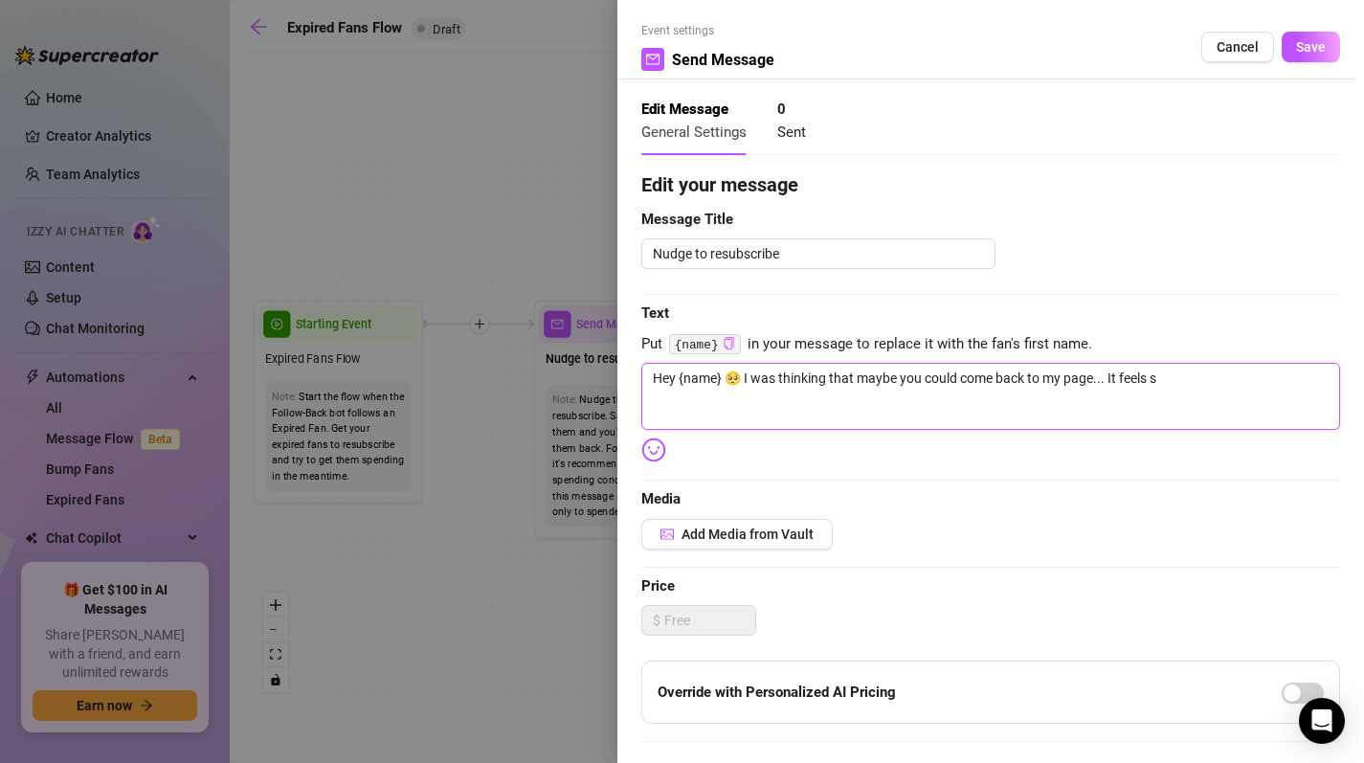
type textarea "Hey {name} 🥺 I was thinking that maybe you could come back to my page... It fee…"
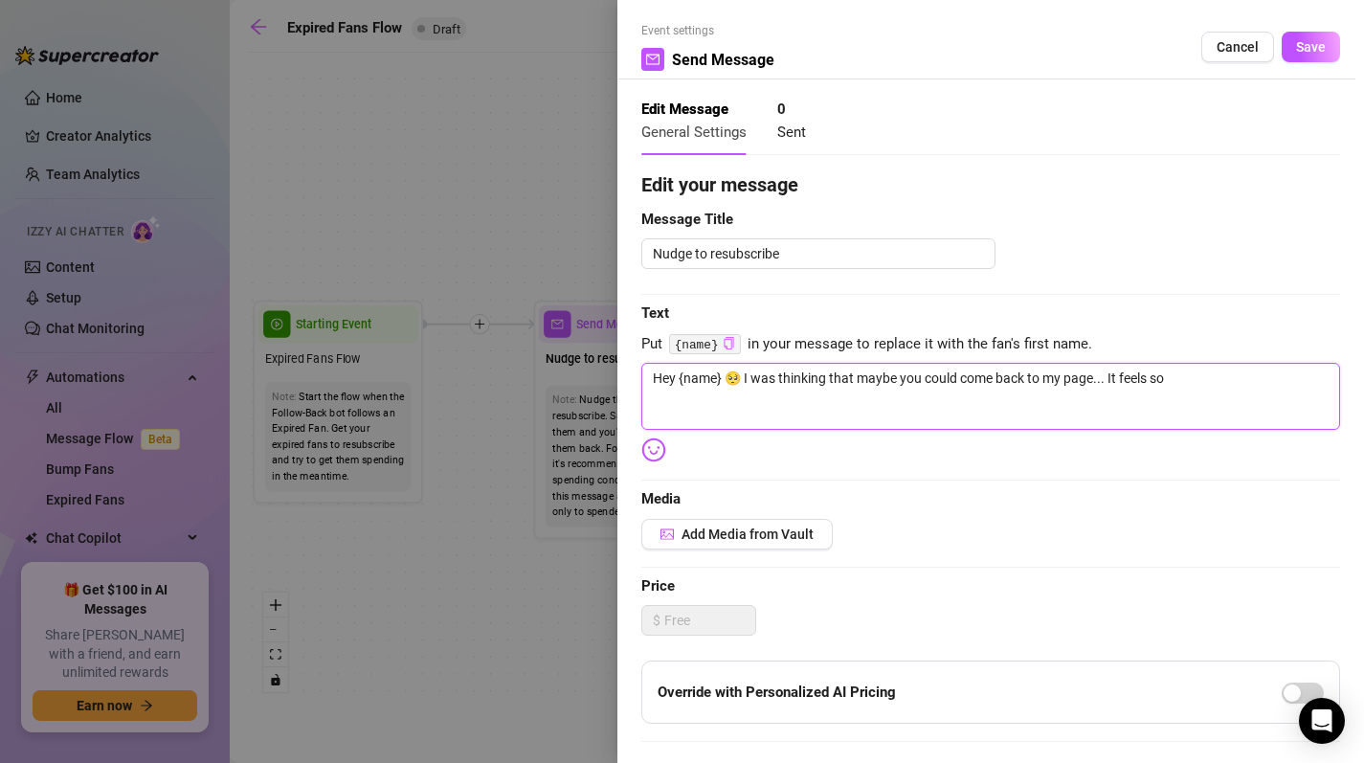
type textarea "Hey {name} 🥺 I was thinking that maybe you could come back to my page... It fee…"
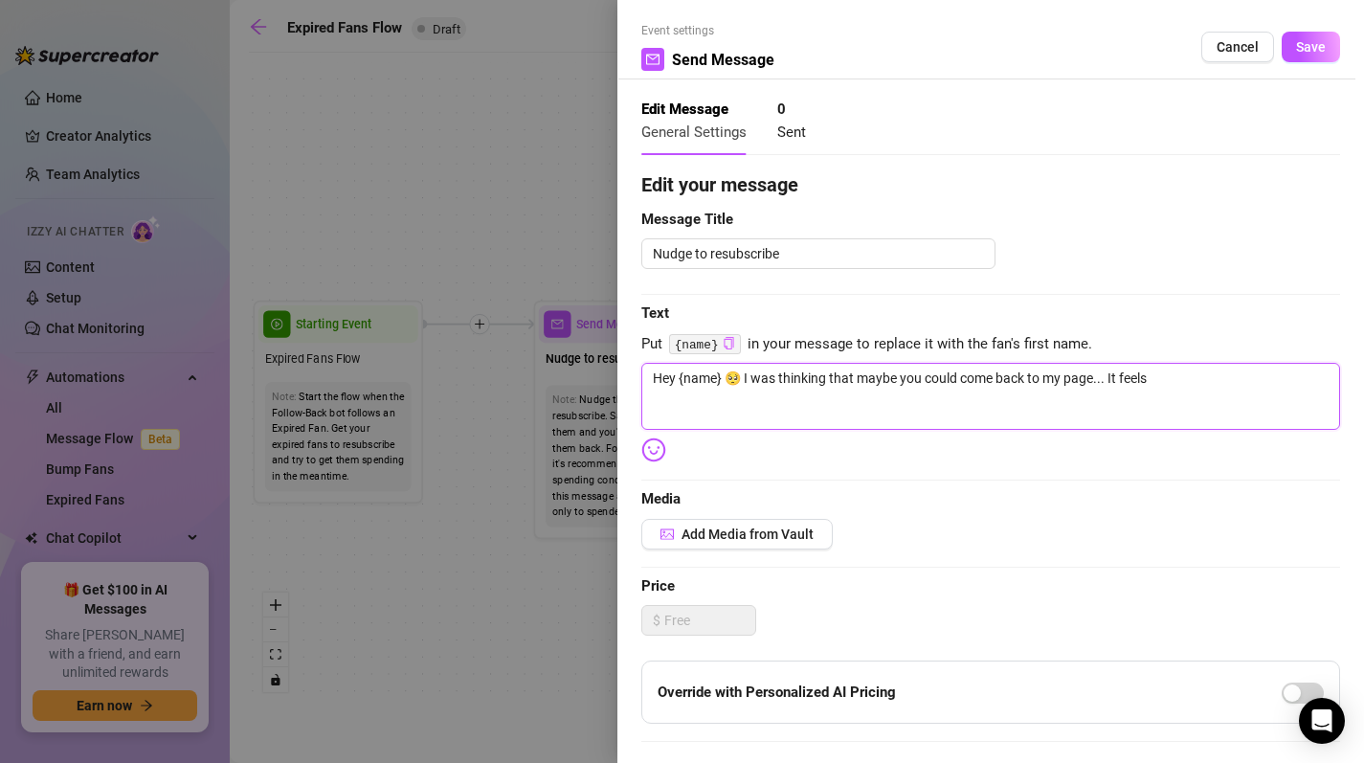
type textarea "Hey {name} 🥺 I was thinking that maybe you could come back to my page... It fee…"
type textarea "Hey {name} 🥺 I was thinking that maybe you could come back to my page... It feel"
type textarea "Hey {name} 🥺 I was thinking that maybe you could come back to my page... It fee"
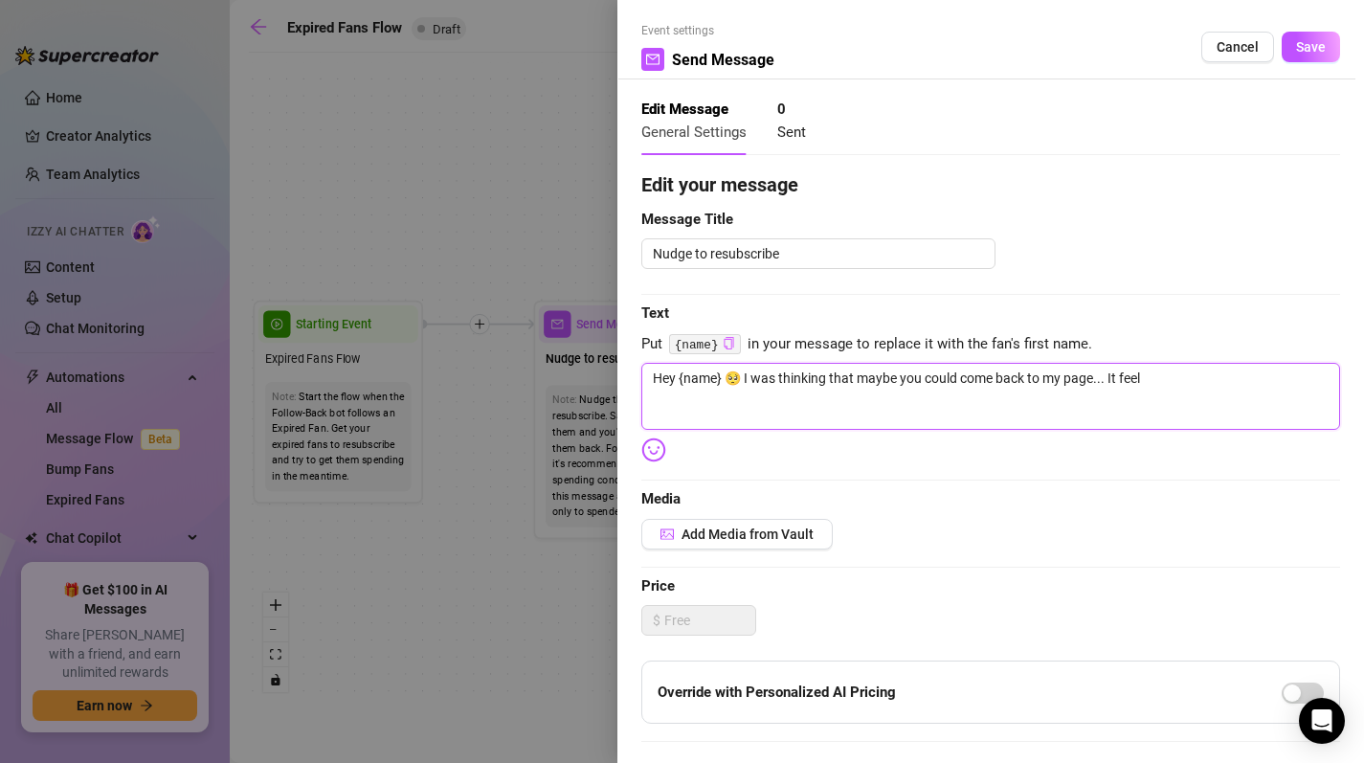
type textarea "Hey {name} 🥺 I was thinking that maybe you could come back to my page... It fee"
type textarea "Hey {name} 🥺 I was thinking that maybe you could come back to my page... It fe"
type textarea "Hey {name} 🥺 I was thinking that maybe you could come back to my page... It f"
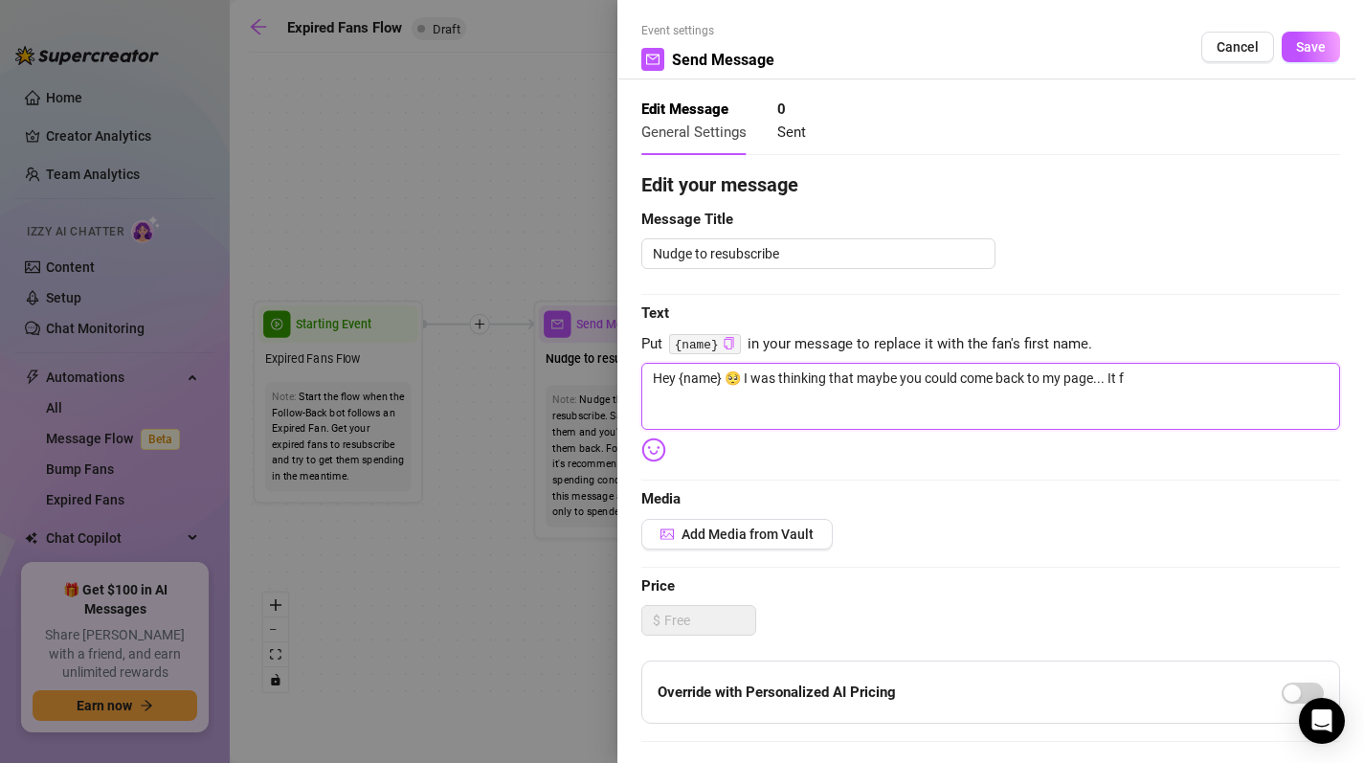
type textarea "Hey {name} 🥺 I was thinking that maybe you could come back to my page... It"
type textarea "Hey {name} 🥺 I was thinking that maybe you could come back to my page... I"
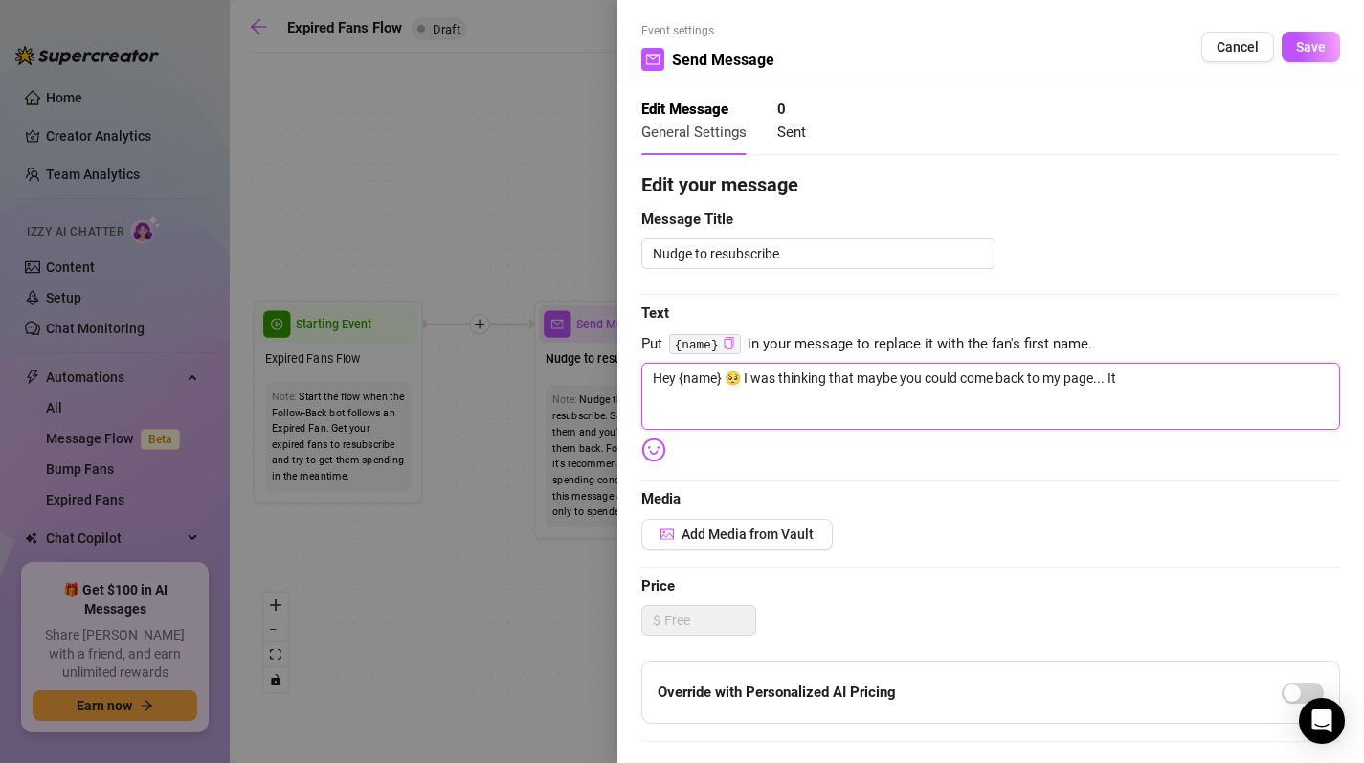
type textarea "Hey {name} 🥺 I was thinking that maybe you could come back to my page... I"
type textarea "Hey {name} 🥺 I was thinking that maybe you could come back to my page..."
click at [1131, 396] on textarea "Hey {name} 🥺 I was thinking that maybe you could come back to my page..." at bounding box center [990, 396] width 699 height 67
drag, startPoint x: 740, startPoint y: 386, endPoint x: 1221, endPoint y: 415, distance: 481.4
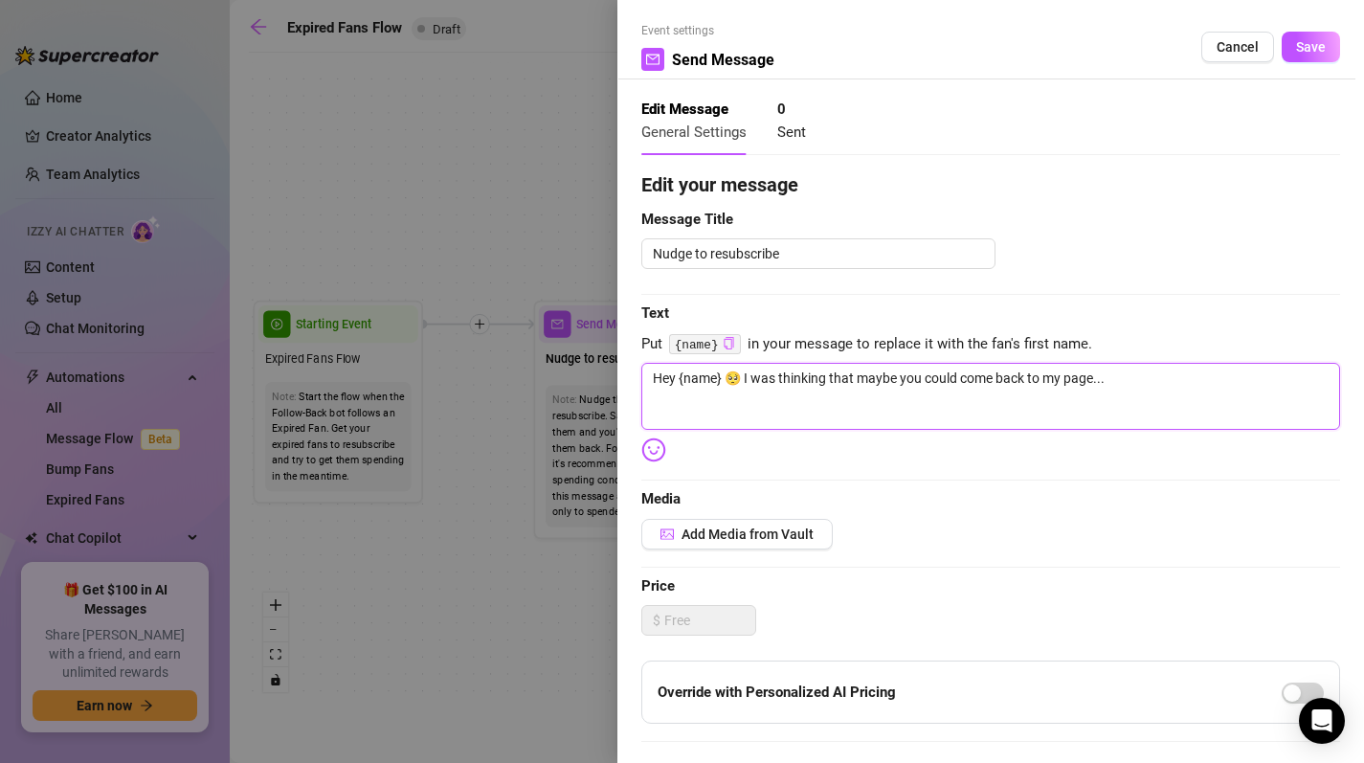
click at [1221, 415] on textarea "Hey {name} 🥺 I was thinking that maybe you could come back to my page..." at bounding box center [990, 396] width 699 height 67
type textarea "Hey {name} 🥺"
type textarea "Hey {name} 🥺 I"
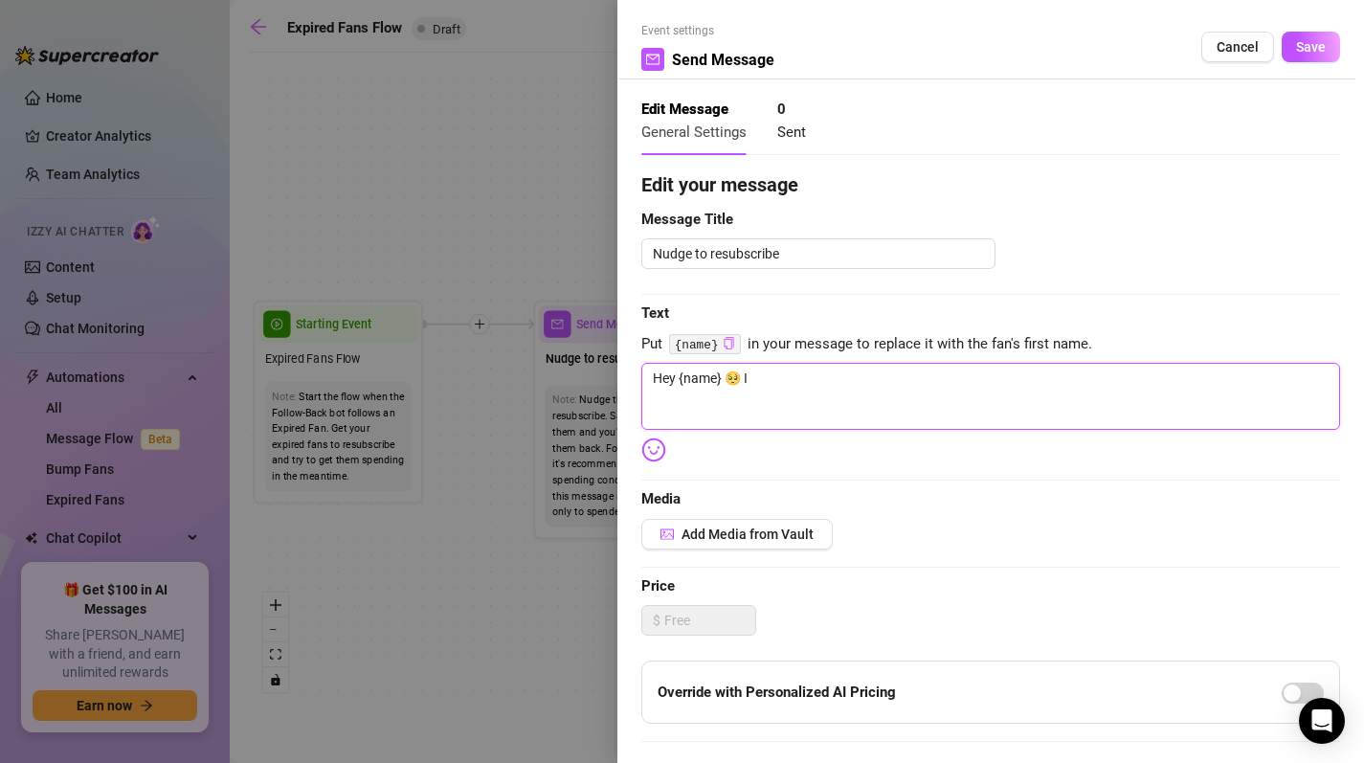
type textarea "Hey {name} 🥺 I"
type textarea "Hey {name} 🥺 I n"
click at [563, 191] on div at bounding box center [682, 381] width 1364 height 763
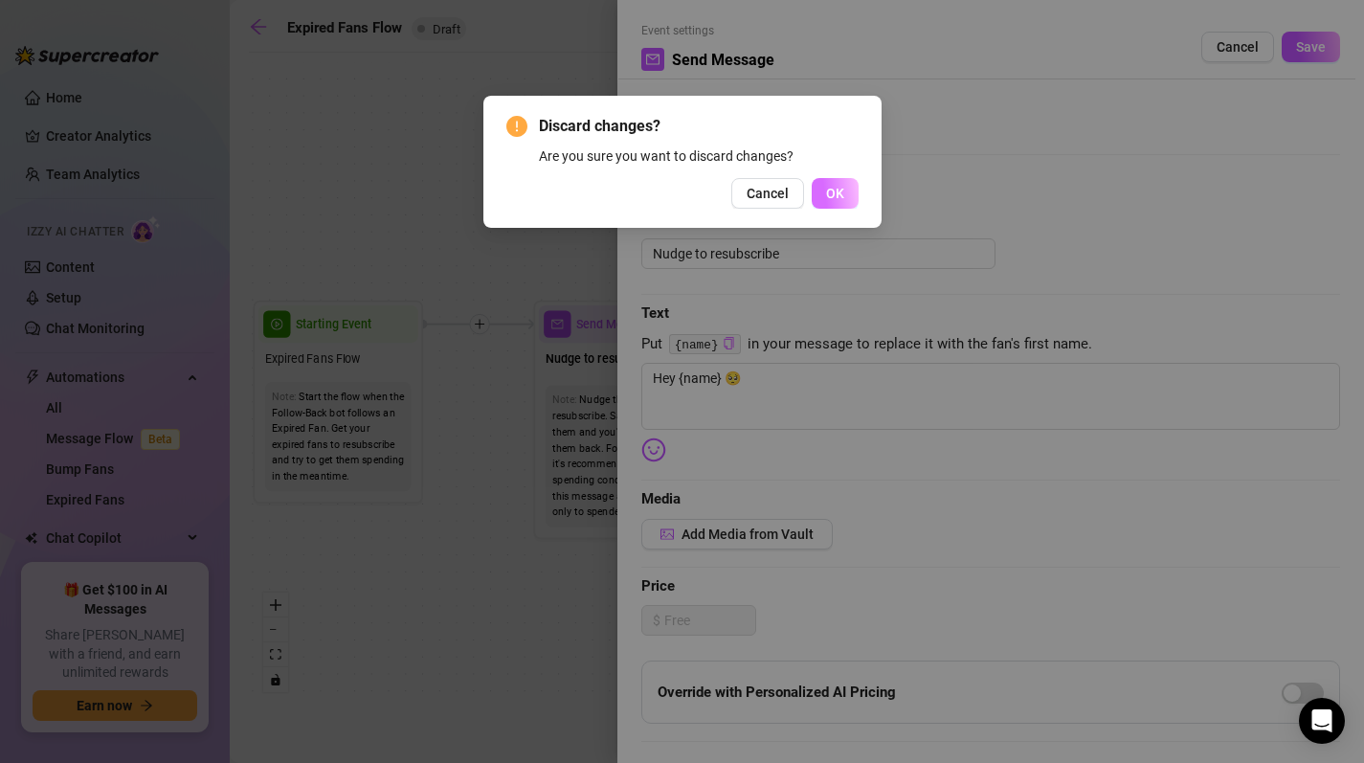
click at [834, 187] on span "OK" at bounding box center [835, 193] width 18 height 15
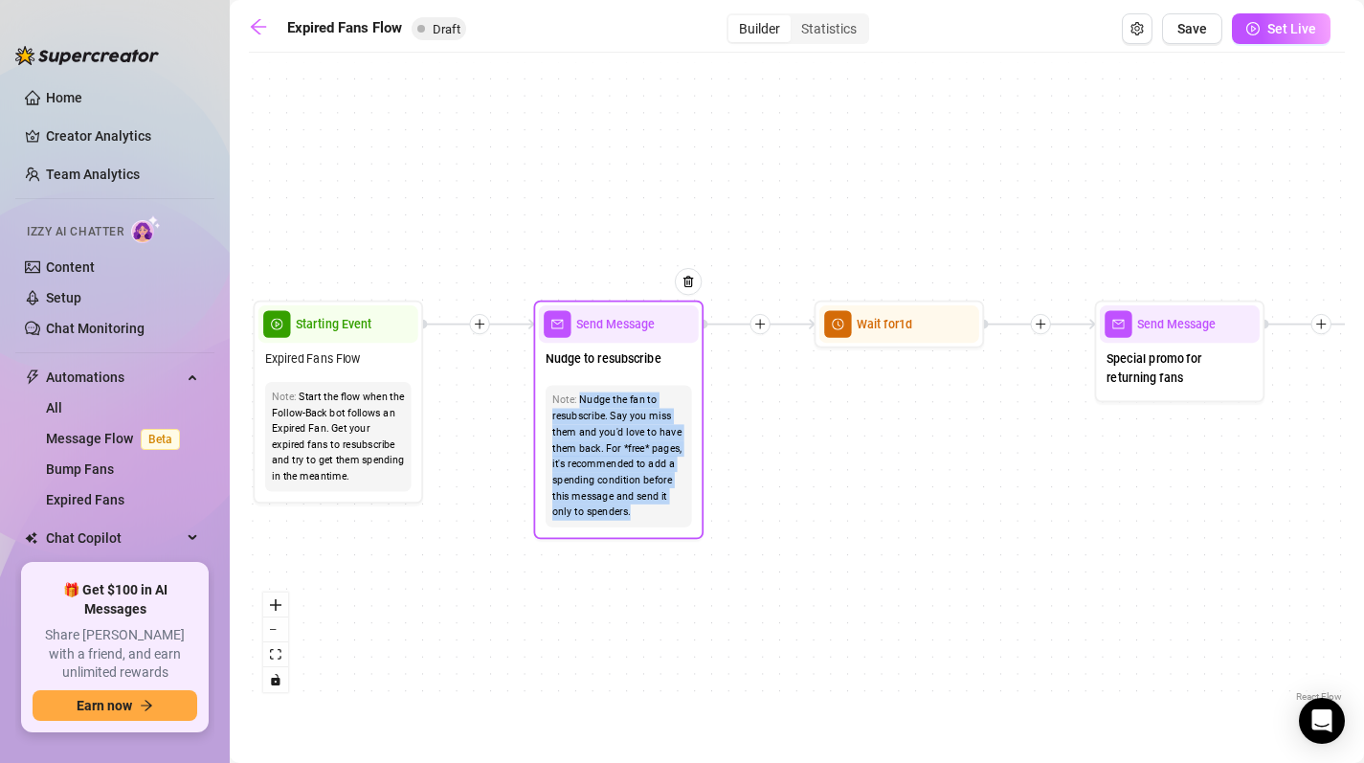
drag, startPoint x: 660, startPoint y: 511, endPoint x: 580, endPoint y: 390, distance: 145.2
click at [580, 390] on div "Note: Nudge the fan to resubscribe. Say you miss them and you'd love to have th…" at bounding box center [619, 457] width 146 height 142
copy div "Nudge the fan to resubscribe. Say you miss them and you'd love to have them bac…"
click at [607, 438] on div "Nudge the fan to resubscribe. Say you miss them and you'd love to have them bac…" at bounding box center [618, 457] width 133 height 128
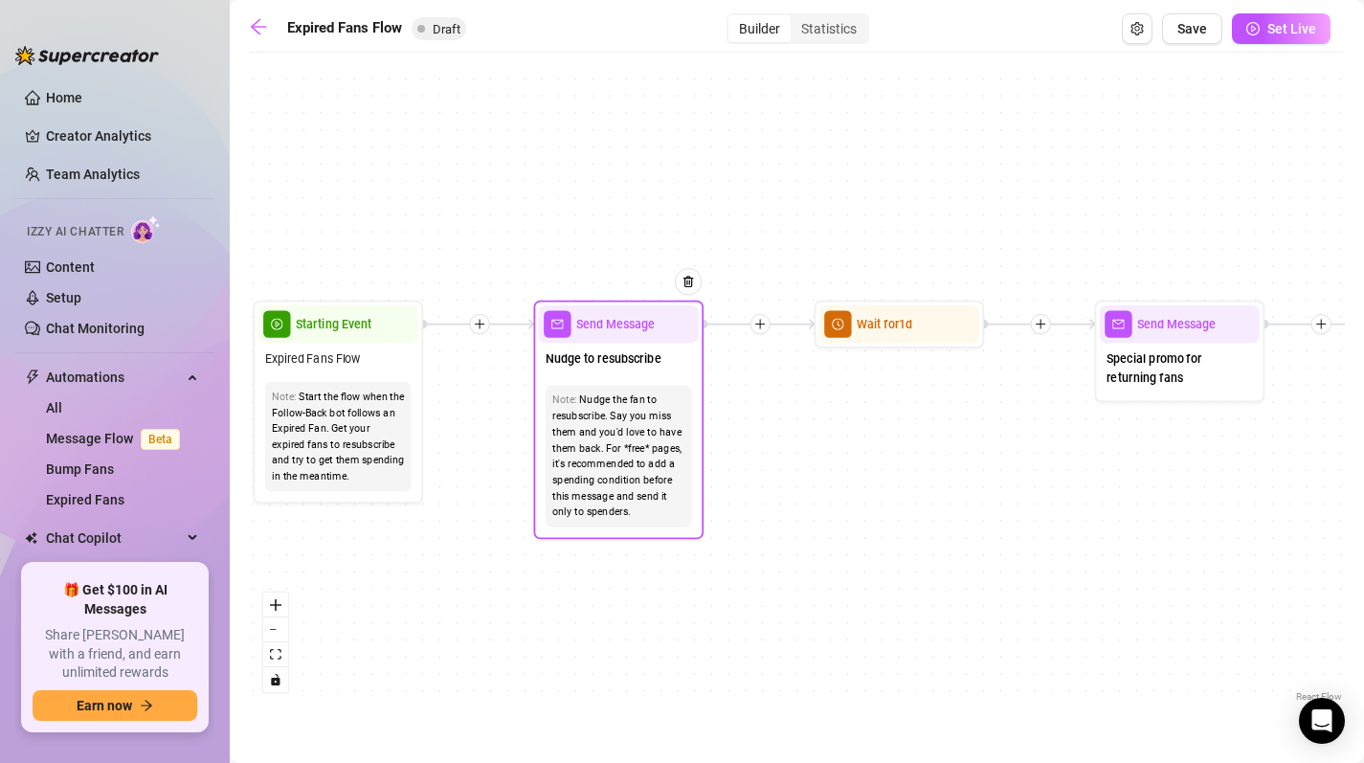
click at [604, 458] on div "Nudge the fan to resubscribe. Say you miss them and you'd love to have them bac…" at bounding box center [618, 457] width 133 height 128
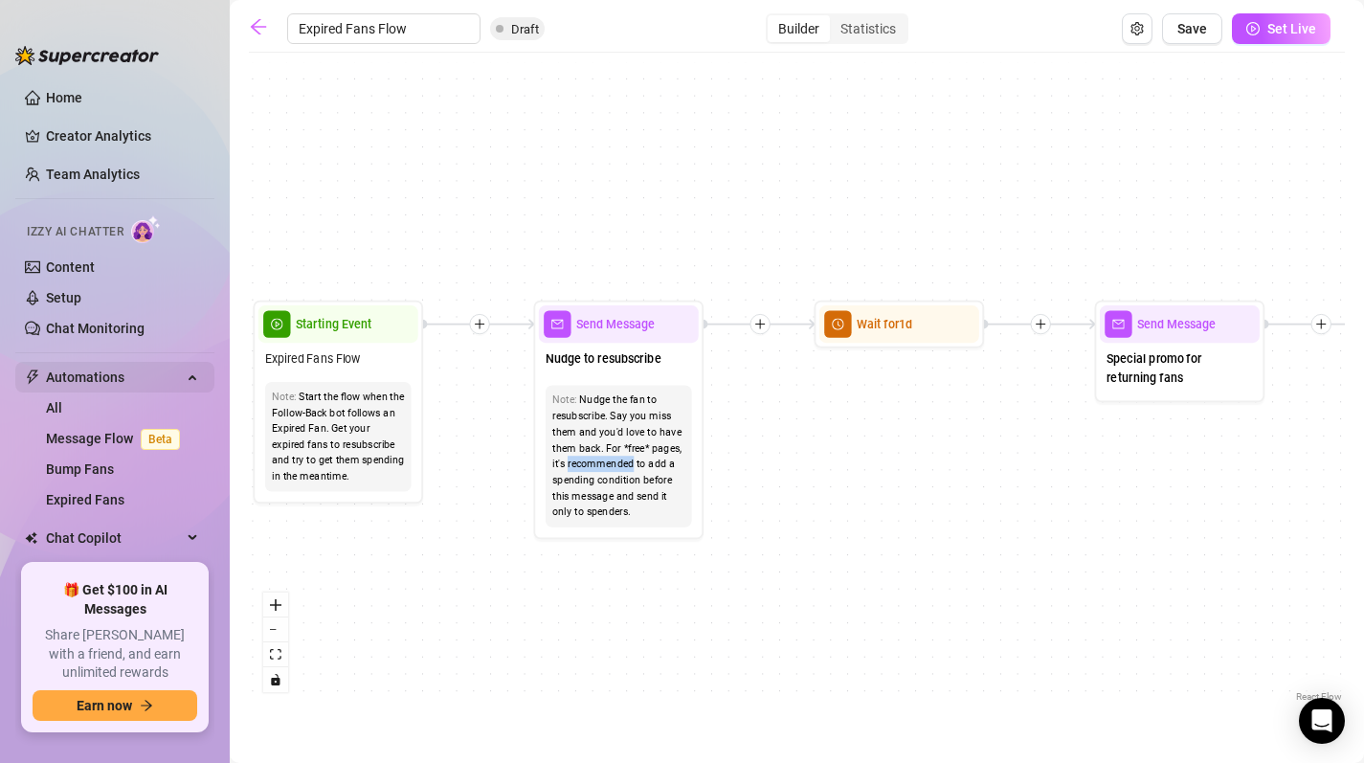
click at [132, 373] on span "Automations" at bounding box center [114, 377] width 136 height 31
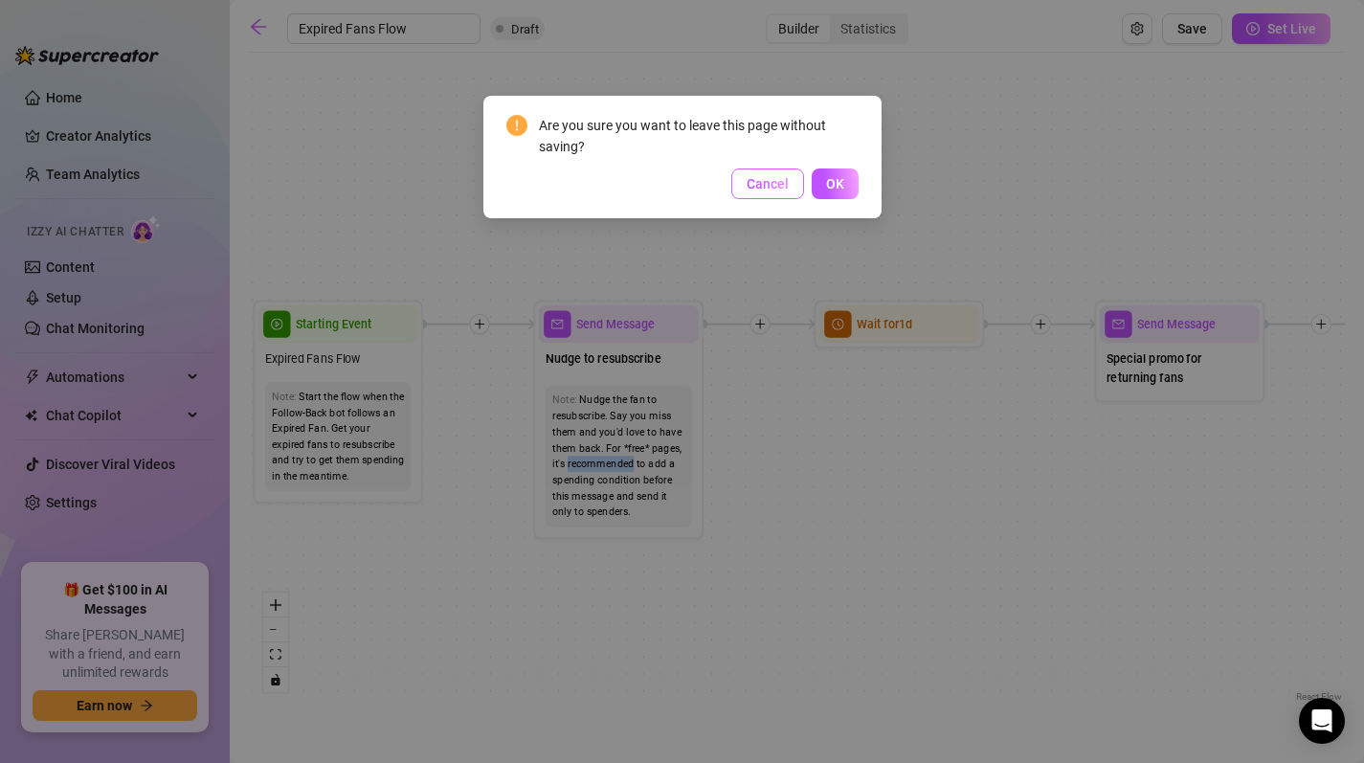
click at [759, 185] on span "Cancel" at bounding box center [768, 183] width 42 height 15
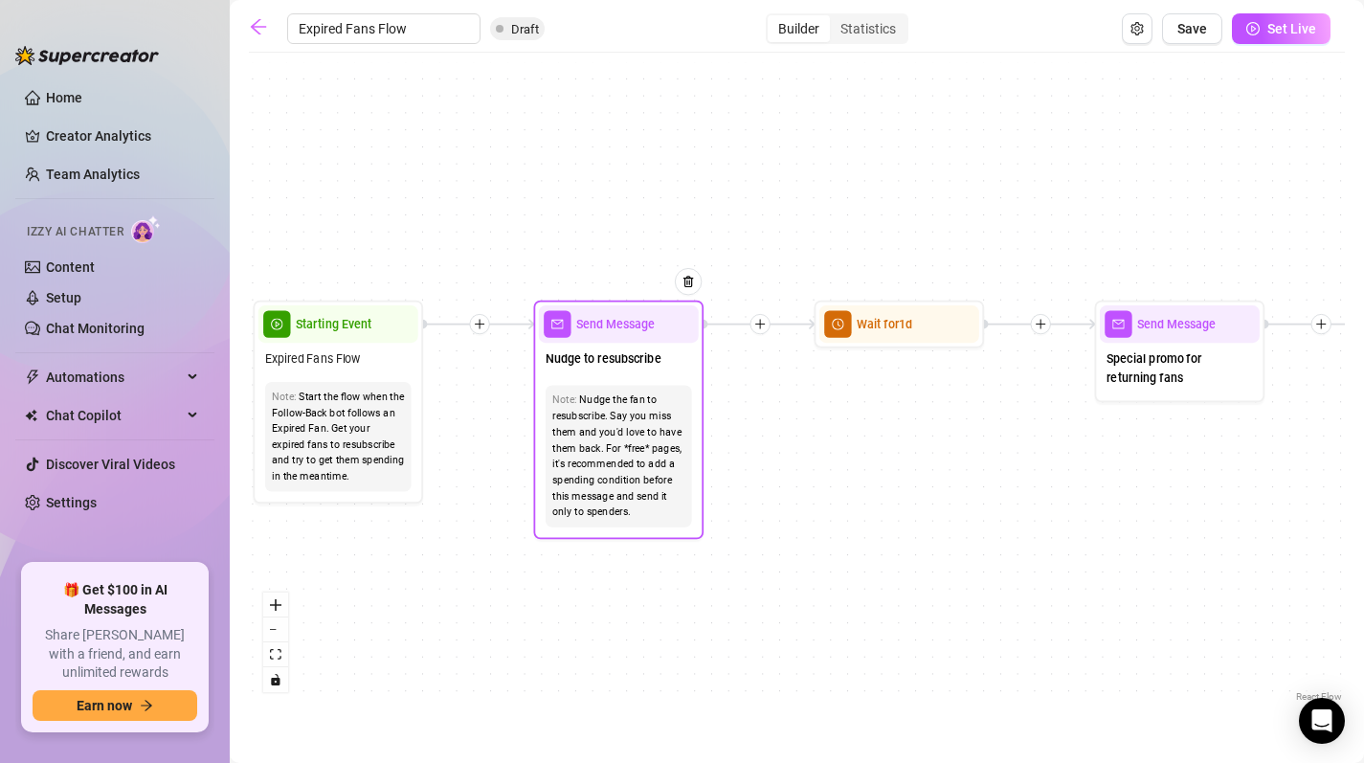
click at [589, 513] on div "Nudge the fan to resubscribe. Say you miss them and you'd love to have them bac…" at bounding box center [618, 457] width 133 height 128
click at [613, 467] on div "Nudge the fan to resubscribe. Say you miss them and you'd love to have them bac…" at bounding box center [618, 457] width 133 height 128
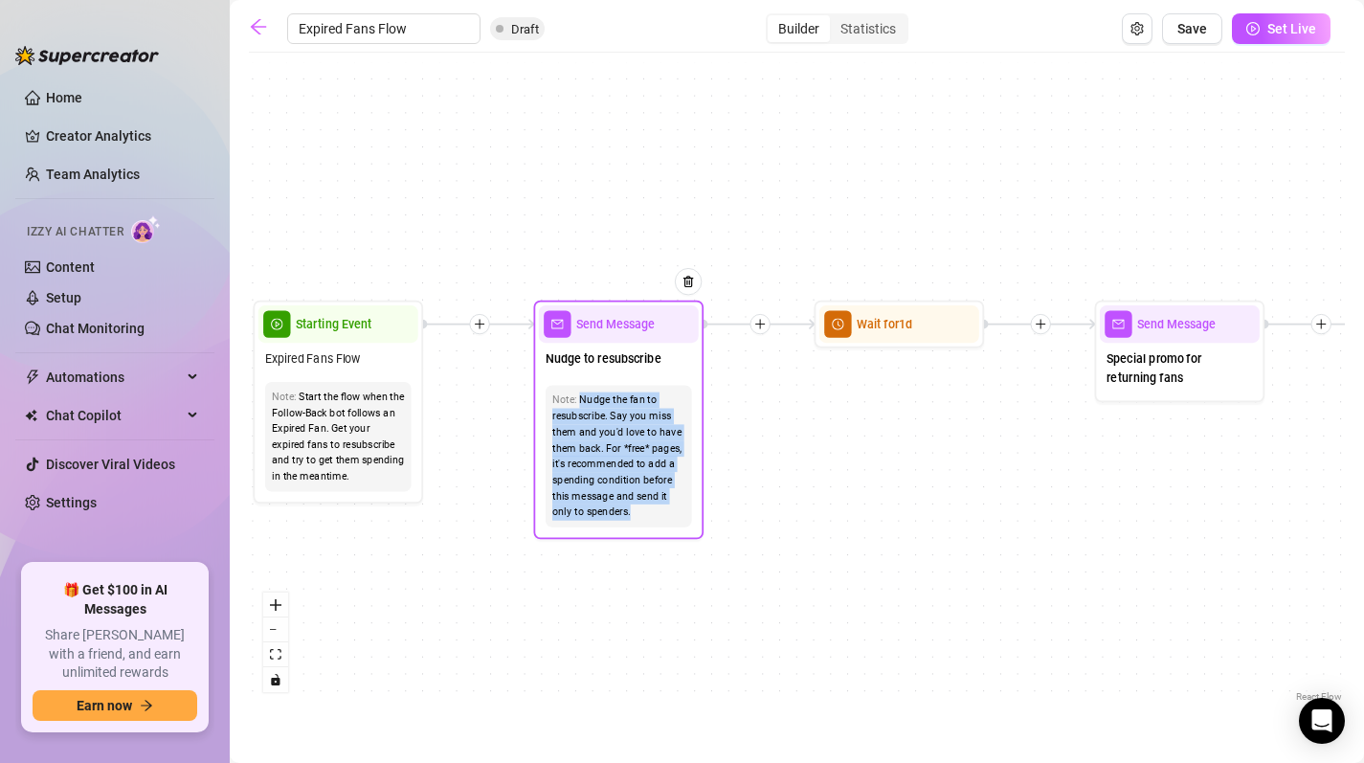
click at [613, 467] on div "Nudge the fan to resubscribe. Say you miss them and you'd love to have them bac…" at bounding box center [618, 457] width 133 height 128
click at [630, 341] on div "Send Message" at bounding box center [619, 323] width 160 height 37
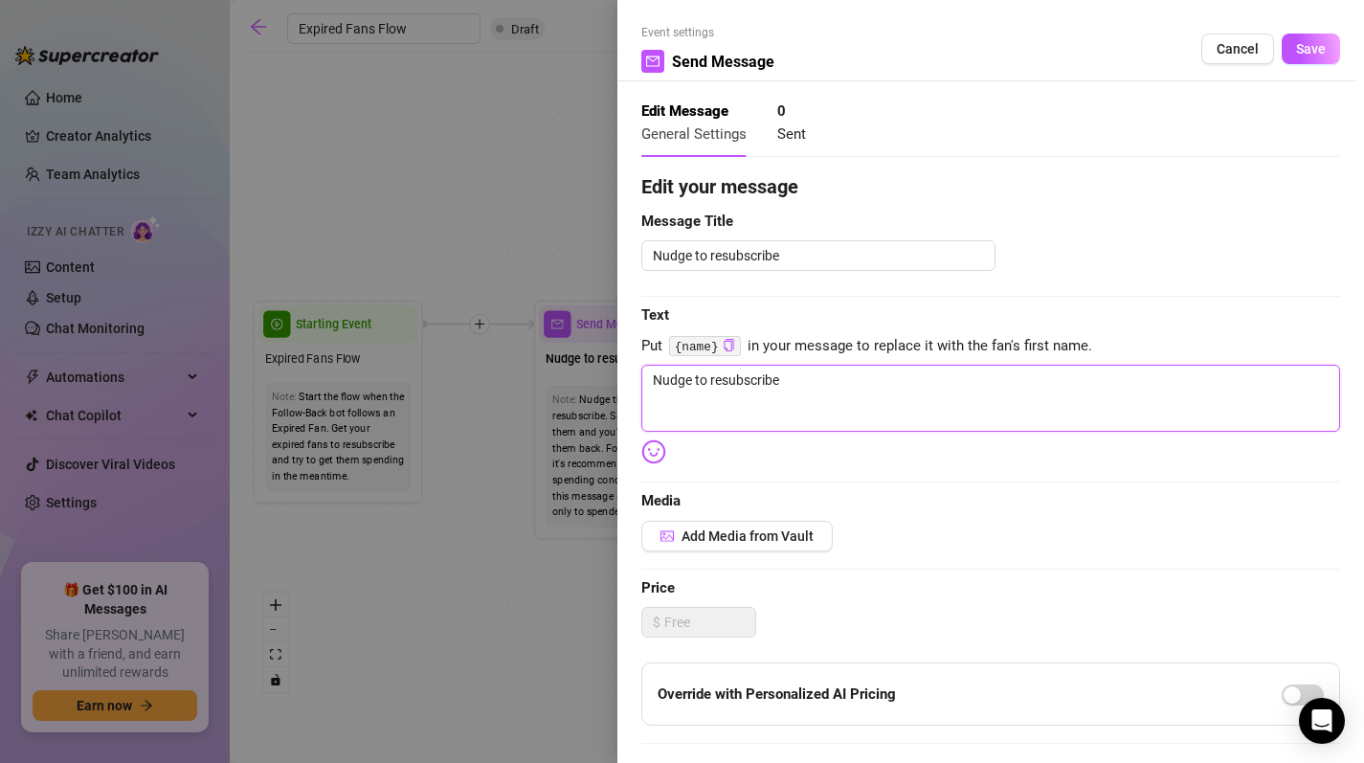
click at [947, 389] on textarea "Nudge to resubscribe" at bounding box center [990, 398] width 699 height 67
paste textarea "The realm is in chaos without you, my King… Queen [PERSON_NAME] kneels before y…"
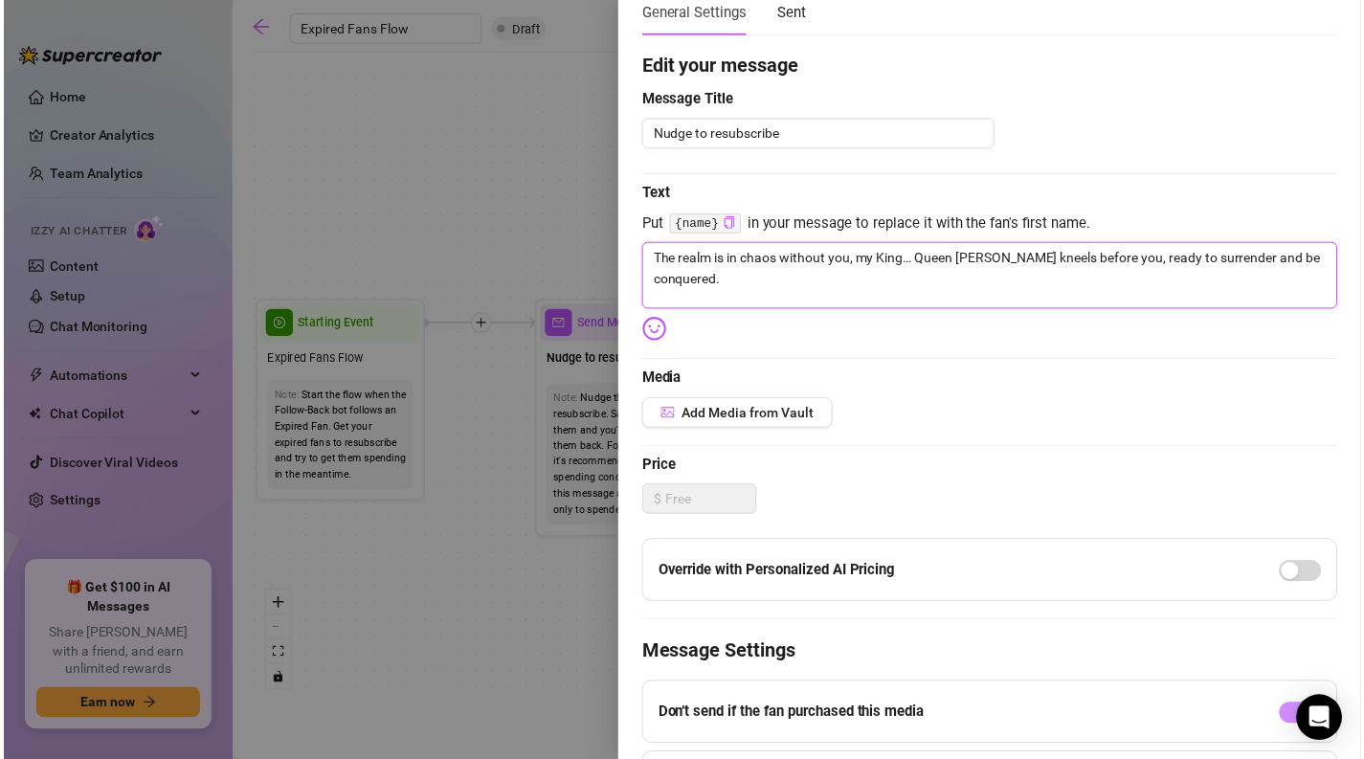
scroll to position [125, 0]
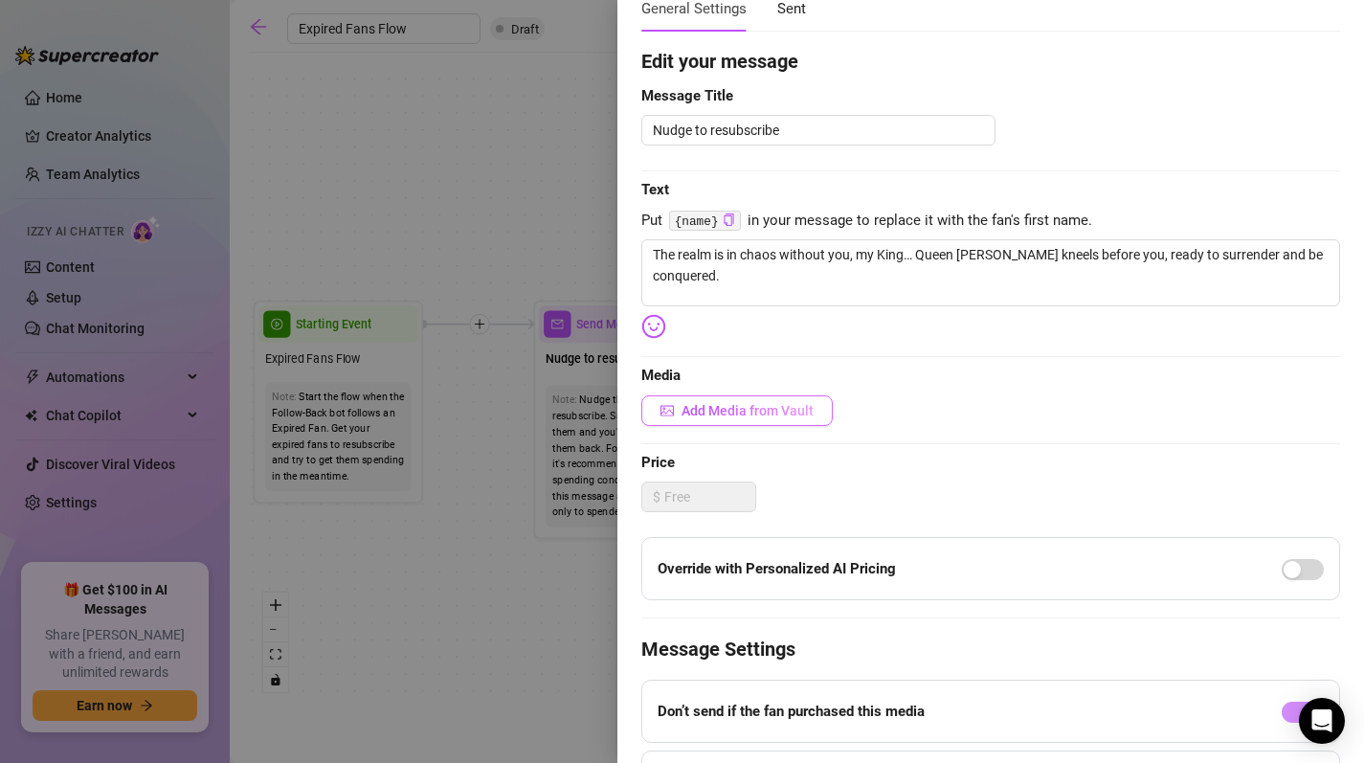
click at [765, 404] on span "Add Media from Vault" at bounding box center [748, 410] width 132 height 15
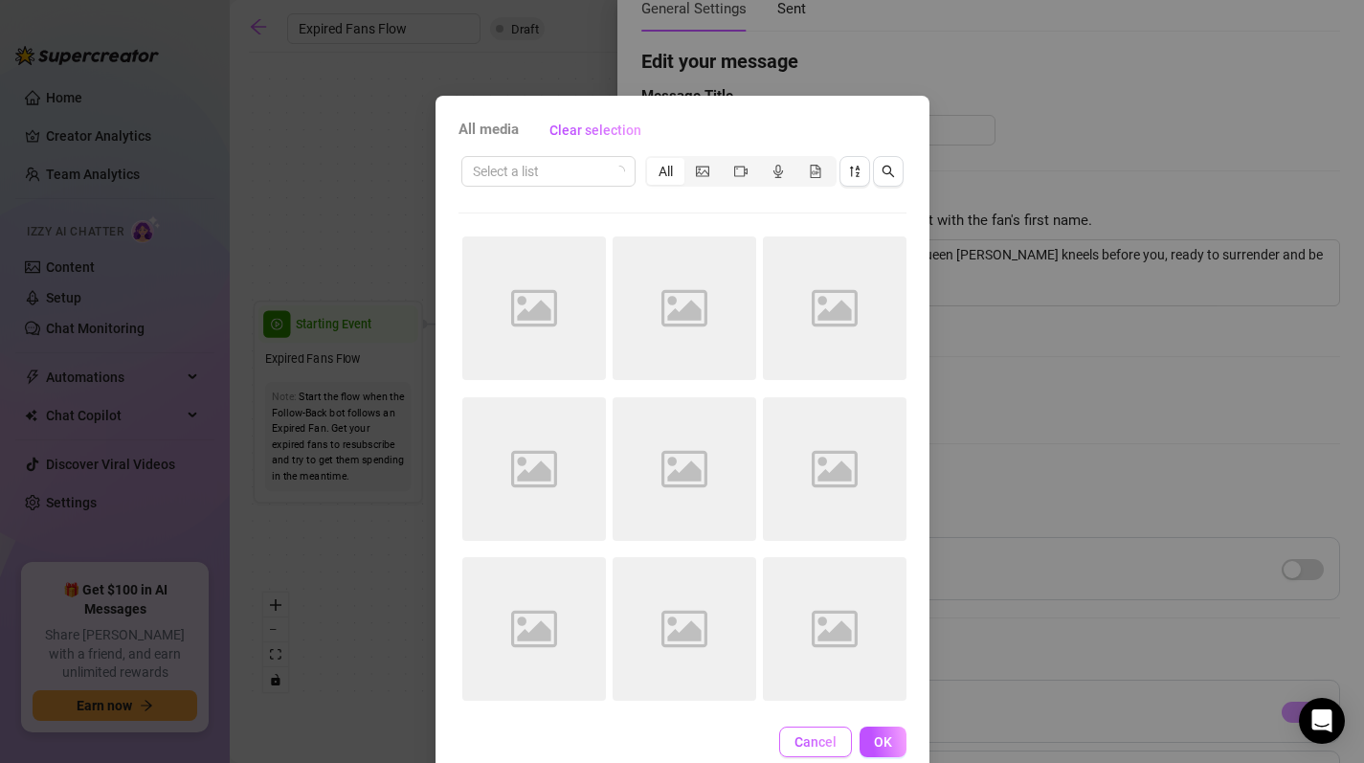
click at [820, 744] on span "Cancel" at bounding box center [816, 741] width 42 height 15
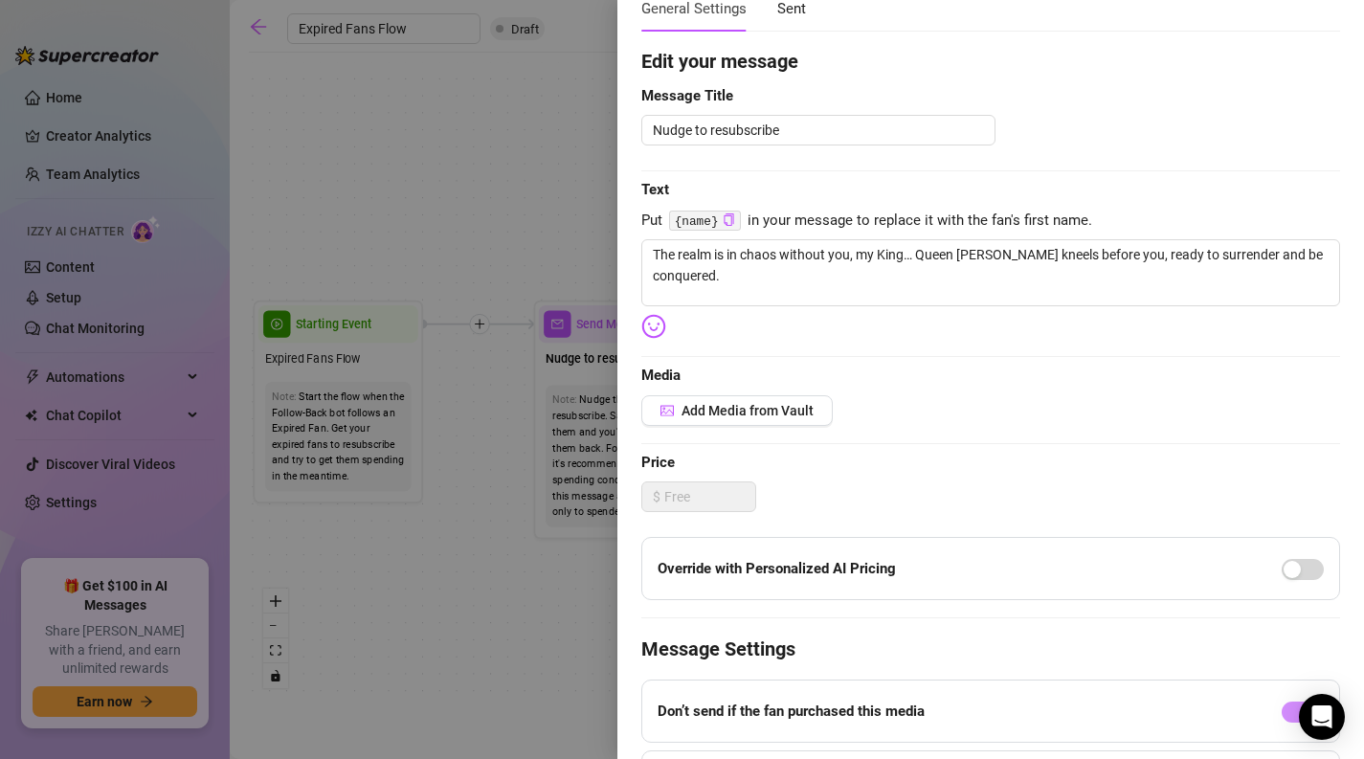
click at [1034, 347] on div "Edit your message Message Title Nudge to resubscribe Text Put {name} in your me…" at bounding box center [990, 466] width 699 height 838
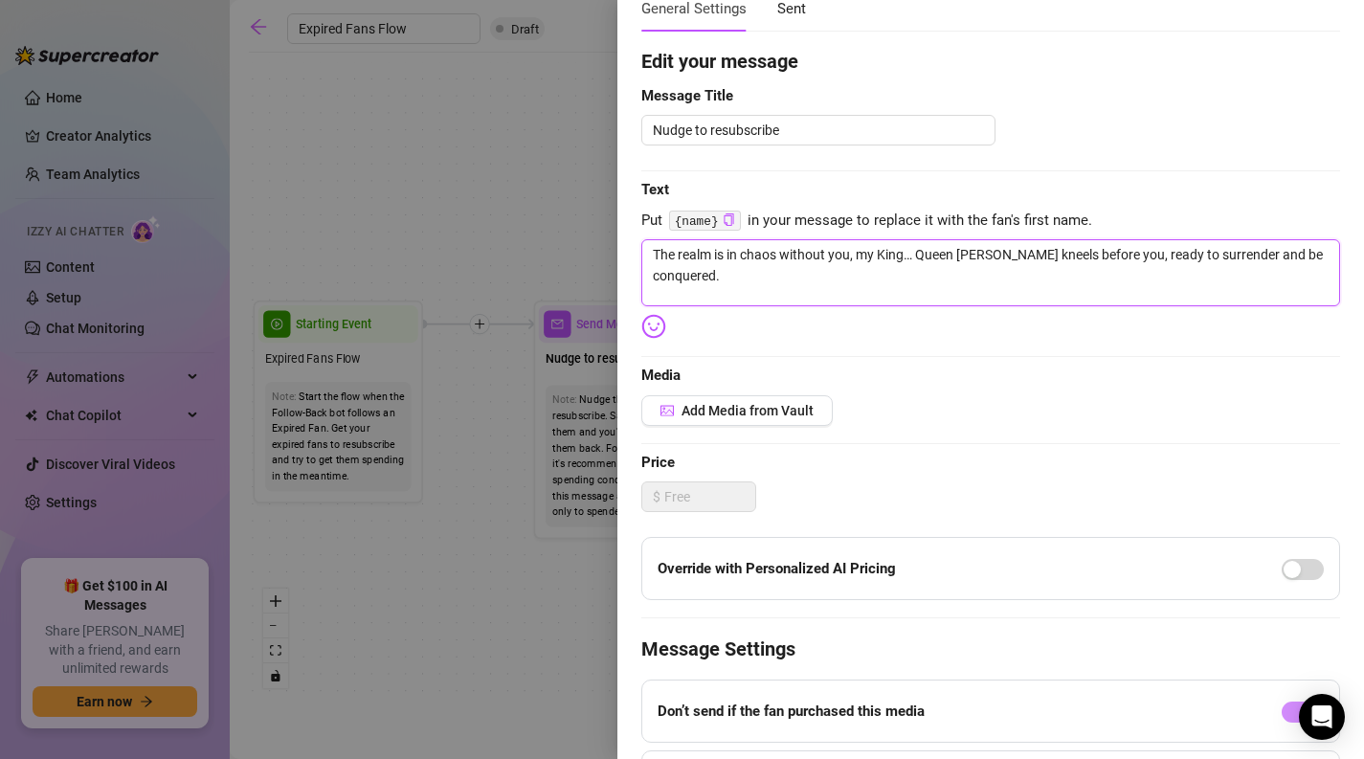
click at [864, 284] on textarea "The realm is in chaos without you, my King… Queen [PERSON_NAME] kneels before y…" at bounding box center [990, 272] width 699 height 67
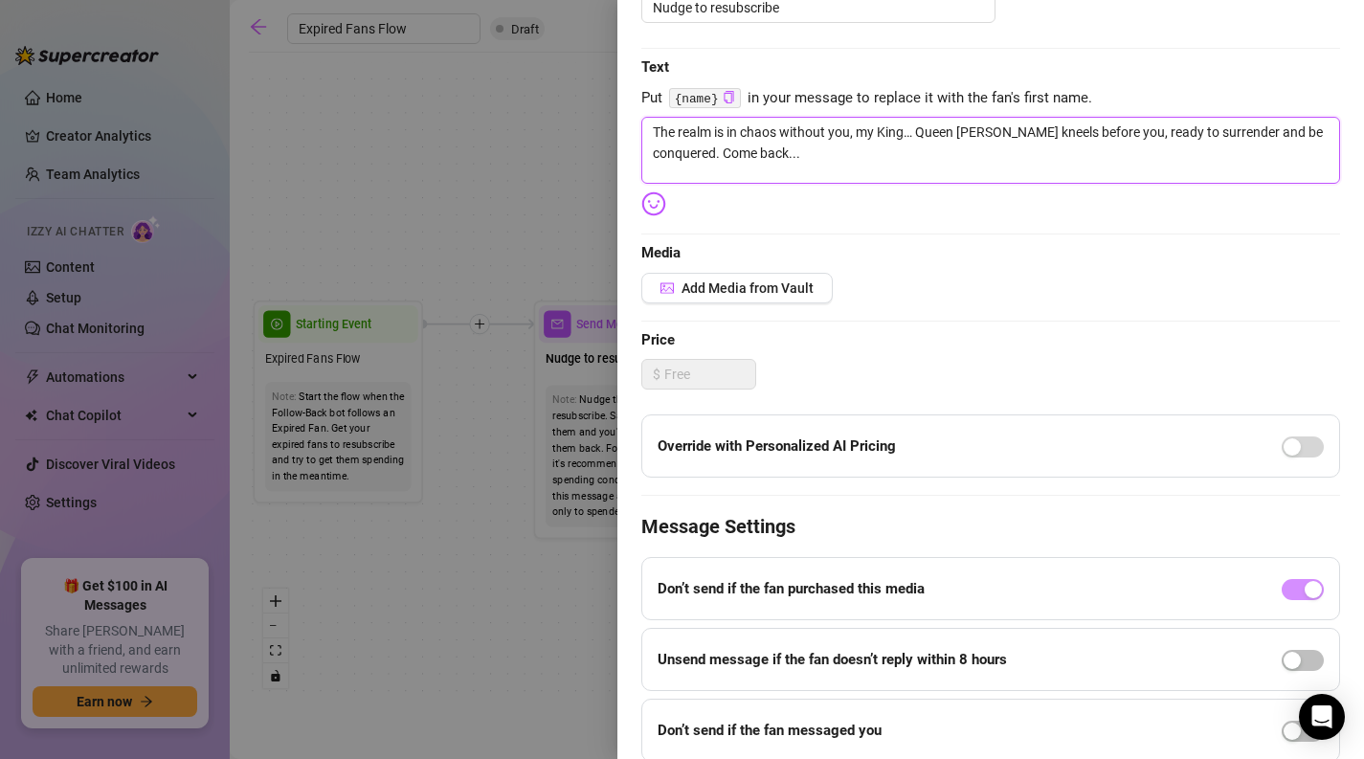
scroll to position [264, 0]
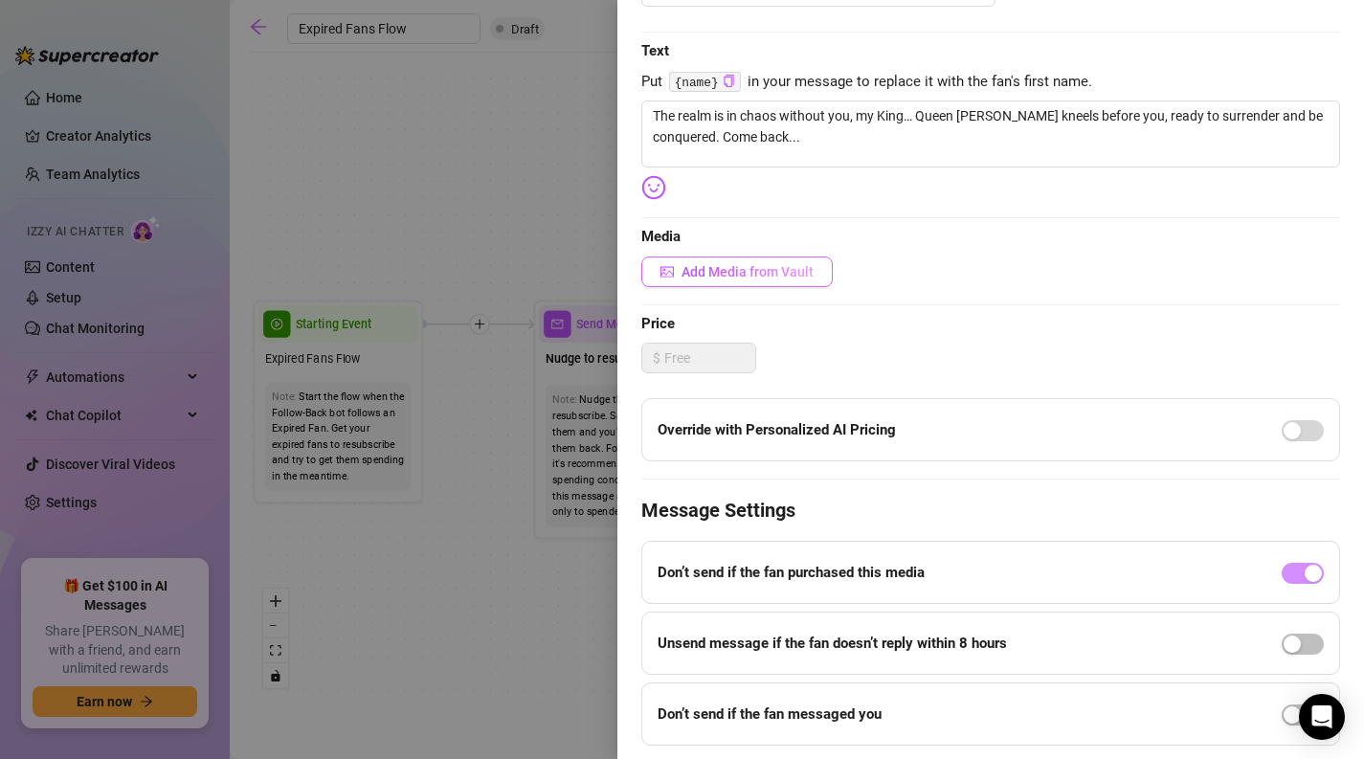
click at [764, 277] on span "Add Media from Vault" at bounding box center [748, 271] width 132 height 15
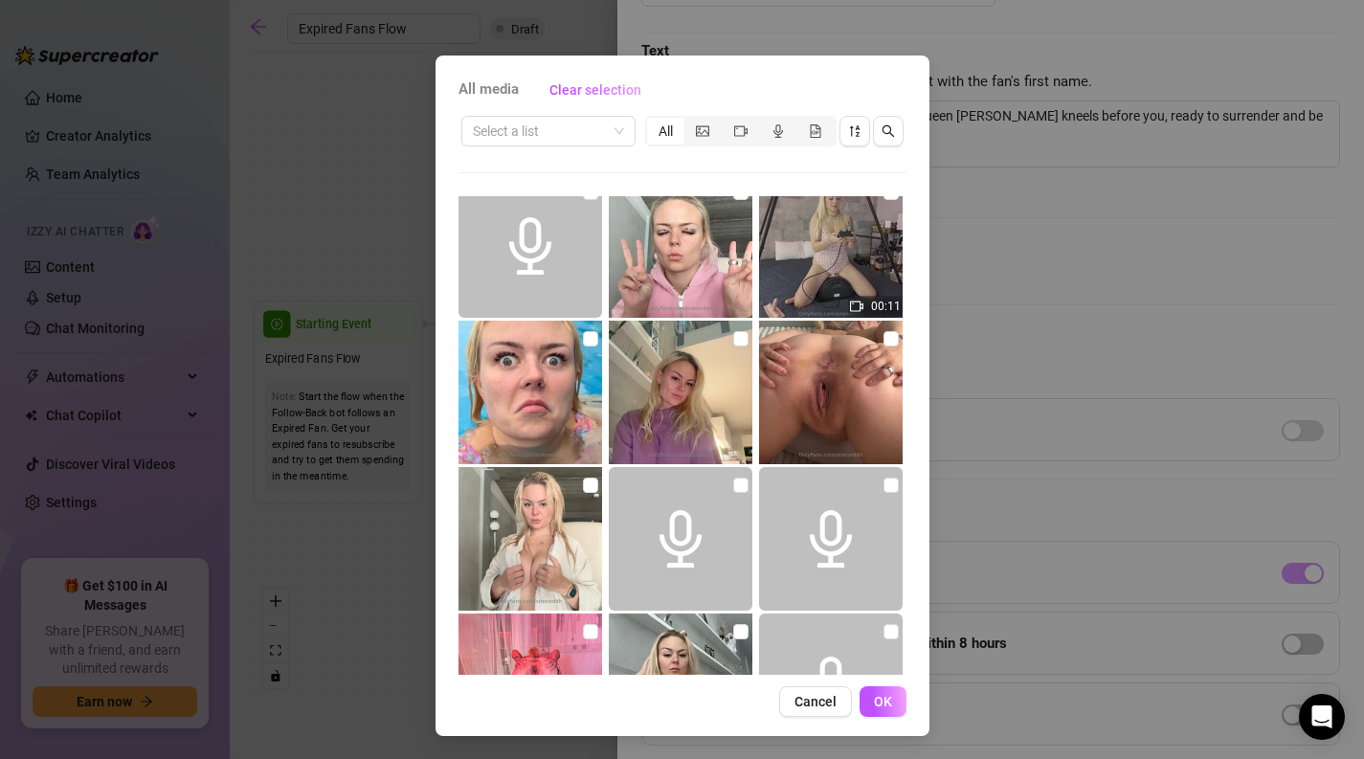
scroll to position [0, 0]
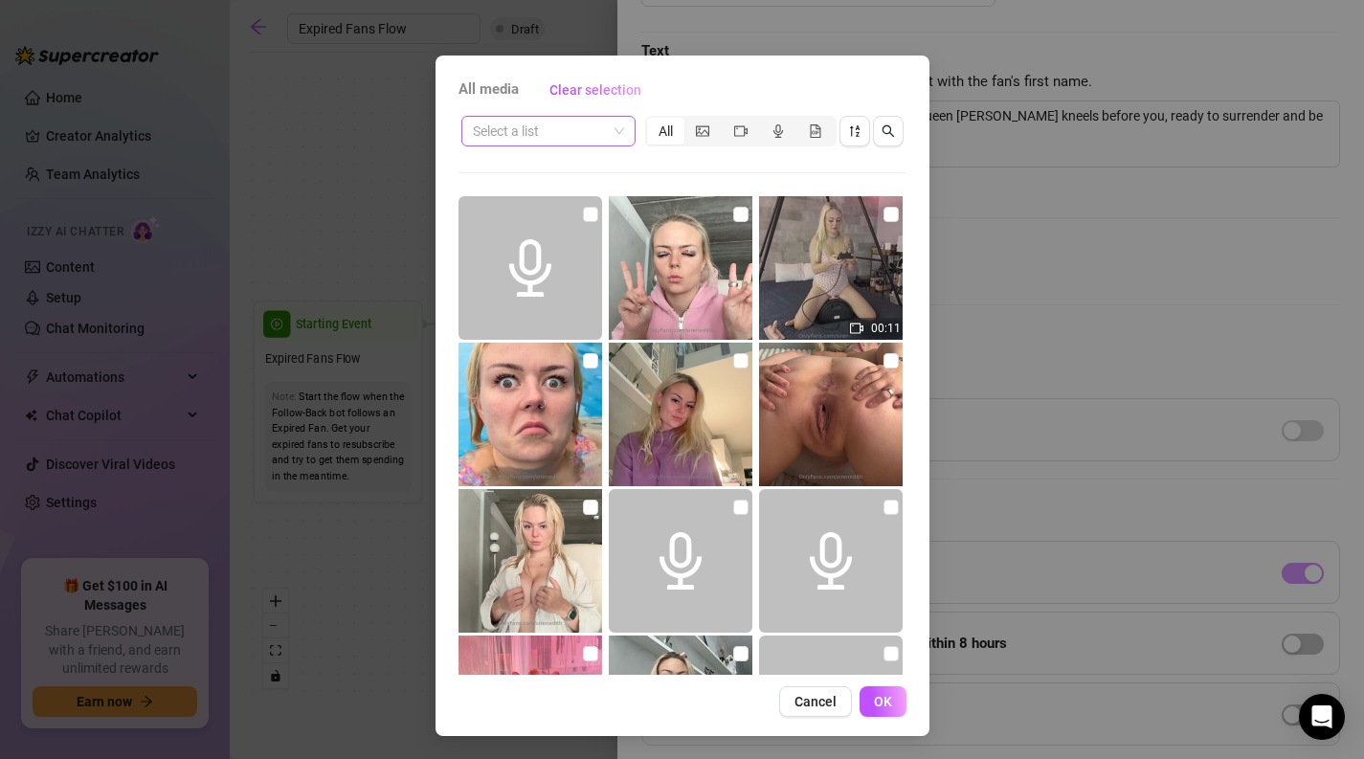
click at [610, 130] on span at bounding box center [548, 131] width 151 height 29
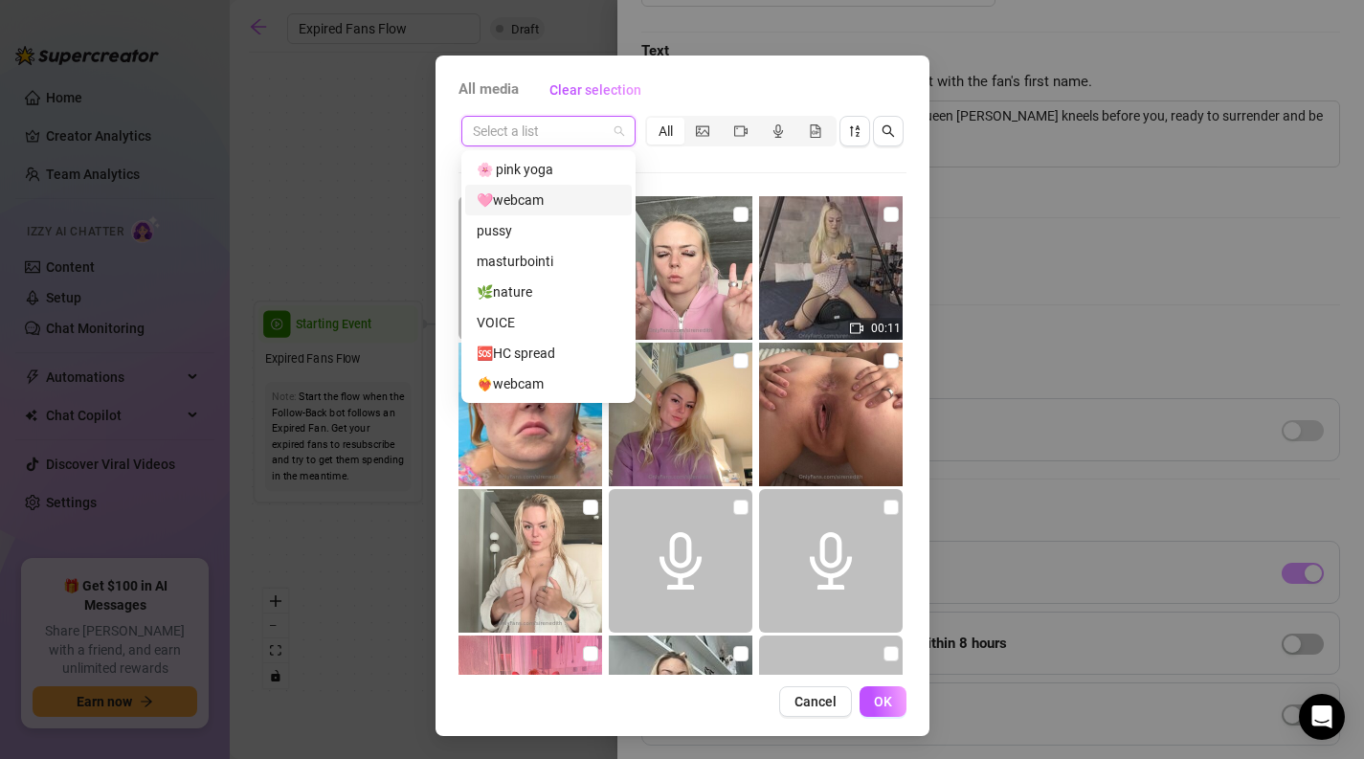
click at [576, 203] on div "🩷webcam" at bounding box center [549, 200] width 144 height 21
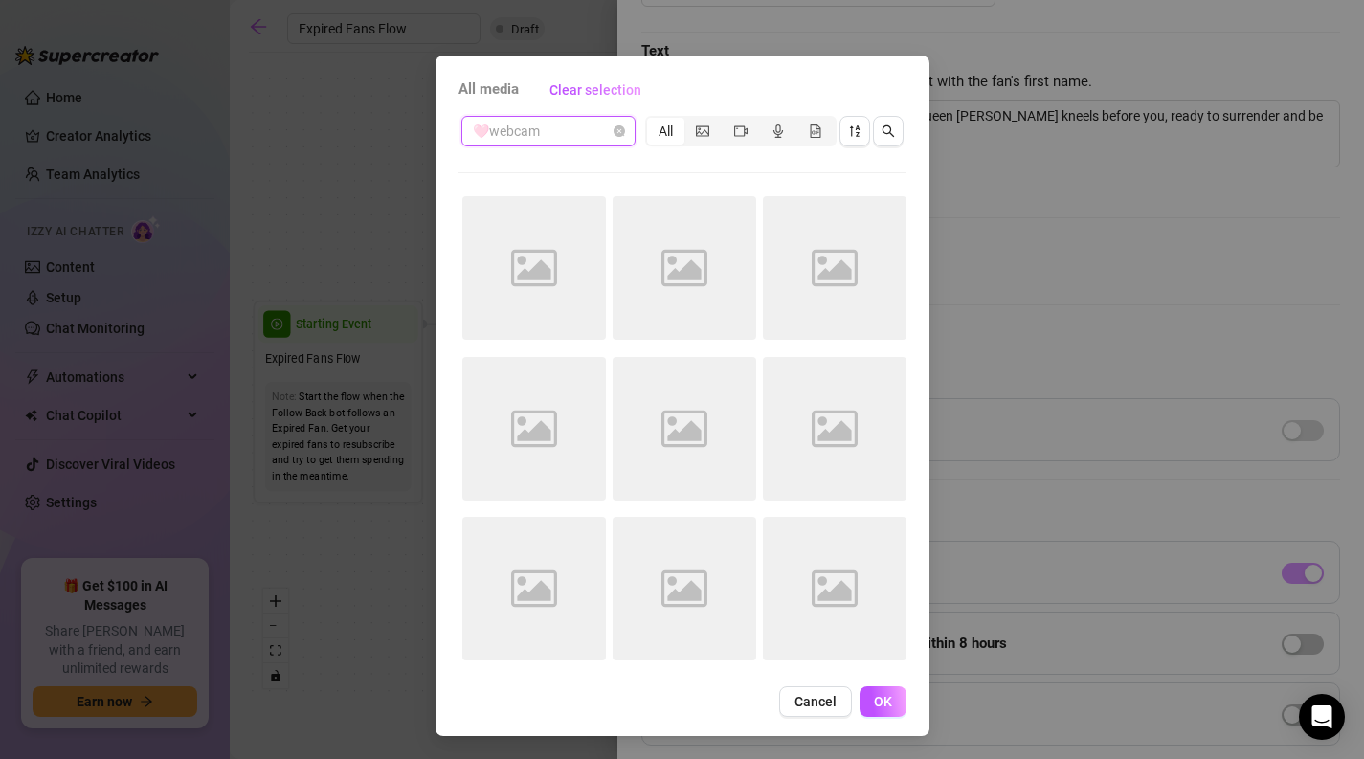
click at [586, 130] on span "🩷webcam" at bounding box center [548, 131] width 151 height 29
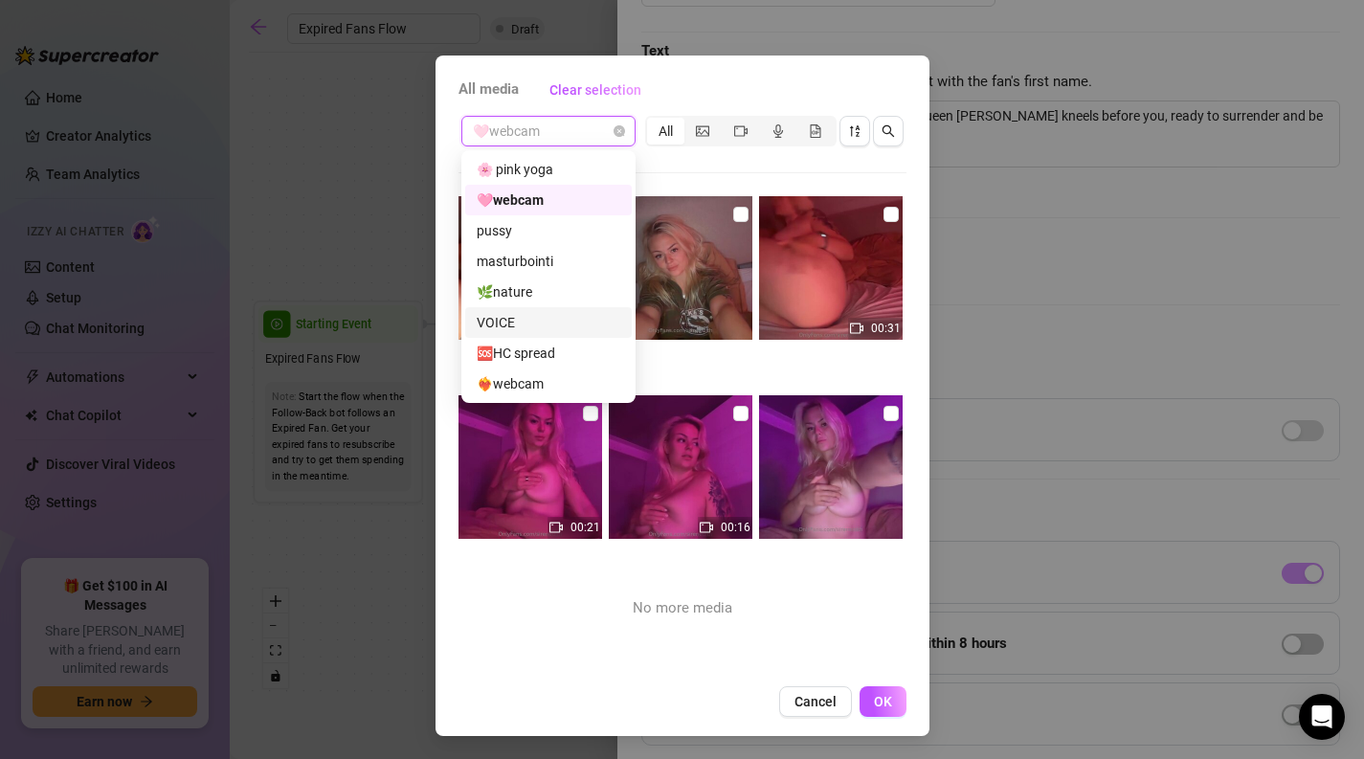
scroll to position [61, 0]
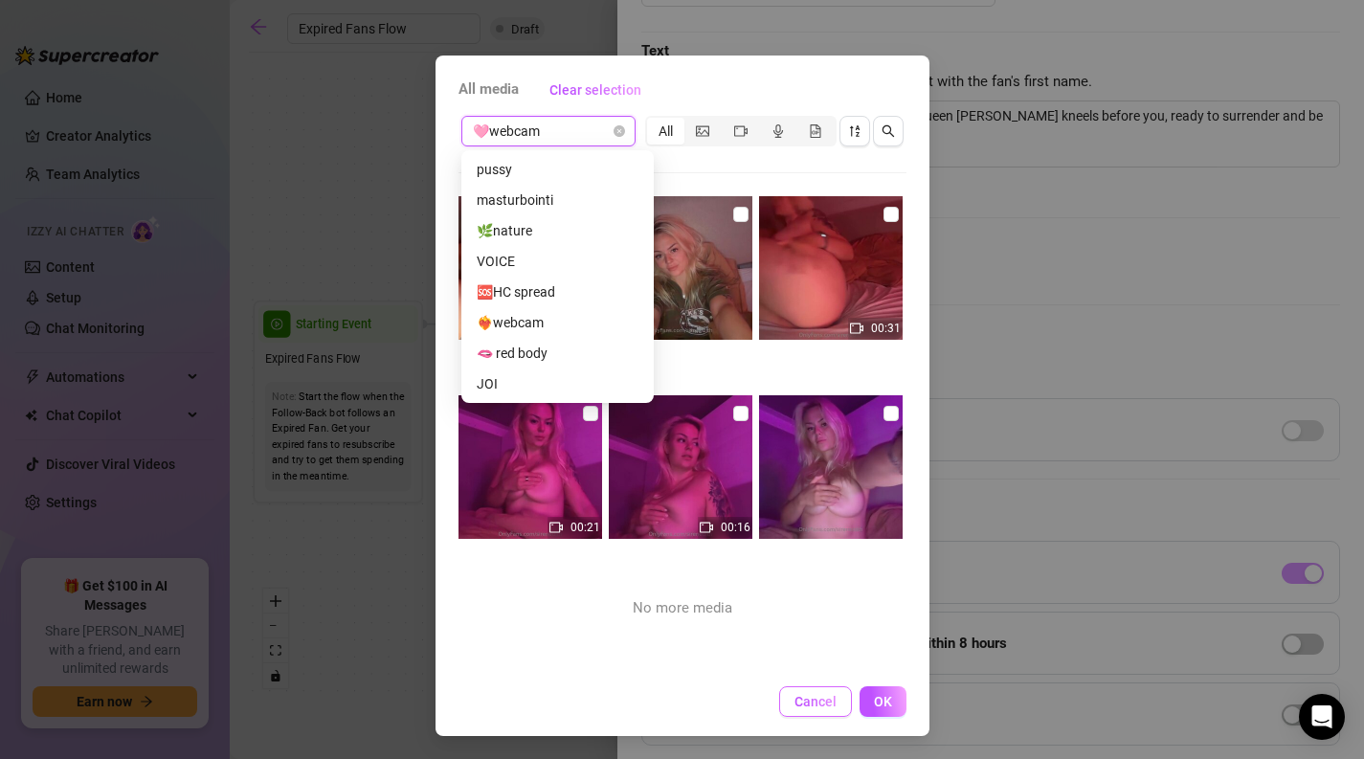
click at [807, 707] on span "Cancel" at bounding box center [816, 701] width 42 height 15
